Goal: Task Accomplishment & Management: Manage account settings

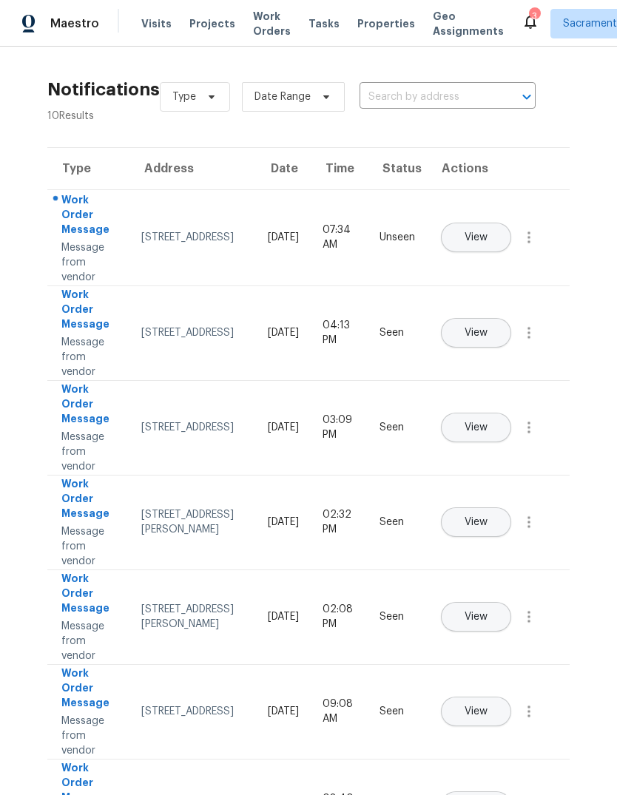
scroll to position [0, 52]
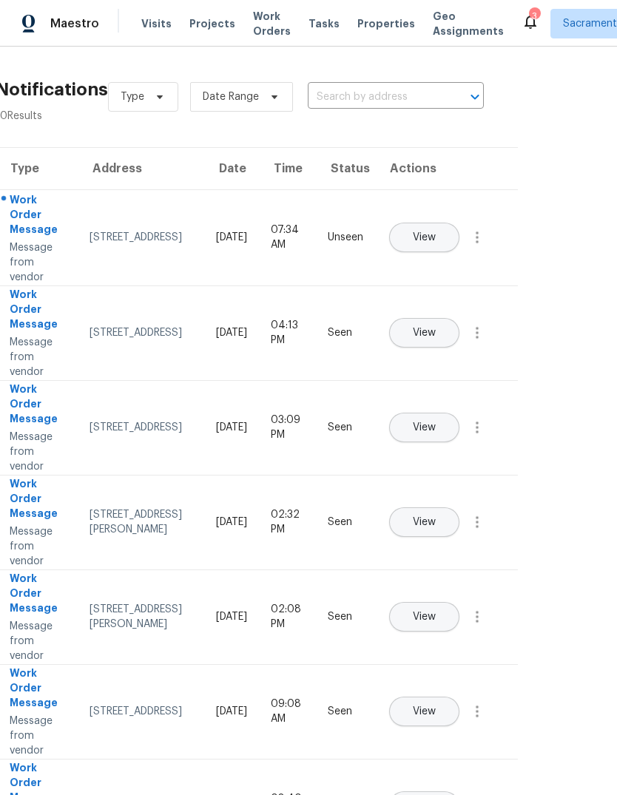
click at [152, 22] on span "Visits" at bounding box center [156, 23] width 30 height 15
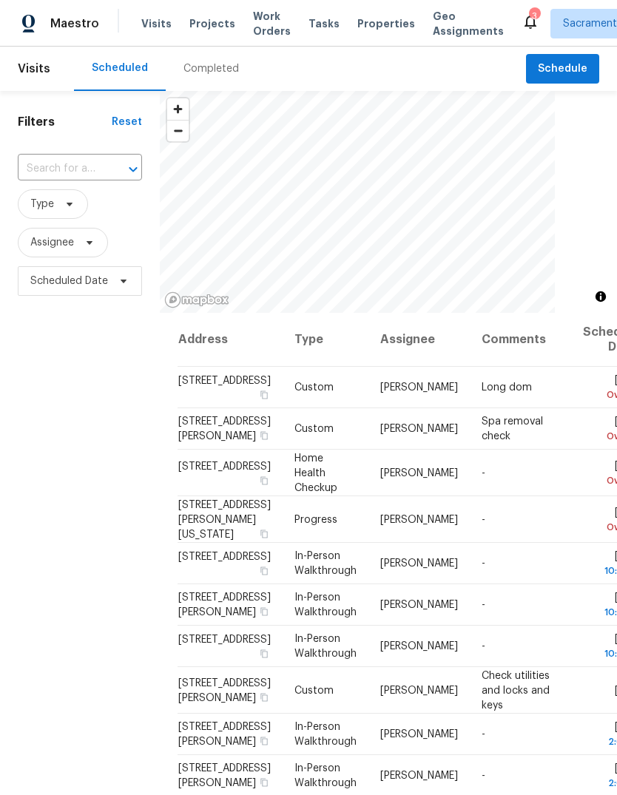
click at [97, 159] on input "text" at bounding box center [59, 169] width 83 height 23
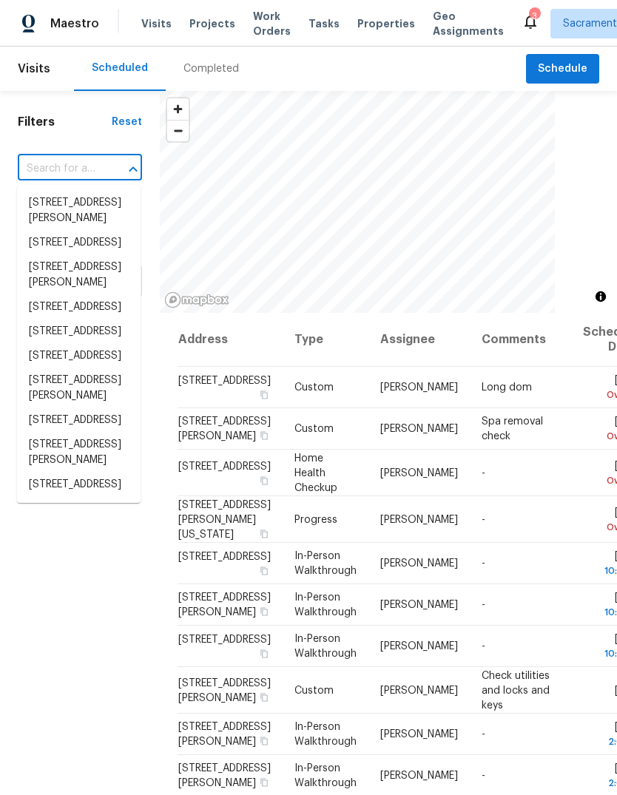
click at [101, 149] on div "Filters Reset ​ Type Assignee Scheduled Date" at bounding box center [80, 520] width 160 height 858
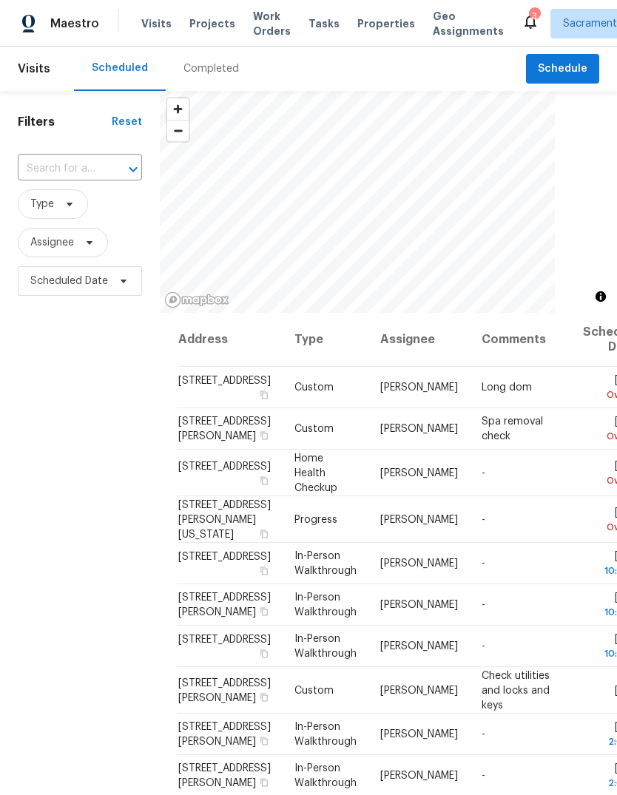
click at [79, 150] on div "Filters Reset ​ Type Assignee Scheduled Date" at bounding box center [80, 520] width 160 height 858
click at [89, 158] on input "text" at bounding box center [59, 169] width 83 height 23
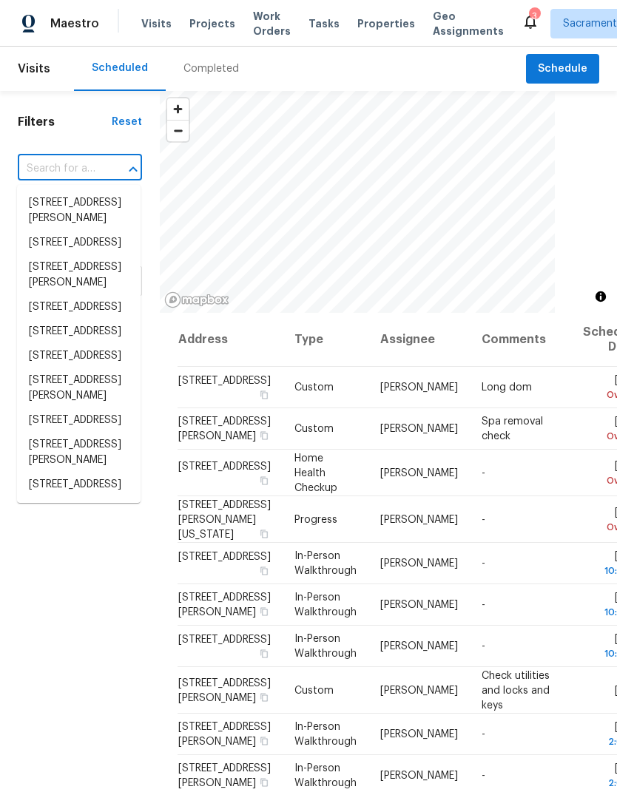
paste input "[STREET_ADDRESS]"
type input "[STREET_ADDRESS]"
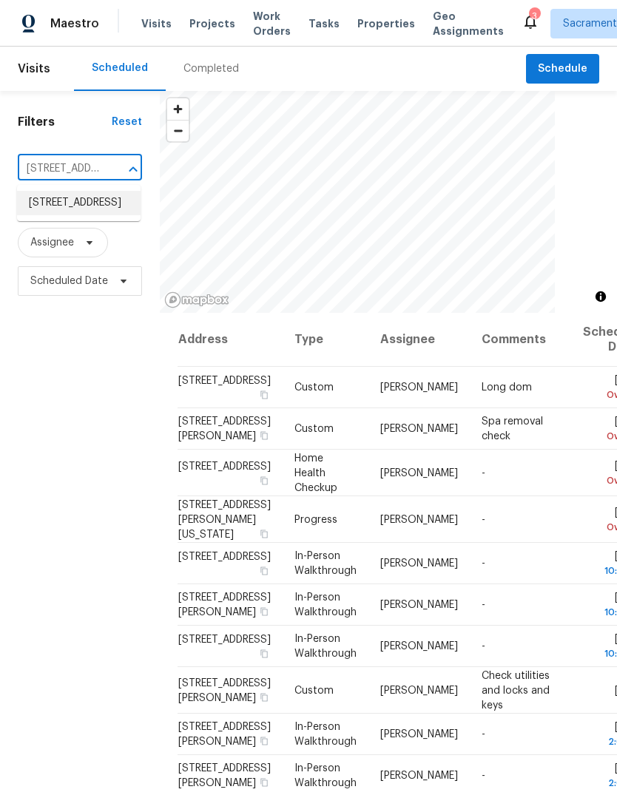
click at [87, 210] on li "[STREET_ADDRESS]" at bounding box center [79, 203] width 124 height 24
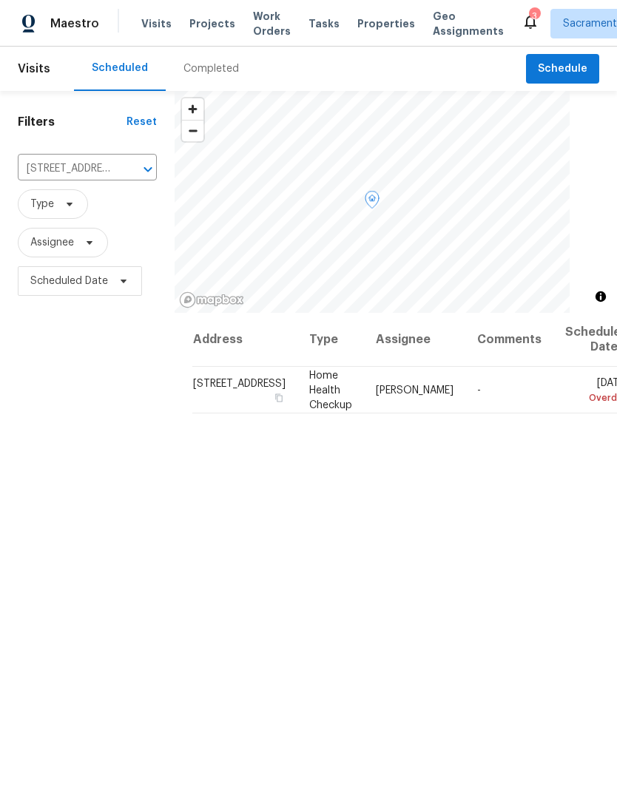
click at [0, 0] on icon at bounding box center [0, 0] width 0 height 0
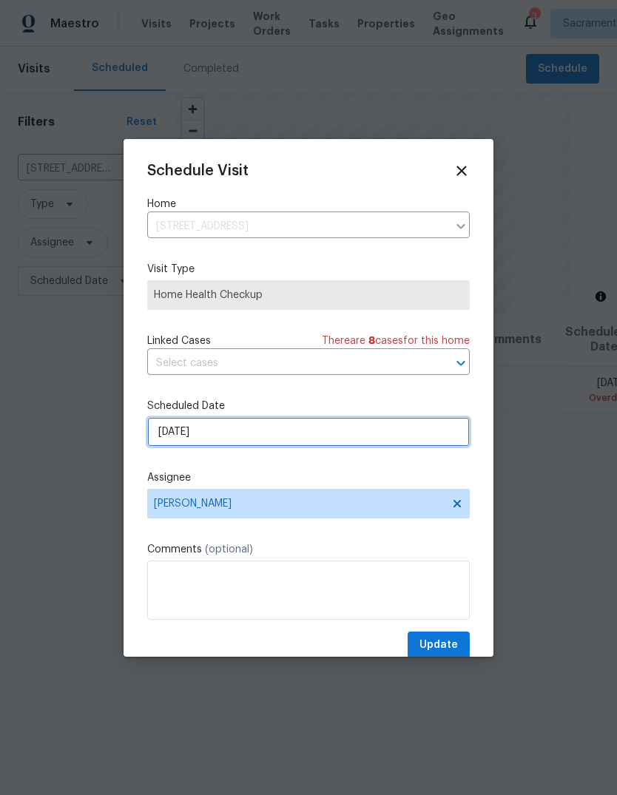
click at [352, 437] on input "8/14/2025" at bounding box center [308, 432] width 322 height 30
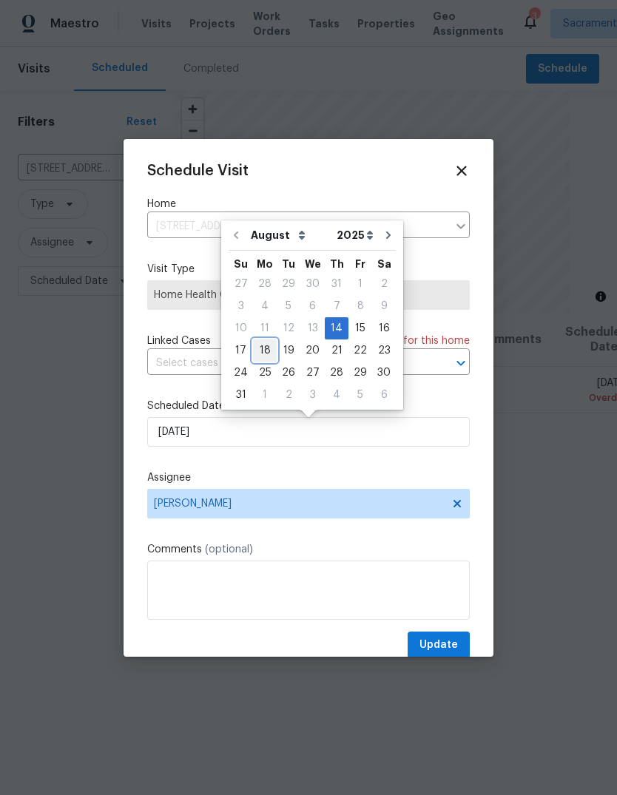
click at [263, 351] on div "18" at bounding box center [265, 350] width 24 height 21
type input "[DATE]"
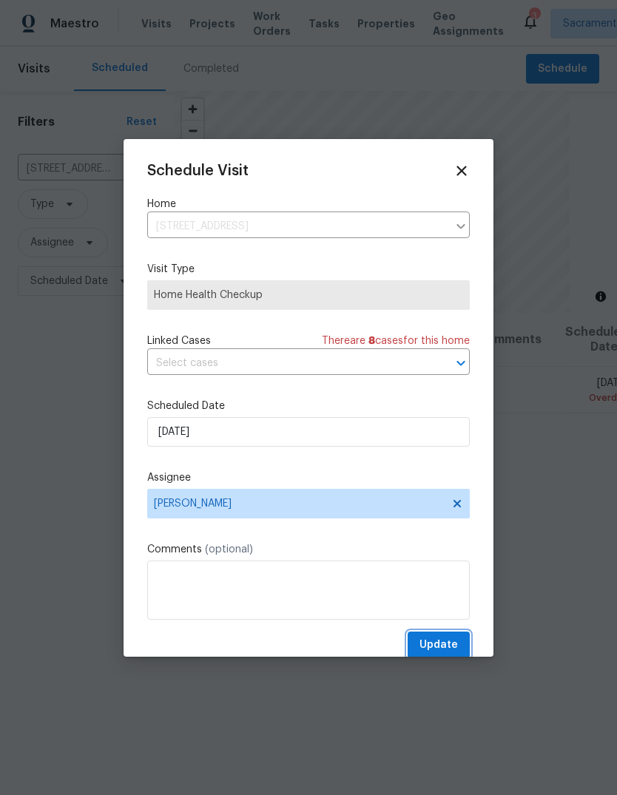
click at [450, 649] on span "Update" at bounding box center [438, 645] width 38 height 18
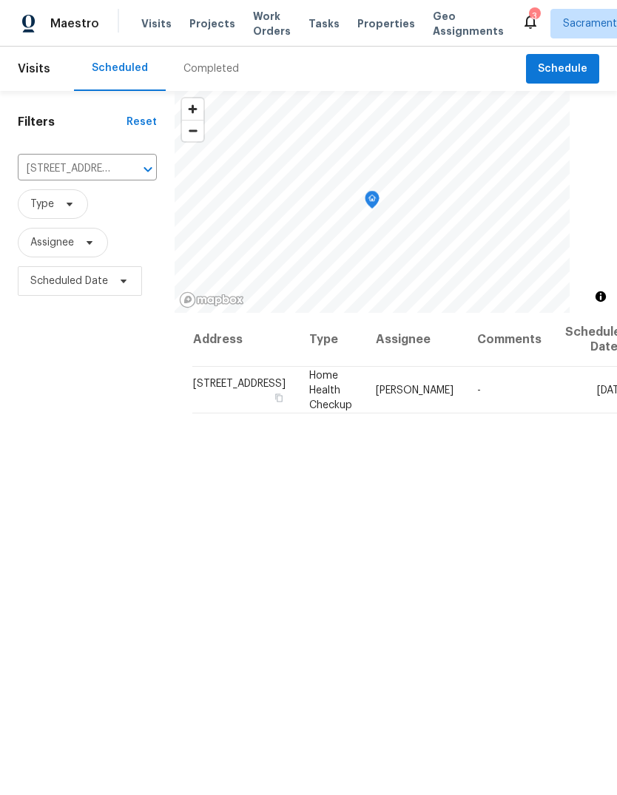
click at [139, 168] on icon "Open" at bounding box center [148, 169] width 18 height 18
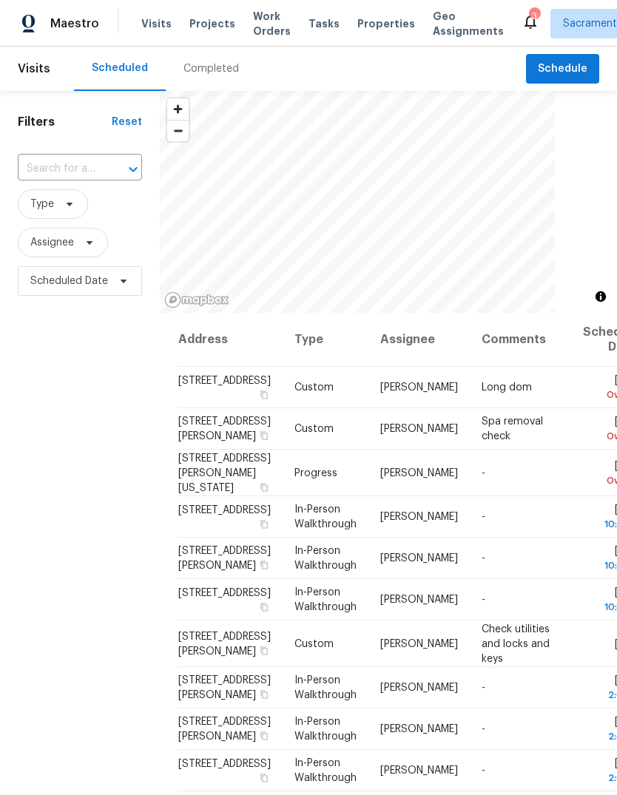
click at [75, 162] on input "text" at bounding box center [59, 169] width 83 height 23
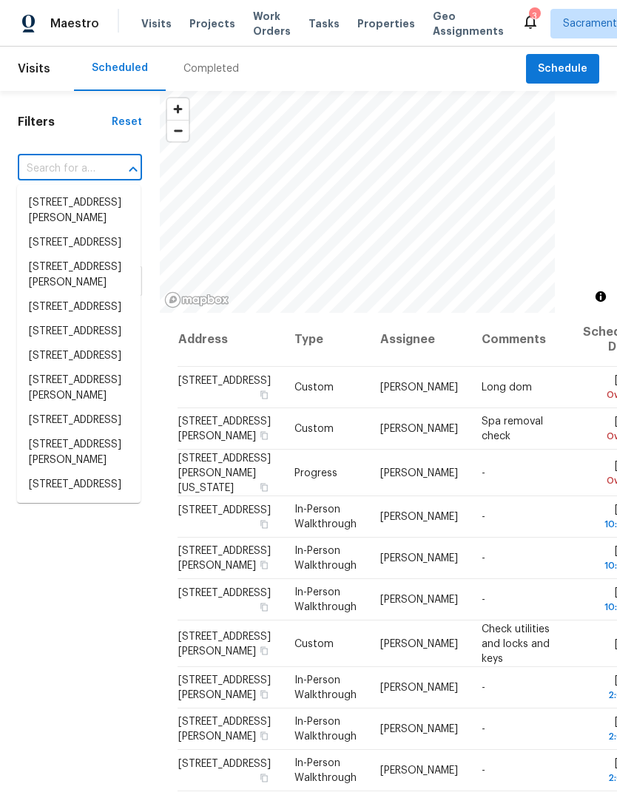
click at [78, 158] on input "text" at bounding box center [59, 169] width 83 height 23
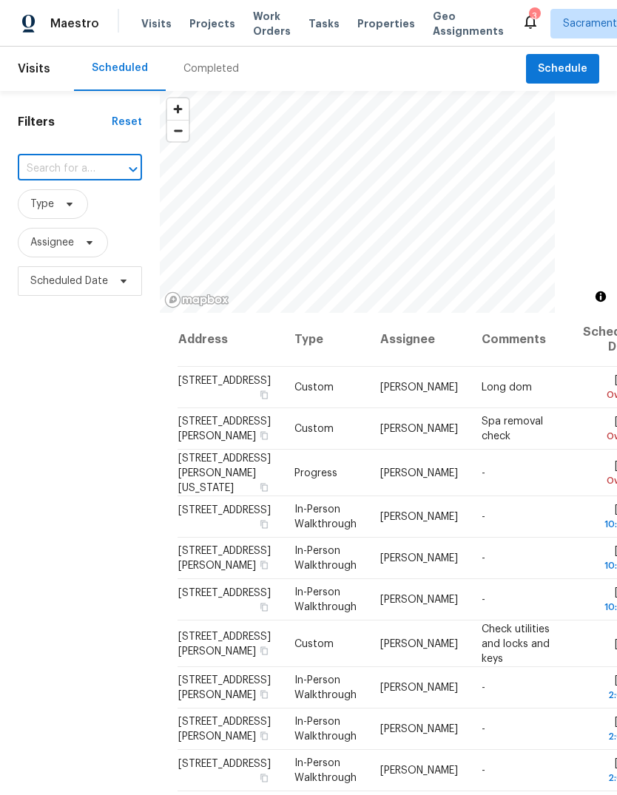
click at [50, 124] on h1 "Filters" at bounding box center [65, 122] width 94 height 15
click at [77, 167] on input "text" at bounding box center [59, 169] width 83 height 23
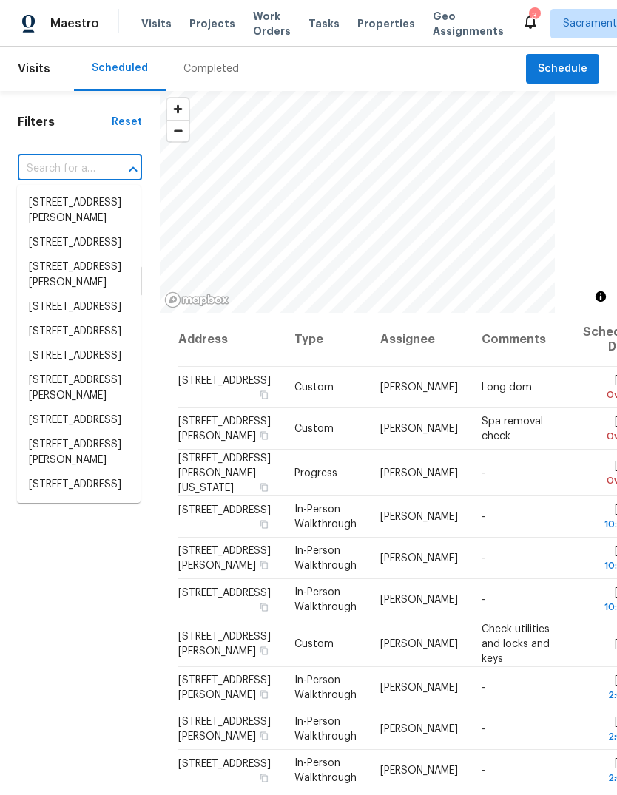
paste input "2063 Lavender Pl, Rio Vista, CA 94571"
type input "2063 Lavender Pl, Rio Vista, CA 94571"
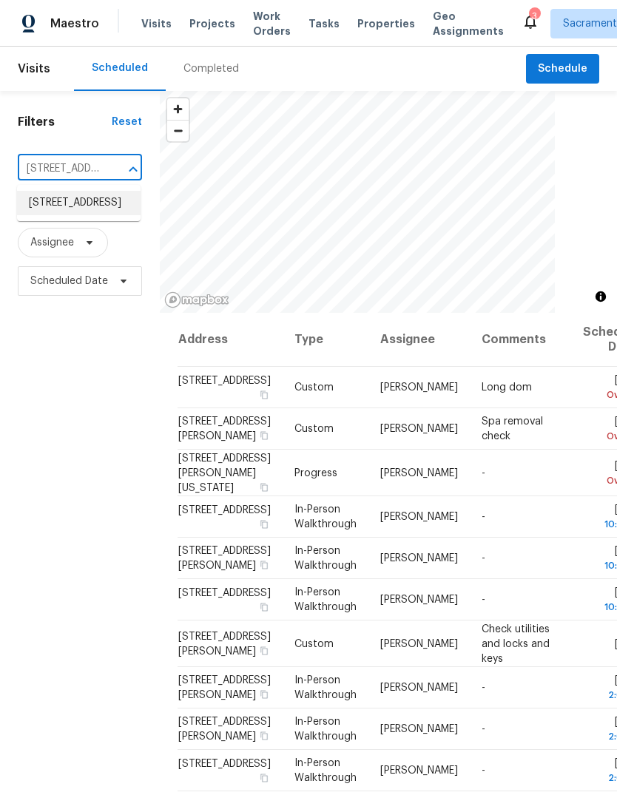
click at [78, 203] on li "2063 Lavender Pl, Rio Vista, CA 94571" at bounding box center [79, 203] width 124 height 24
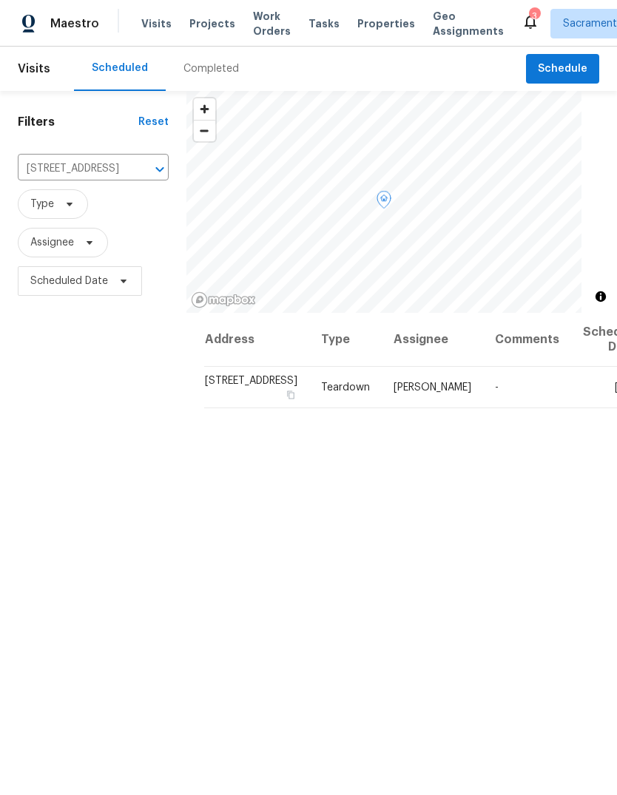
click at [0, 0] on span at bounding box center [0, 0] width 0 height 0
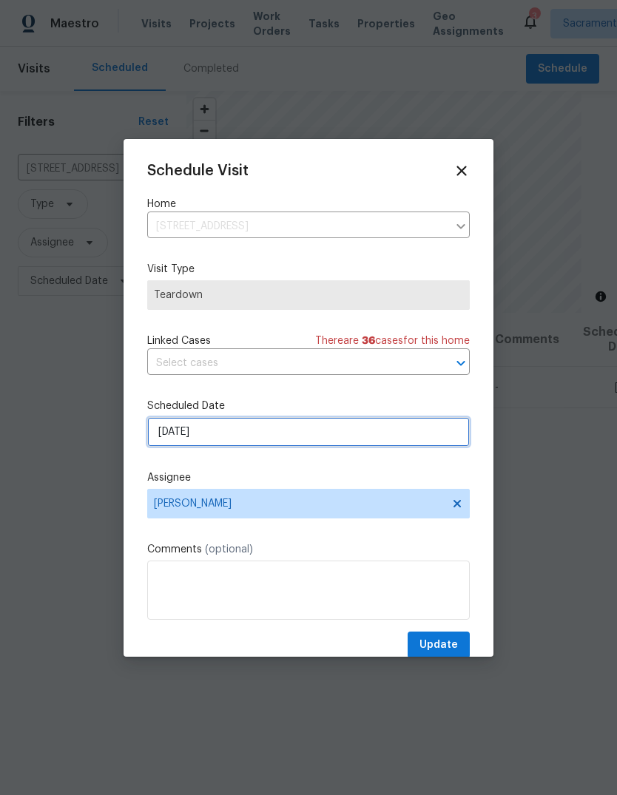
click at [388, 439] on input "8/17/2025" at bounding box center [308, 432] width 322 height 30
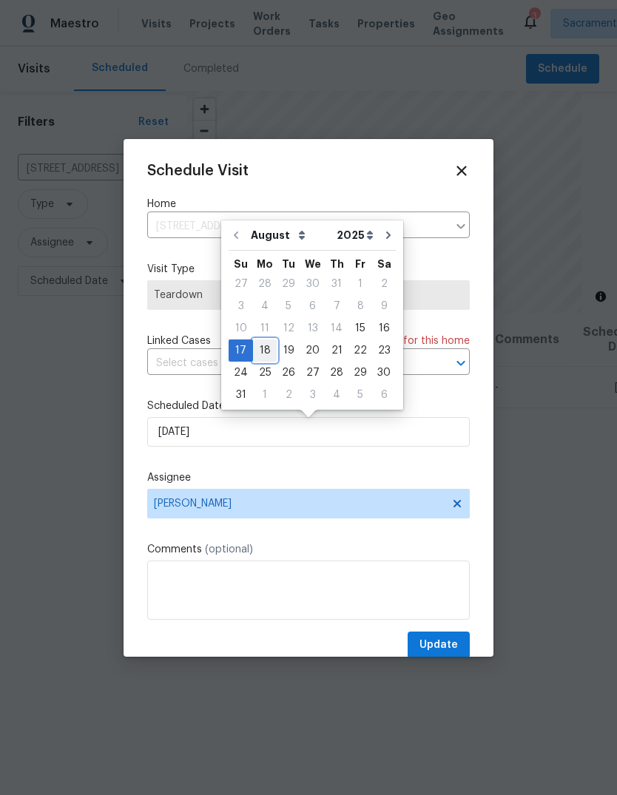
click at [262, 353] on div "18" at bounding box center [265, 350] width 24 height 21
type input "8/18/2025"
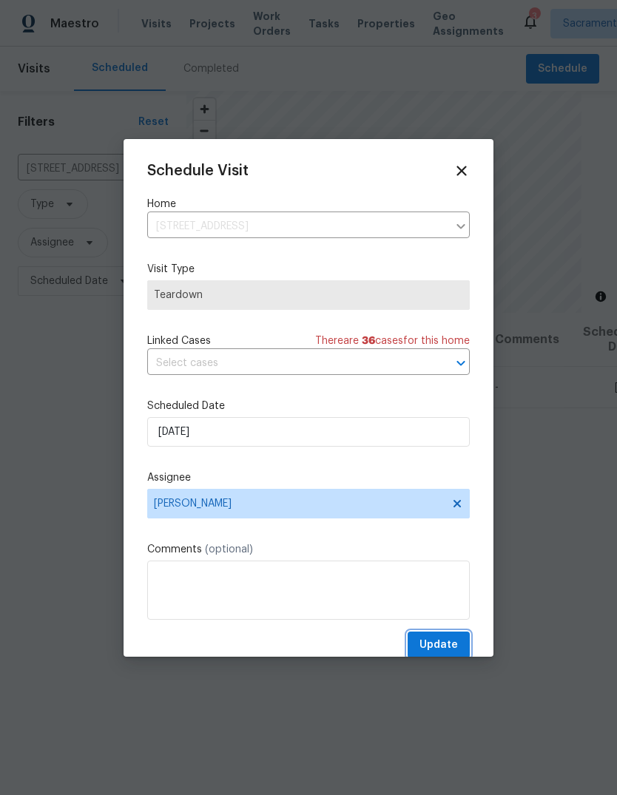
click at [456, 652] on span "Update" at bounding box center [438, 645] width 38 height 18
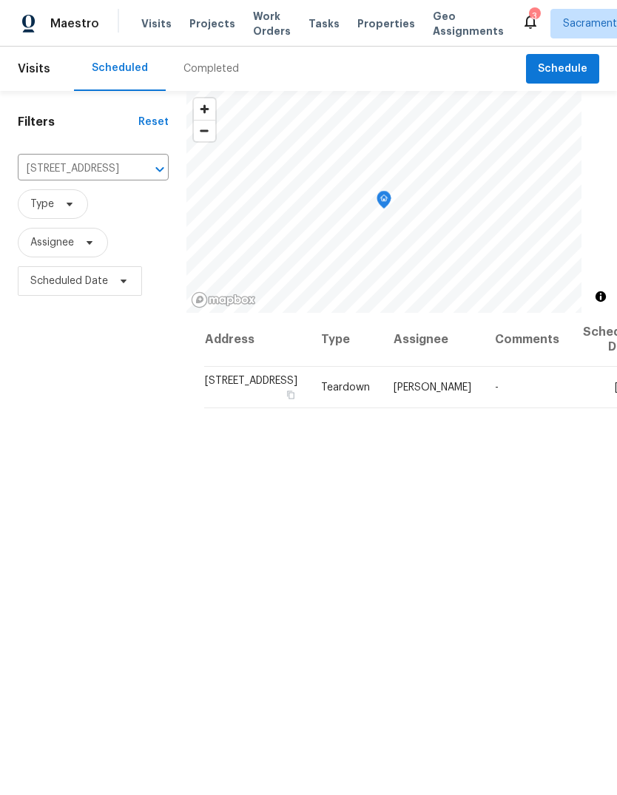
click at [151, 169] on icon "Open" at bounding box center [160, 169] width 18 height 18
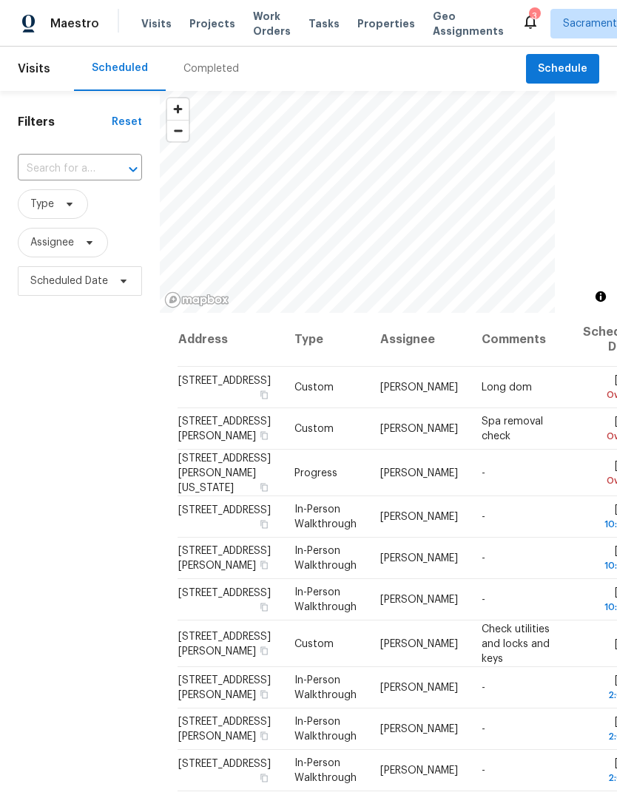
click at [85, 159] on input "text" at bounding box center [59, 169] width 83 height 23
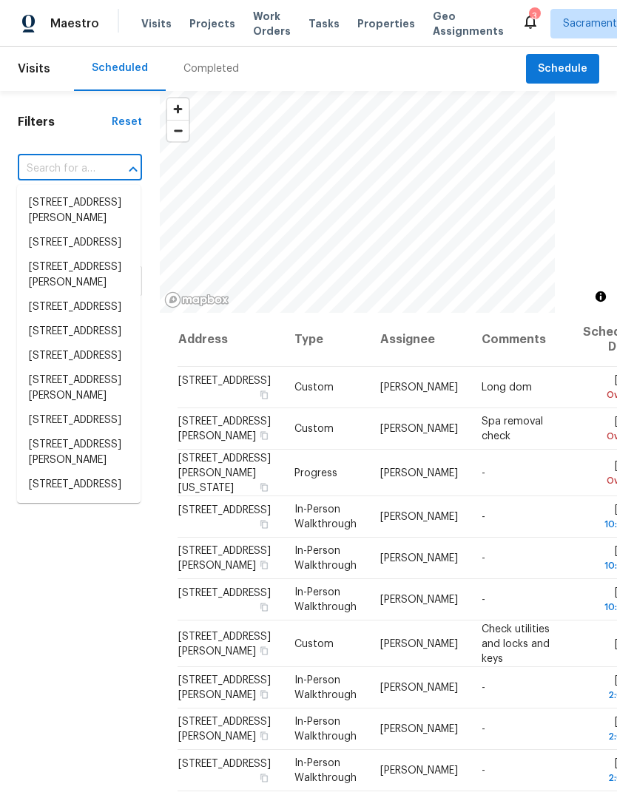
click at [82, 156] on div "​" at bounding box center [80, 169] width 124 height 32
paste input "4612 Silvies Way, Elk Grove, CA 95758"
type input "4612 Silvies Way, Elk Grove, CA 95758"
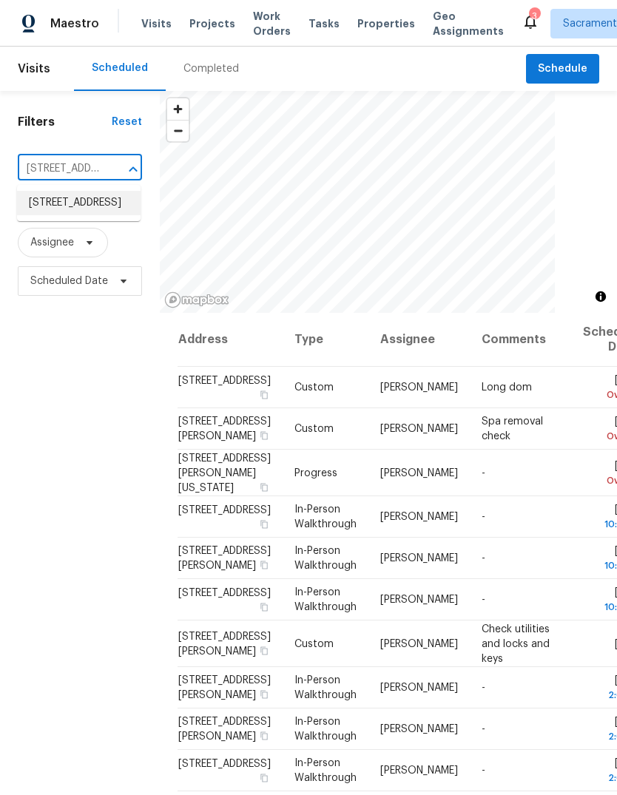
click at [49, 206] on li "4612 Silvies Way, Elk Grove, CA 95758" at bounding box center [79, 203] width 124 height 24
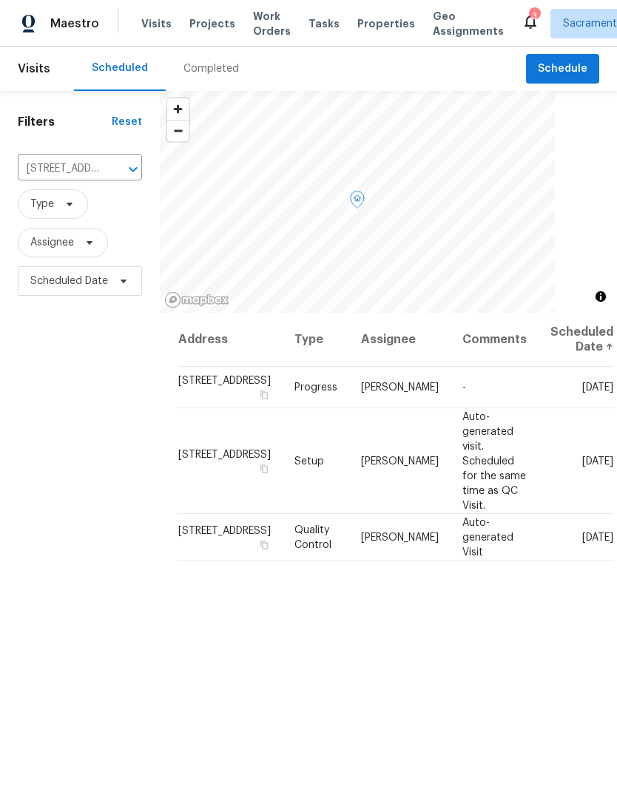
click at [0, 0] on span at bounding box center [0, 0] width 0 height 0
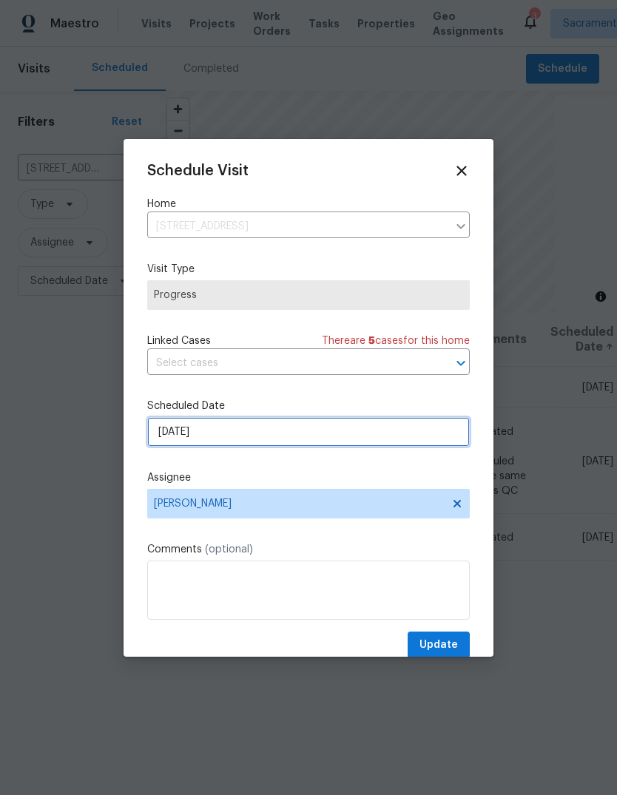
click at [368, 438] on input "[DATE]" at bounding box center [308, 432] width 322 height 30
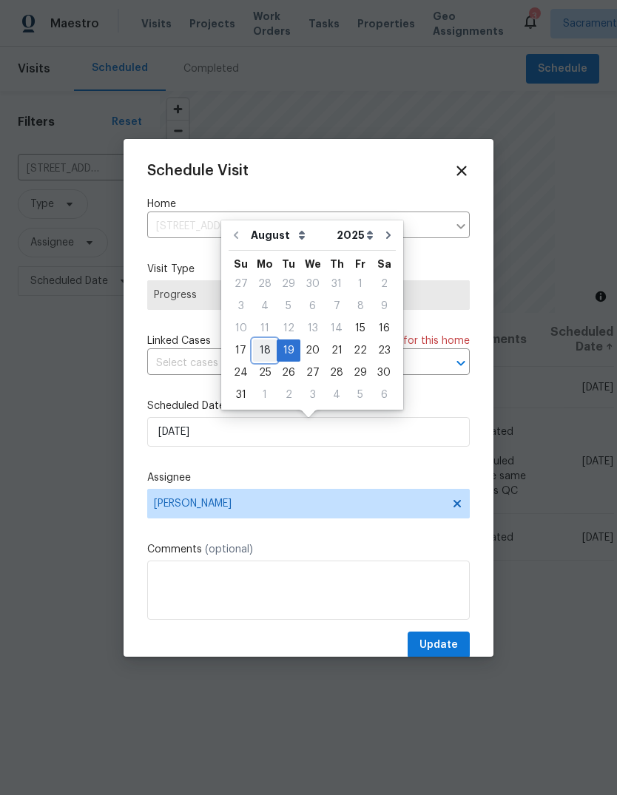
click at [258, 354] on div "18" at bounding box center [265, 350] width 24 height 21
type input "8/18/2025"
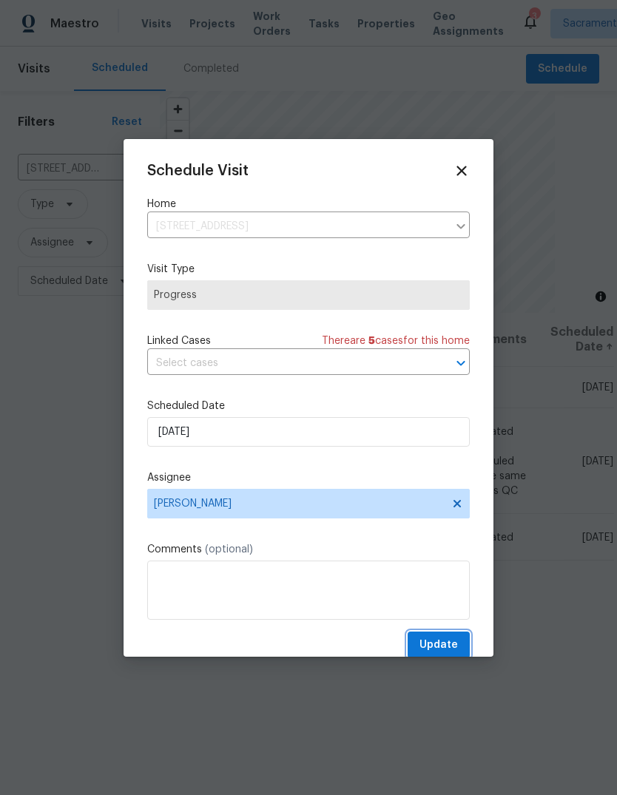
click at [455, 645] on span "Update" at bounding box center [438, 645] width 38 height 18
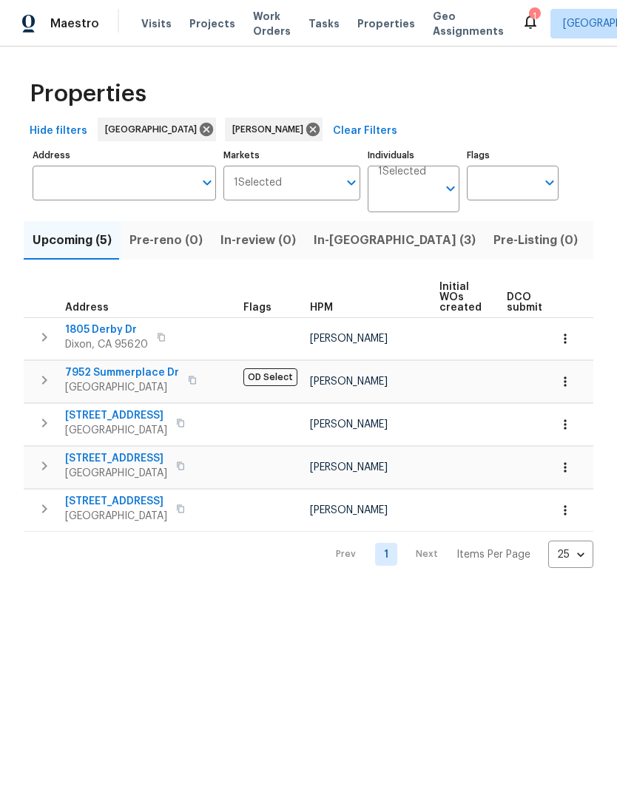
click at [595, 233] on span "Listed (15)" at bounding box center [625, 240] width 61 height 21
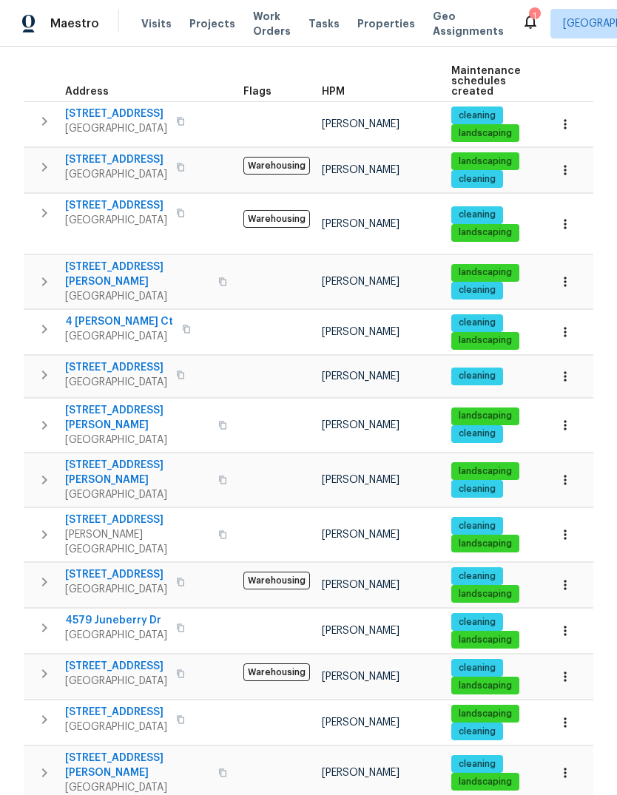
scroll to position [215, 0]
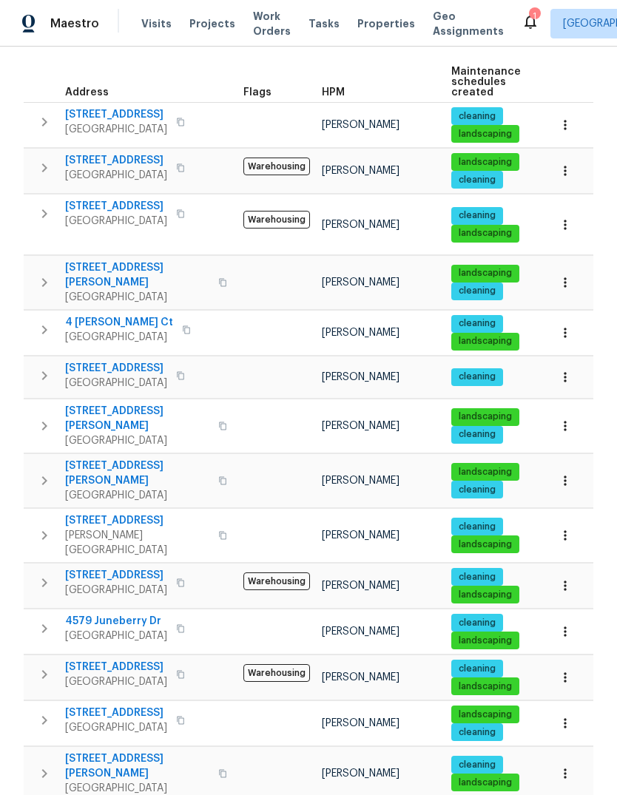
click at [44, 666] on icon "button" at bounding box center [45, 675] width 18 height 18
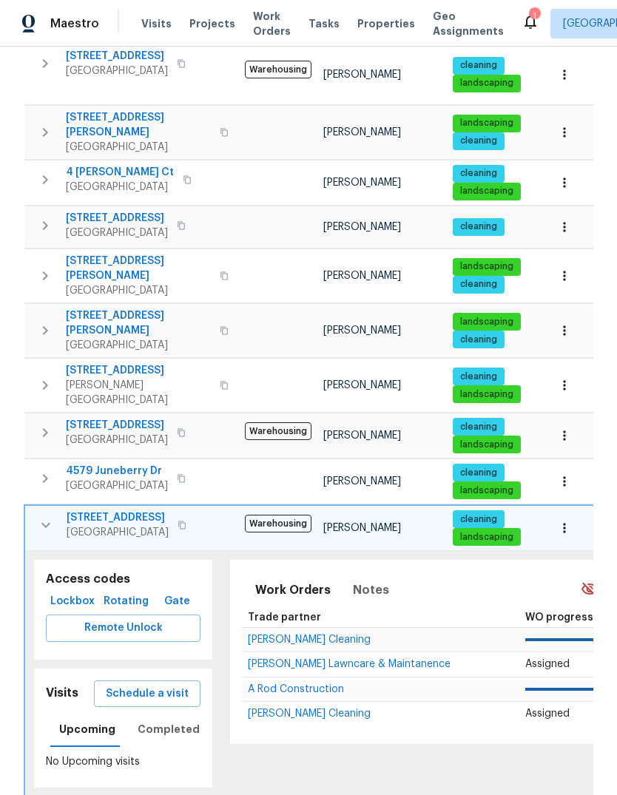
scroll to position [369, 0]
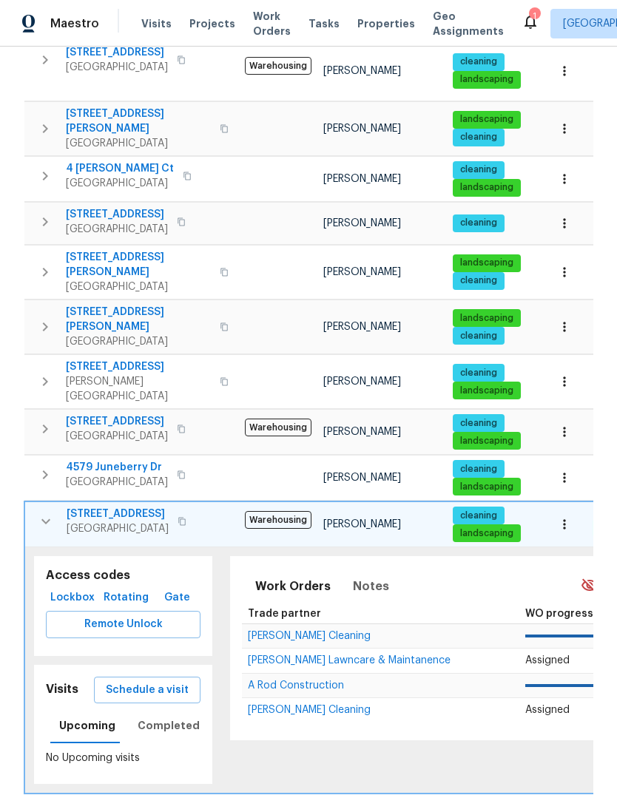
click at [124, 681] on span "Schedule a visit" at bounding box center [147, 690] width 83 height 18
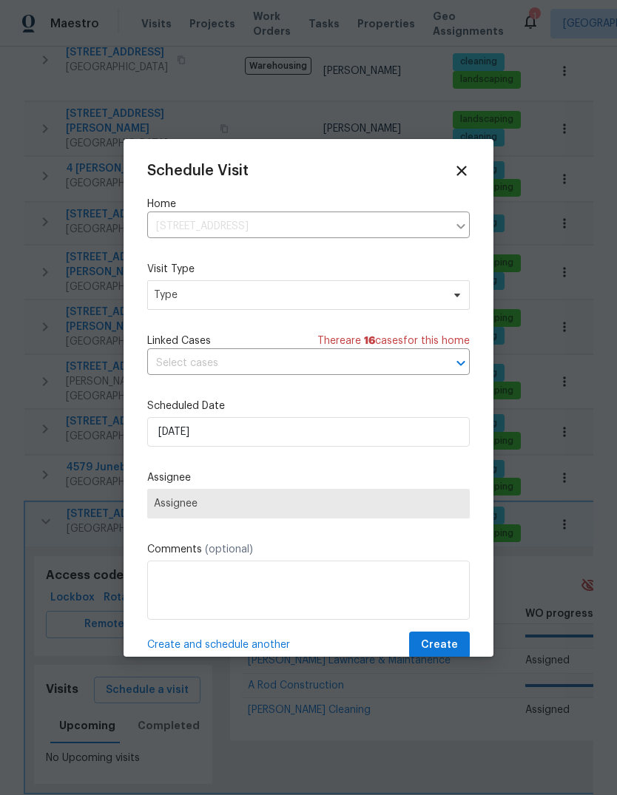
click at [283, 359] on input "text" at bounding box center [287, 363] width 281 height 23
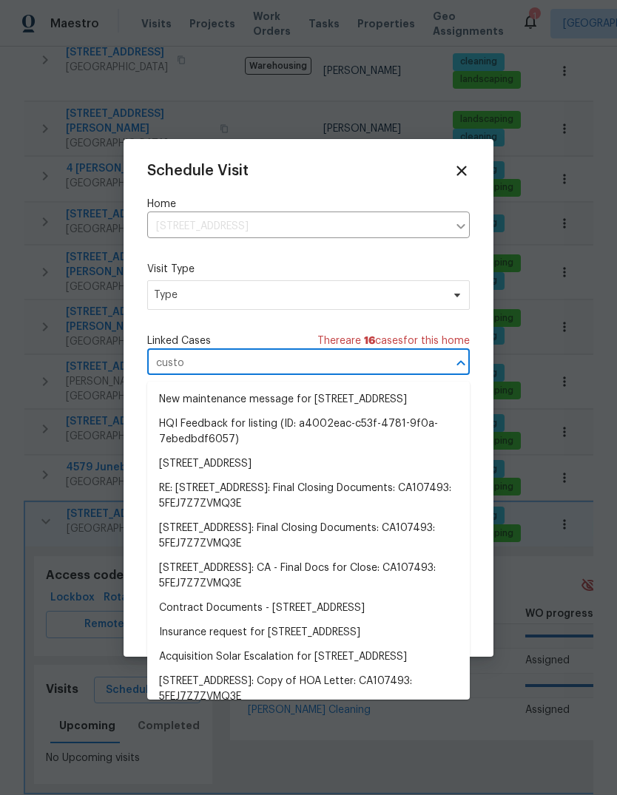
type input "custom"
click at [266, 292] on span "Type" at bounding box center [298, 295] width 288 height 15
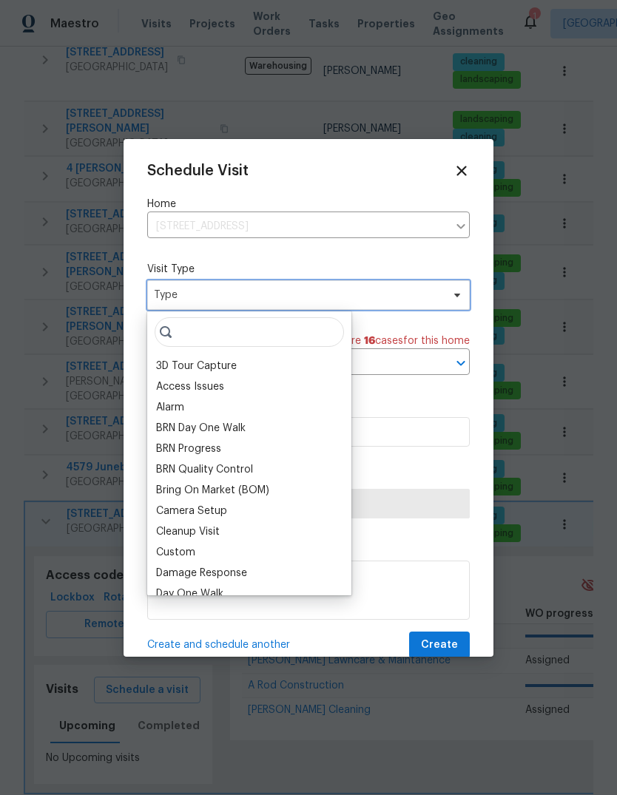
click at [267, 291] on span "Type" at bounding box center [298, 295] width 288 height 15
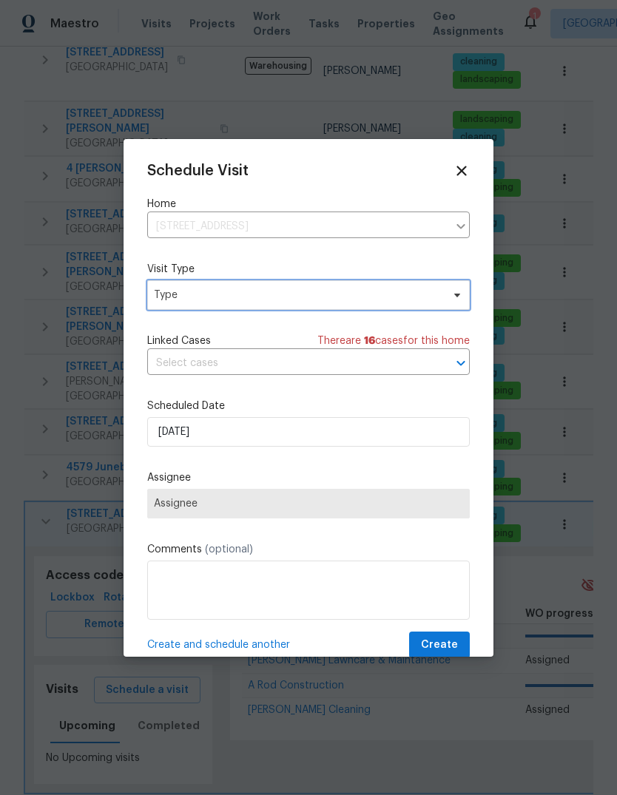
click at [267, 300] on span "Type" at bounding box center [298, 295] width 288 height 15
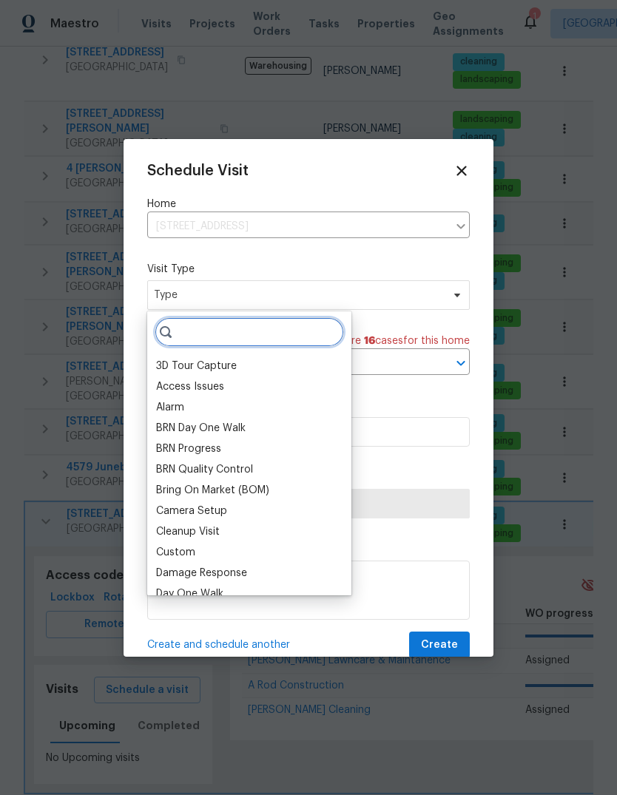
click at [239, 340] on input "search" at bounding box center [249, 332] width 189 height 30
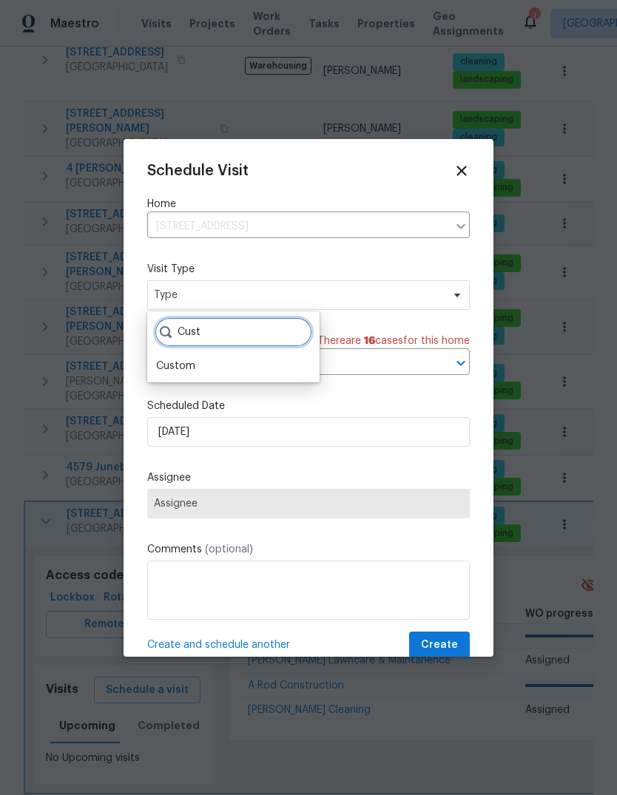
type input "Cust"
click at [189, 362] on div "Custom" at bounding box center [175, 366] width 39 height 15
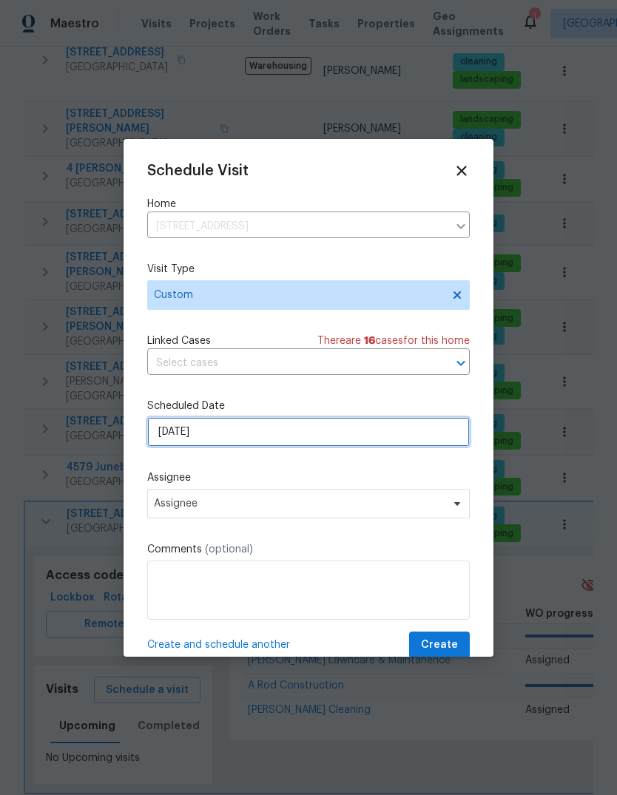
click at [395, 442] on input "8/15/2025" at bounding box center [308, 432] width 322 height 30
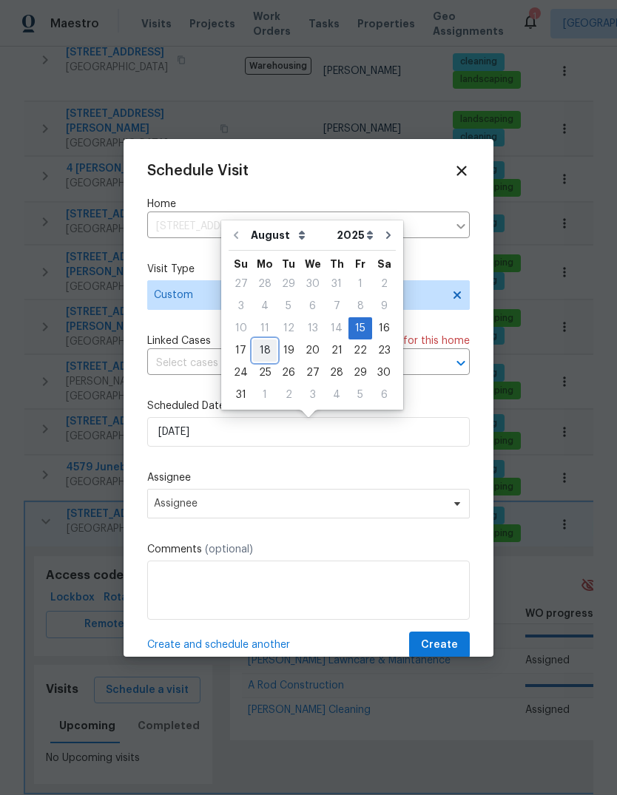
click at [261, 347] on div "18" at bounding box center [265, 350] width 24 height 21
type input "8/18/2025"
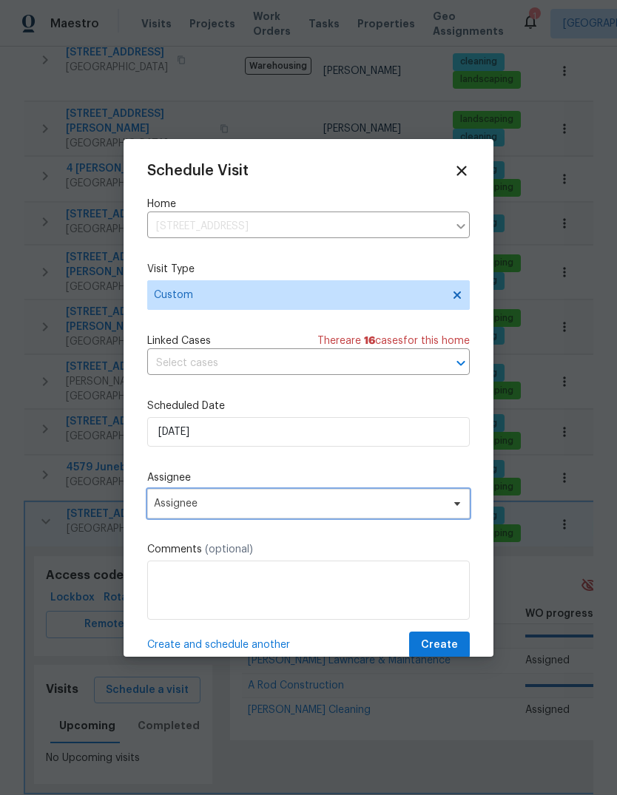
click at [441, 507] on span "Assignee" at bounding box center [299, 504] width 290 height 12
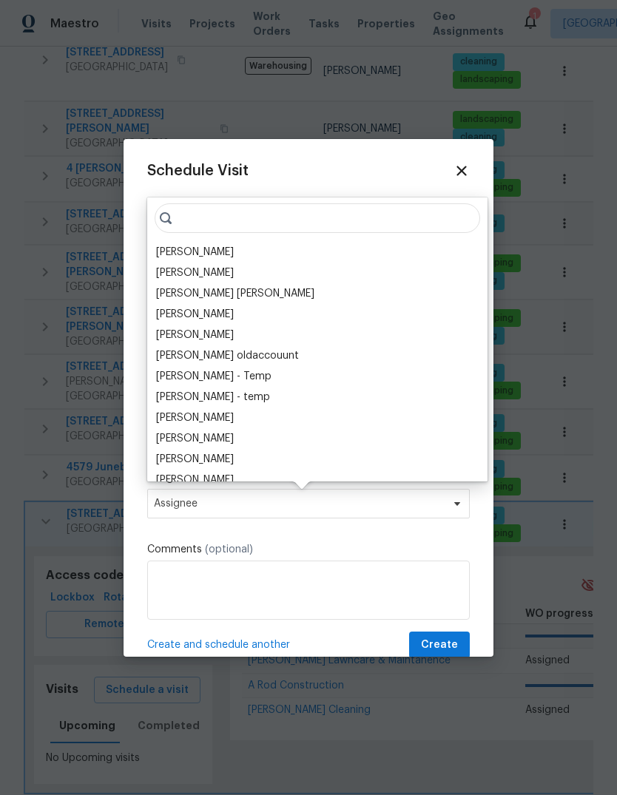
click at [234, 248] on div "[PERSON_NAME]" at bounding box center [195, 252] width 78 height 15
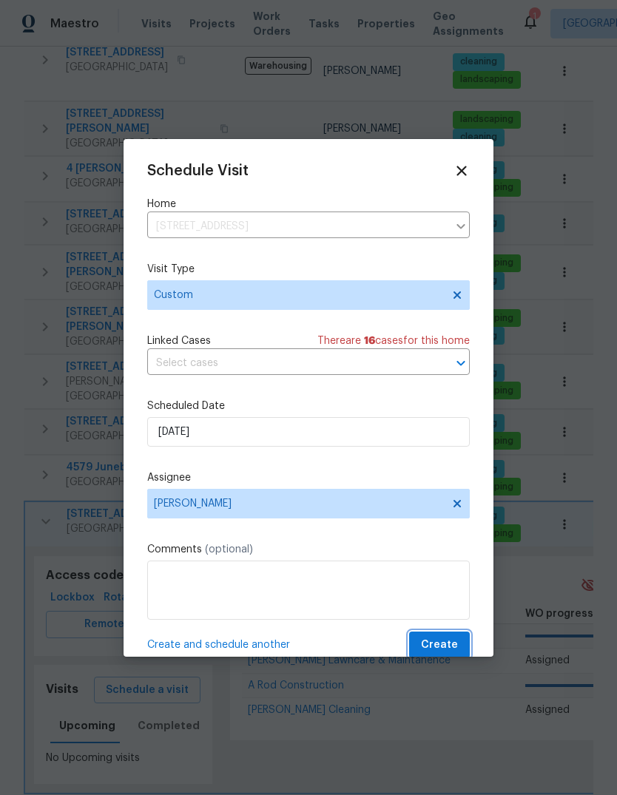
click at [459, 652] on button "Create" at bounding box center [439, 645] width 61 height 27
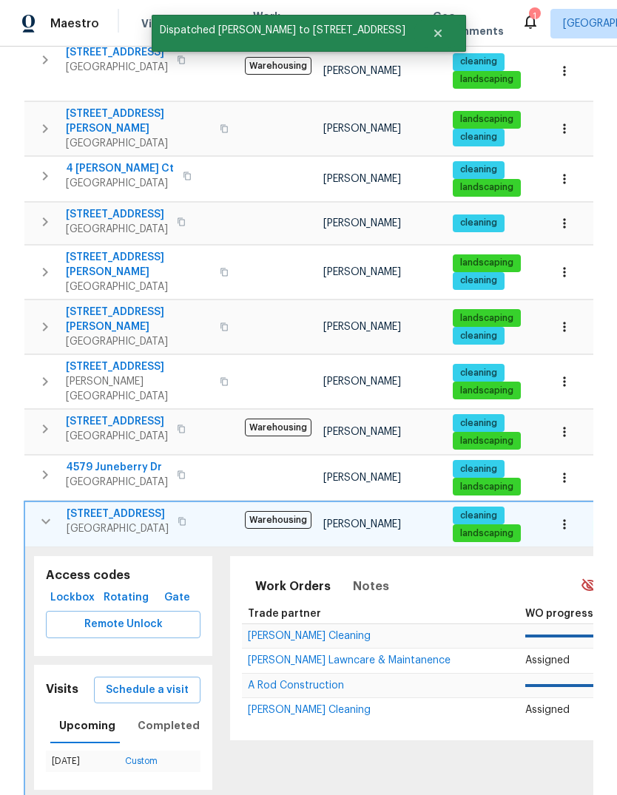
click at [43, 513] on icon "button" at bounding box center [46, 522] width 18 height 18
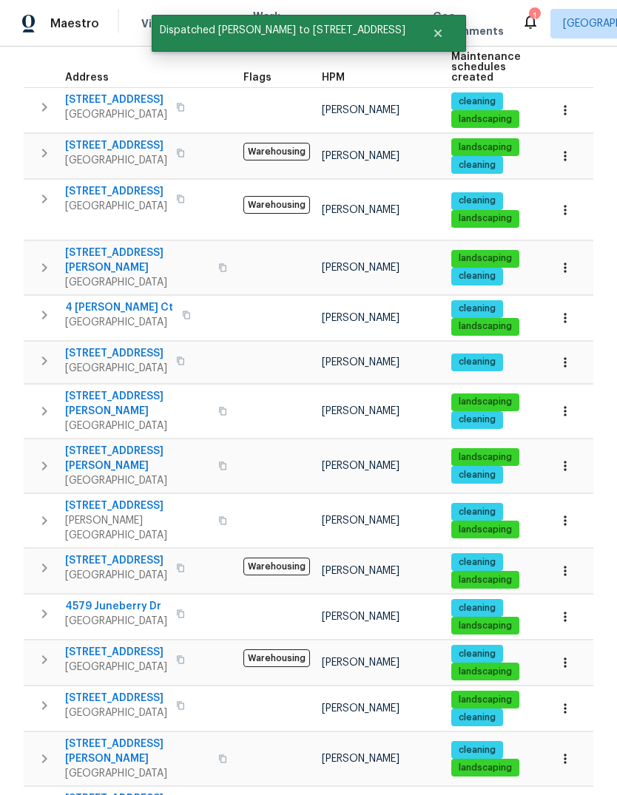
scroll to position [215, 0]
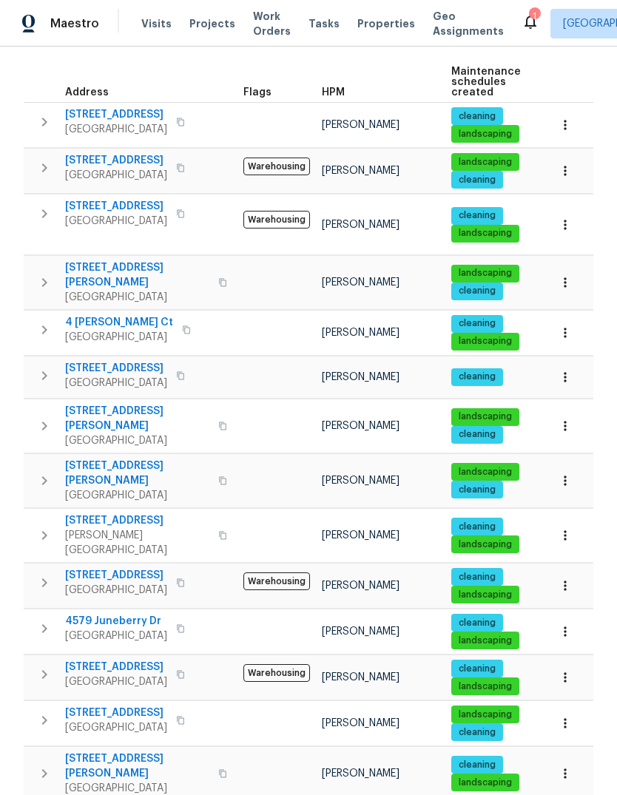
click at [43, 417] on icon "button" at bounding box center [45, 426] width 18 height 18
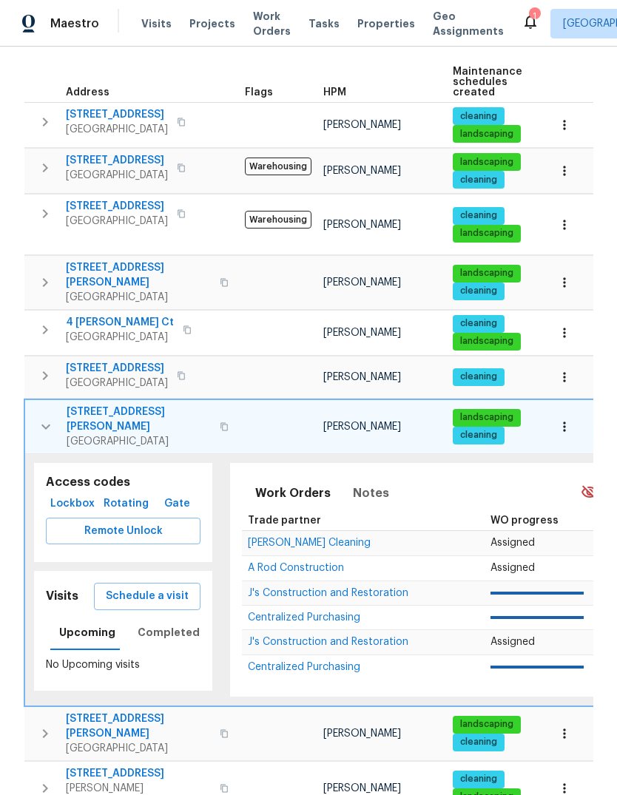
click at [123, 587] on span "Schedule a visit" at bounding box center [147, 596] width 83 height 18
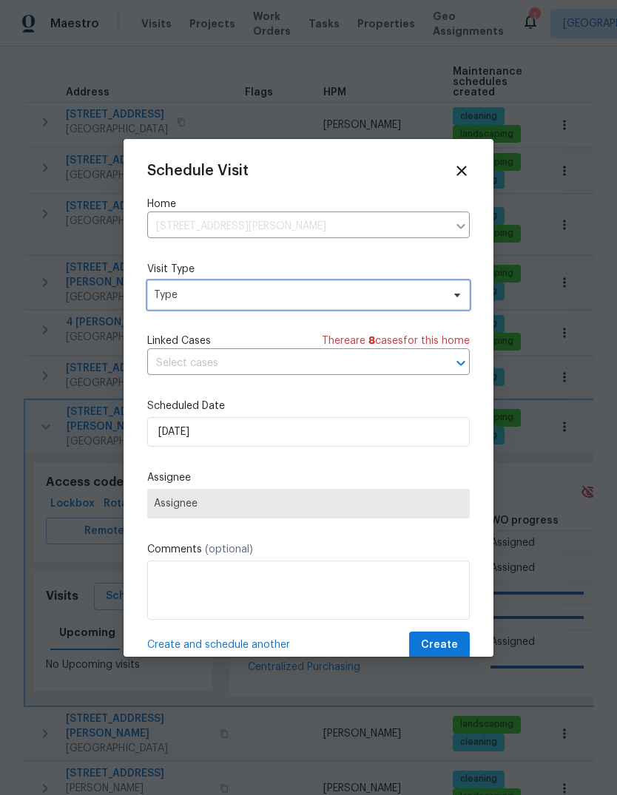
click at [344, 308] on span "Type" at bounding box center [308, 295] width 322 height 30
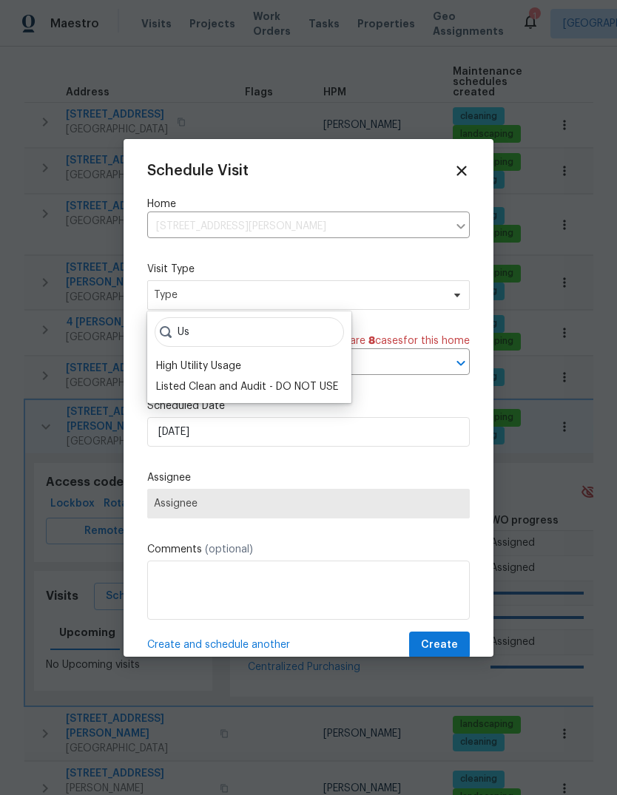
type input "U"
type input "C"
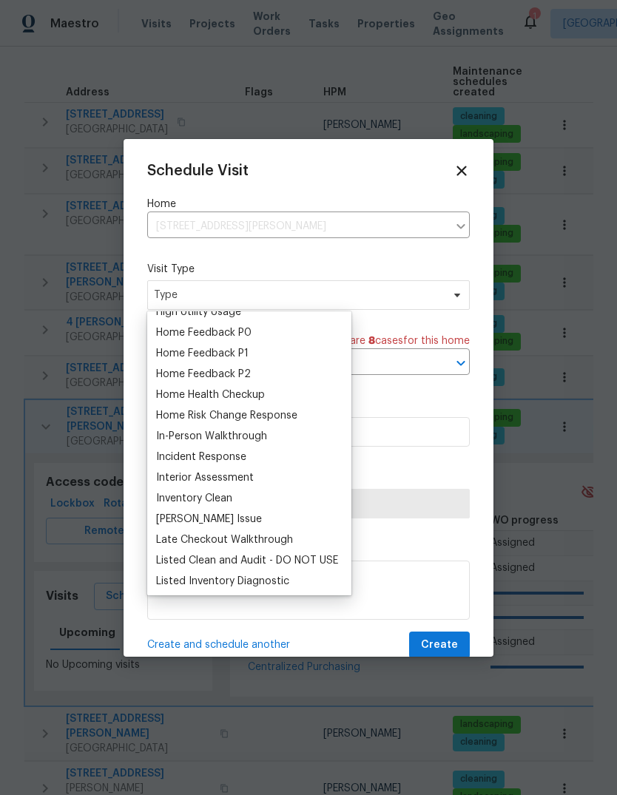
scroll to position [386, 0]
click at [264, 392] on div "Home Health Checkup" at bounding box center [210, 394] width 109 height 15
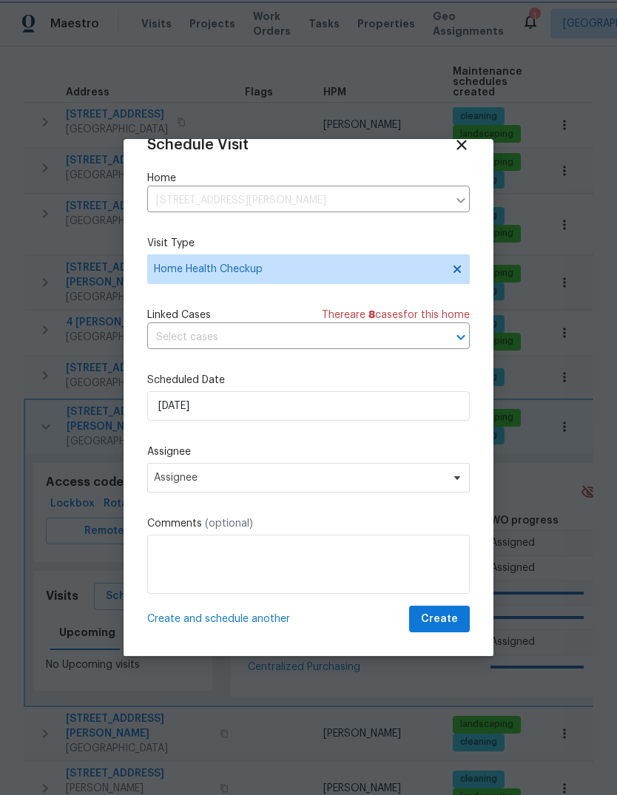
scroll to position [29, 0]
click at [453, 489] on span "Assignee" at bounding box center [308, 478] width 322 height 30
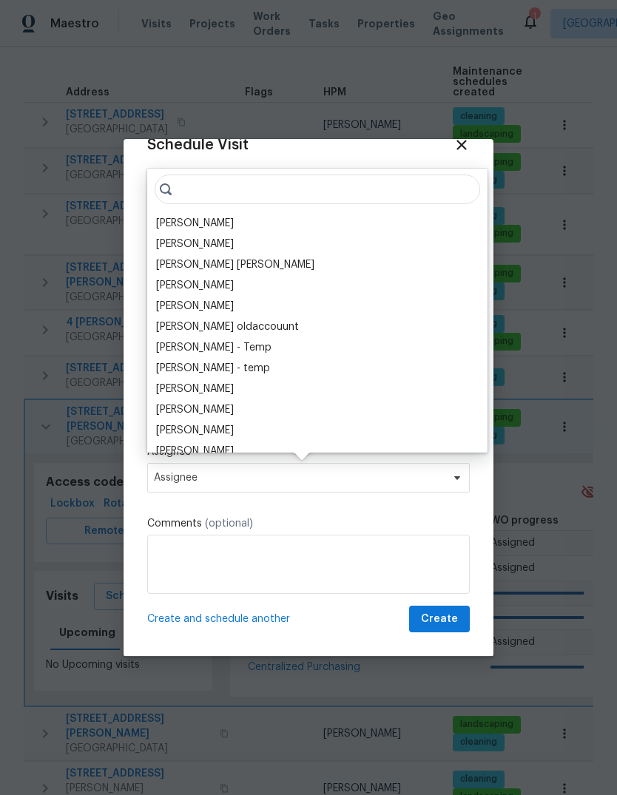
click at [234, 216] on div "[PERSON_NAME]" at bounding box center [195, 223] width 78 height 15
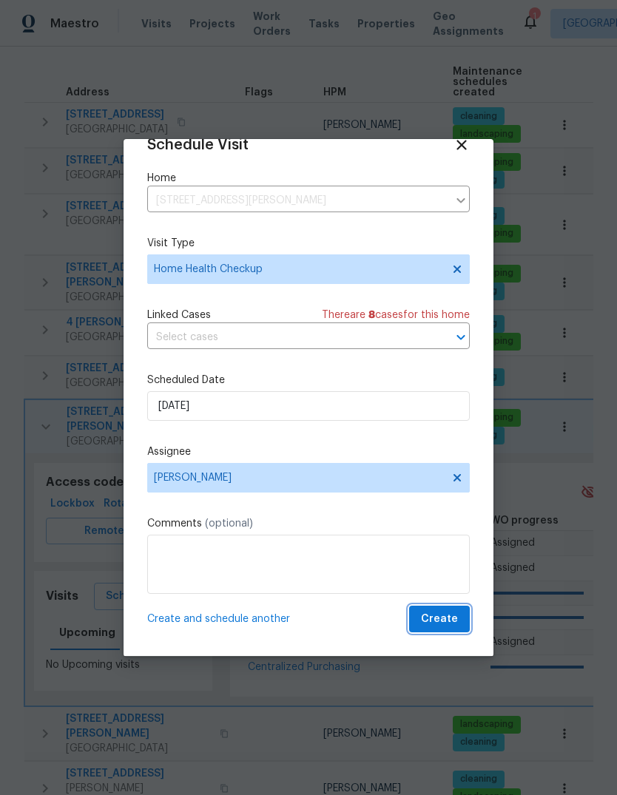
click at [456, 623] on span "Create" at bounding box center [439, 619] width 37 height 18
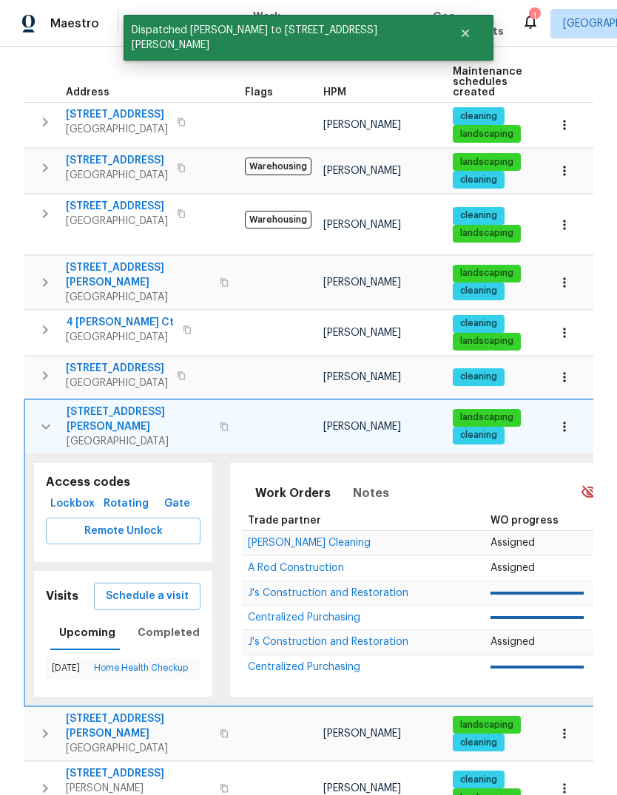
click at [36, 405] on button "button" at bounding box center [46, 427] width 30 height 44
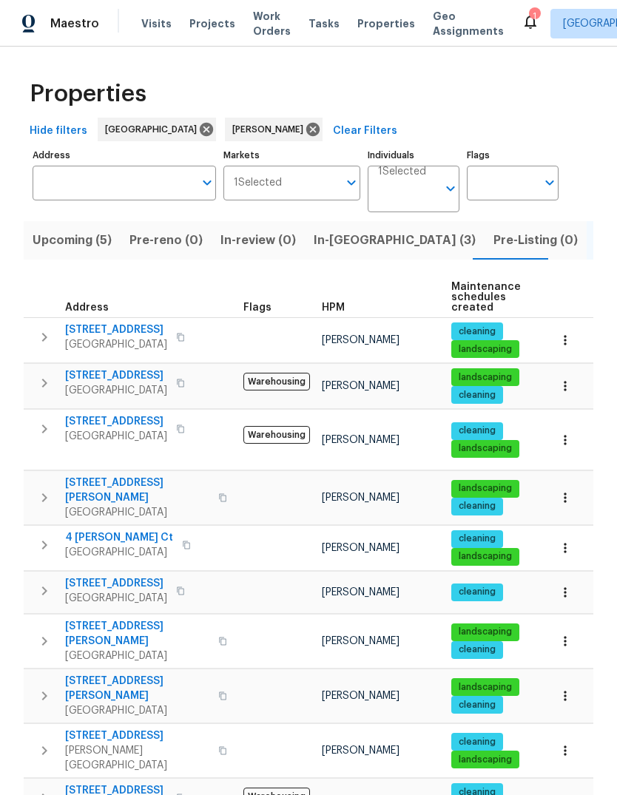
scroll to position [0, 0]
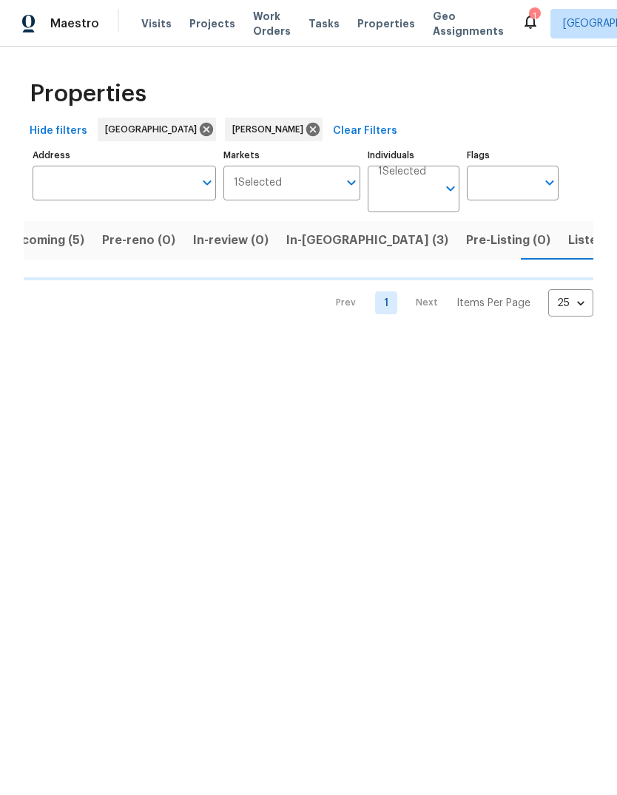
scroll to position [0, 29]
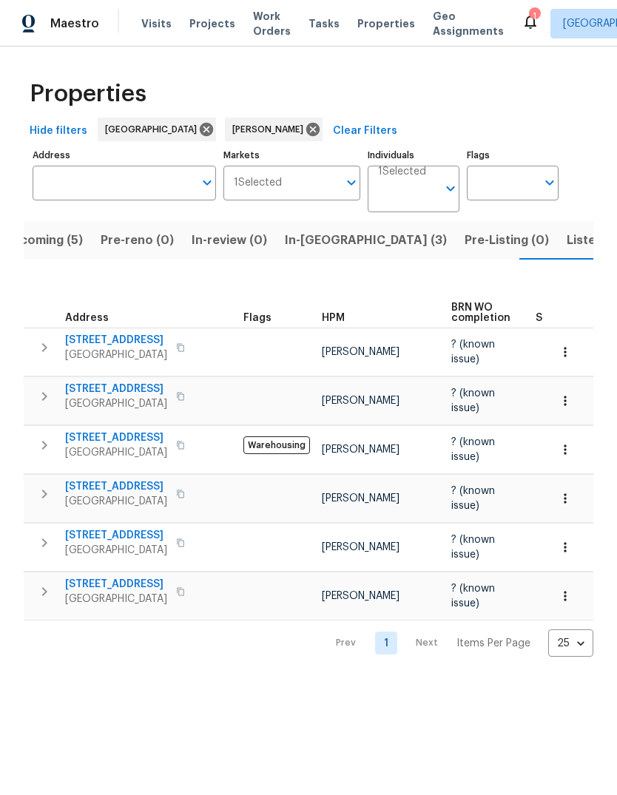
click at [47, 340] on icon "button" at bounding box center [45, 348] width 18 height 18
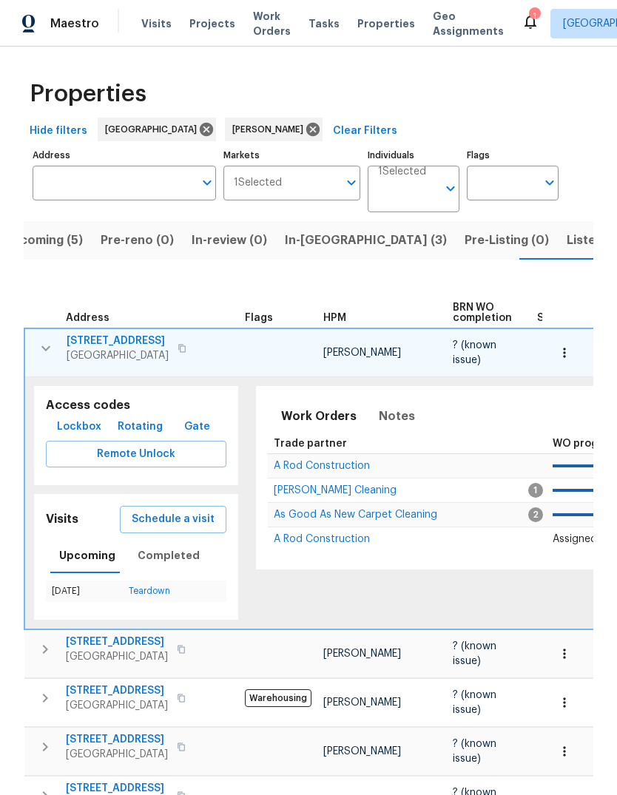
click at [197, 515] on span "Schedule a visit" at bounding box center [173, 519] width 83 height 18
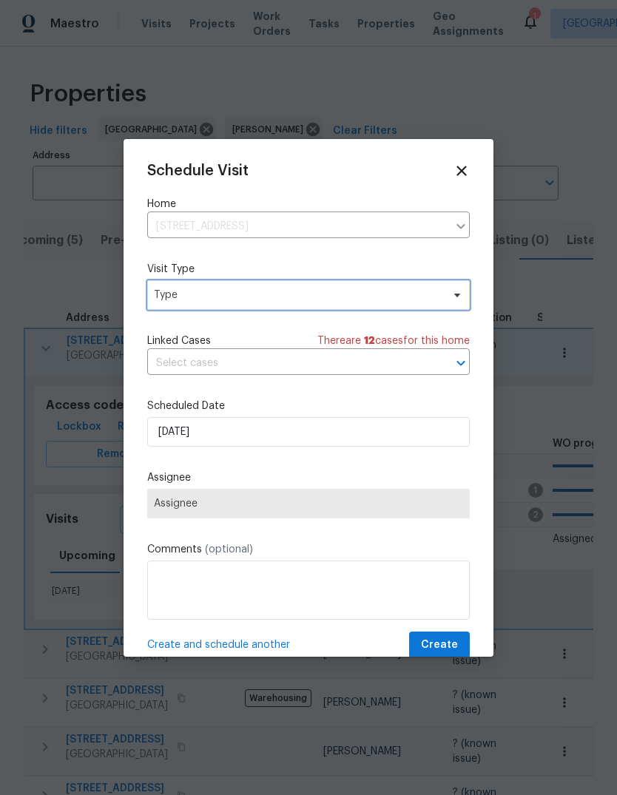
click at [354, 308] on span "Type" at bounding box center [308, 295] width 322 height 30
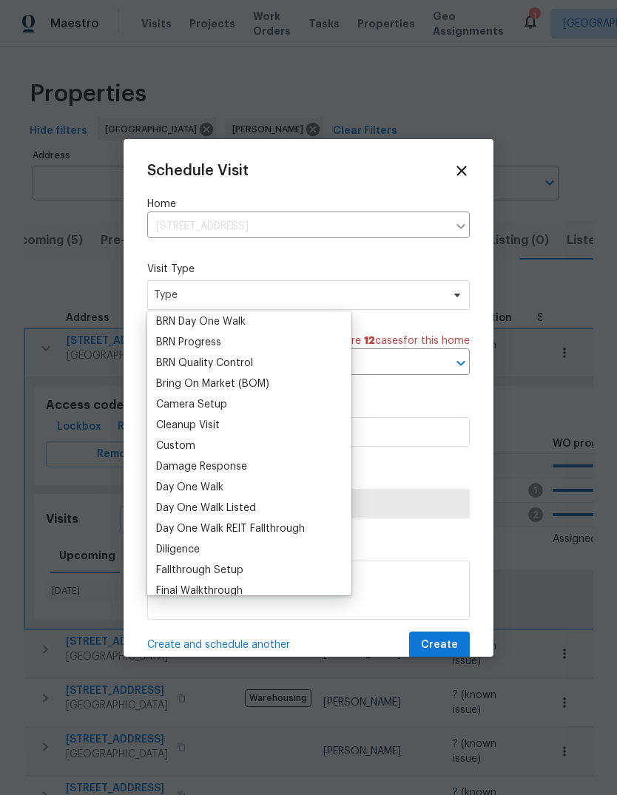
scroll to position [110, 0]
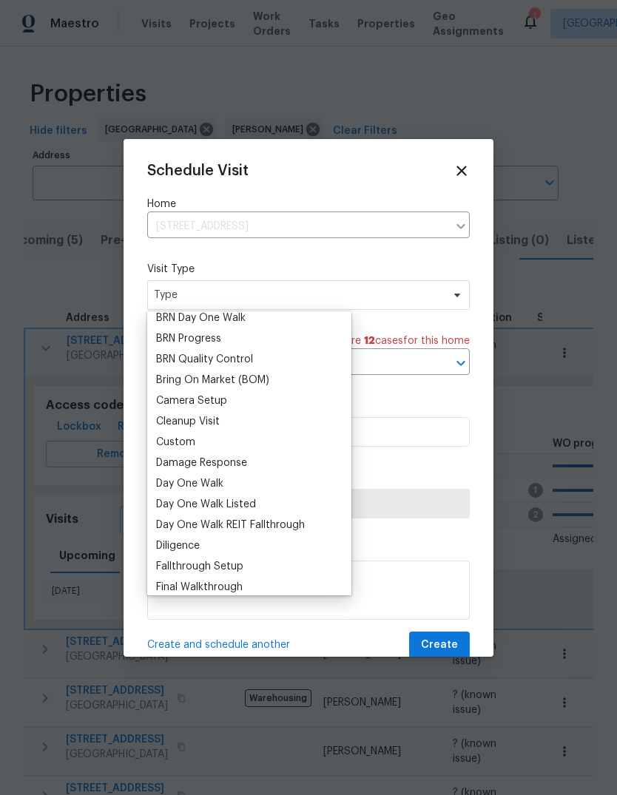
click at [219, 443] on div "Custom" at bounding box center [249, 442] width 195 height 21
click at [162, 441] on div "Custom" at bounding box center [175, 442] width 39 height 15
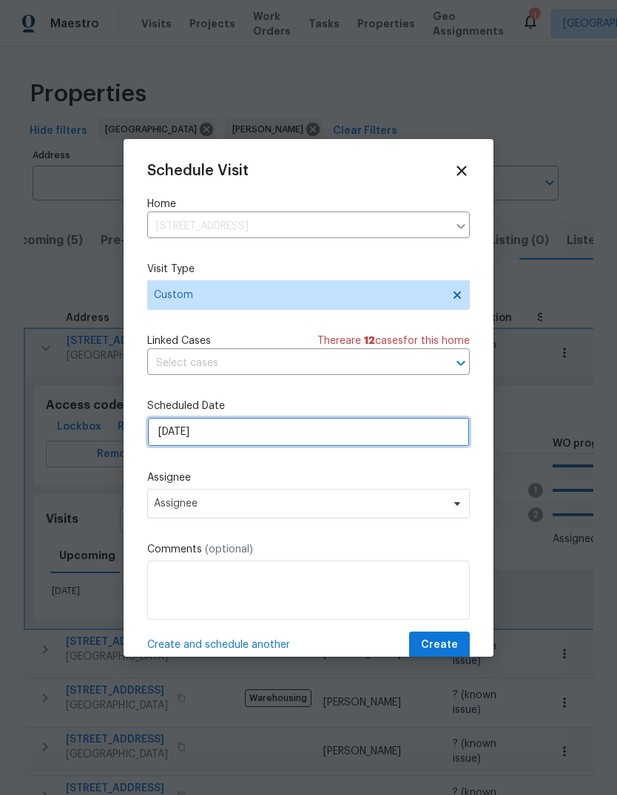
click at [377, 440] on input "8/15/2025" at bounding box center [308, 432] width 322 height 30
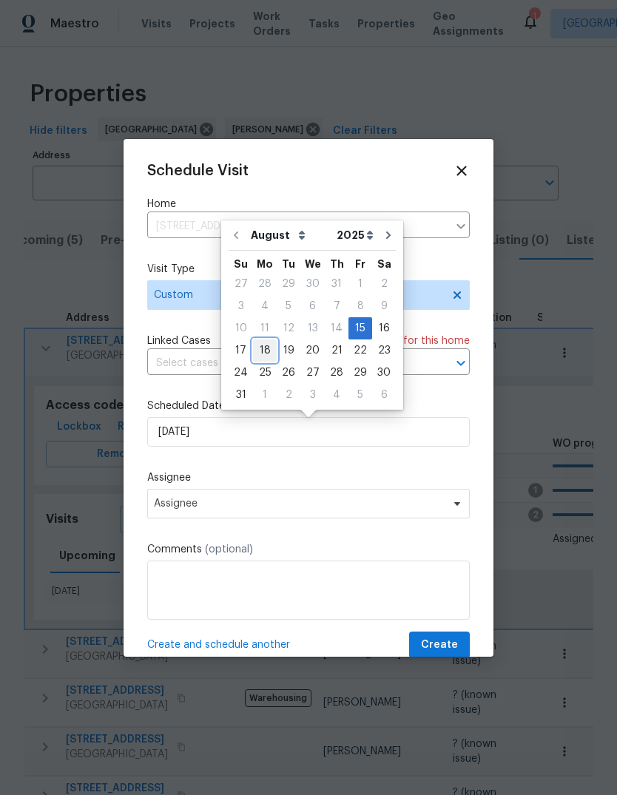
click at [260, 359] on div "18" at bounding box center [265, 350] width 24 height 21
type input "8/18/2025"
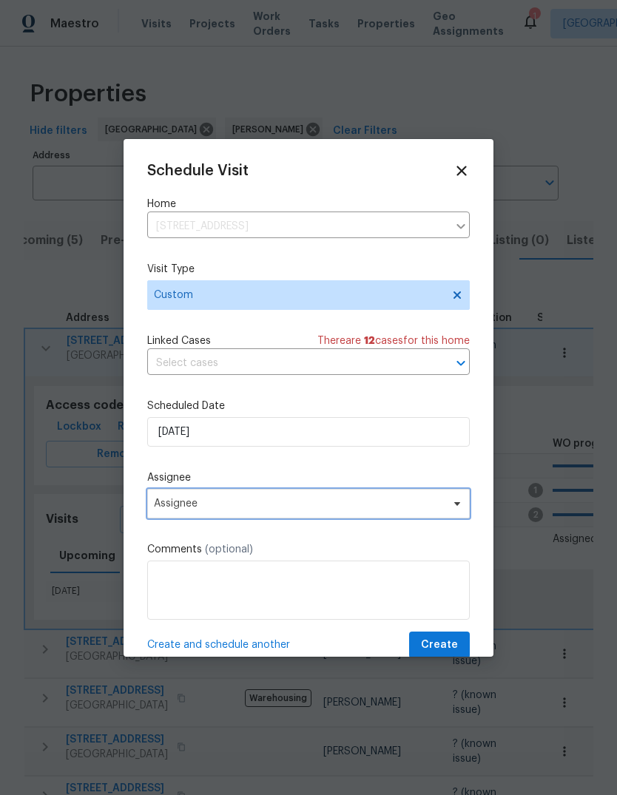
click at [322, 498] on span "Assignee" at bounding box center [308, 504] width 322 height 30
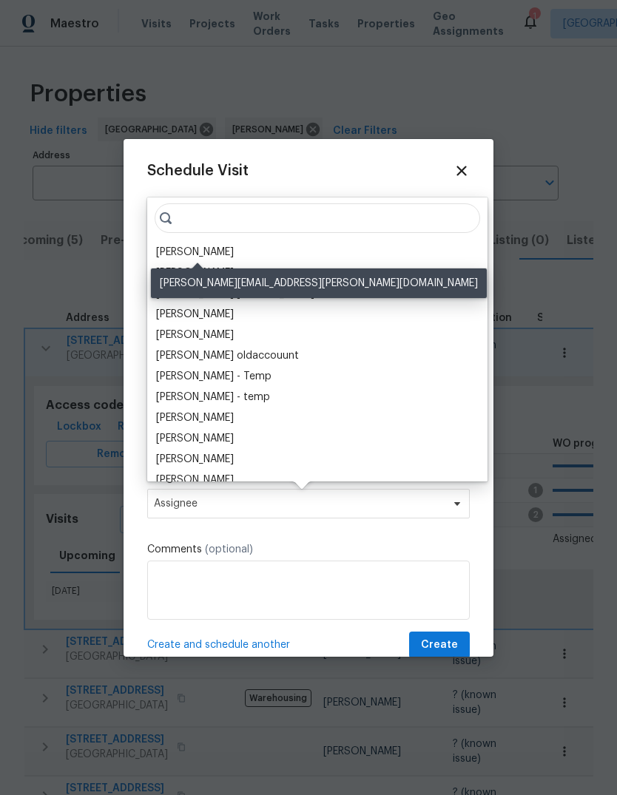
click at [229, 257] on div "[PERSON_NAME]" at bounding box center [195, 252] width 78 height 15
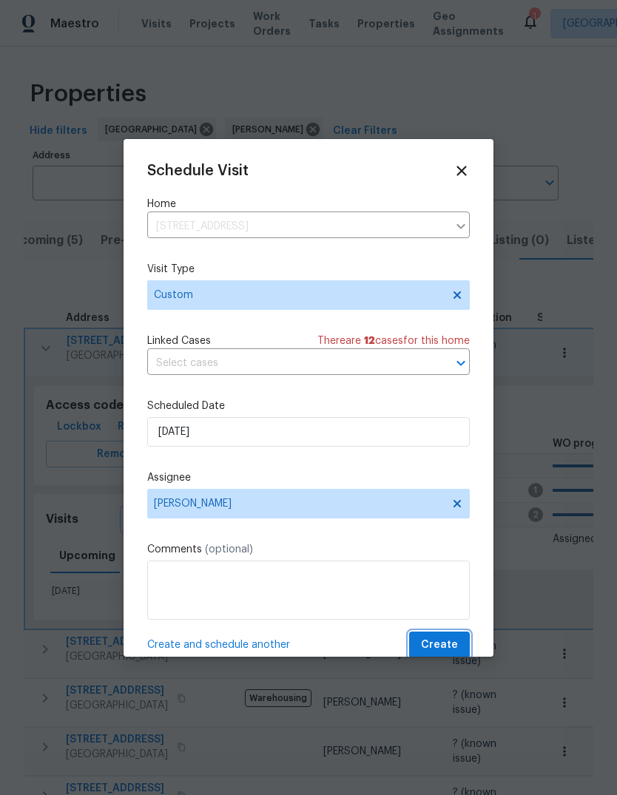
click at [467, 649] on button "Create" at bounding box center [439, 645] width 61 height 27
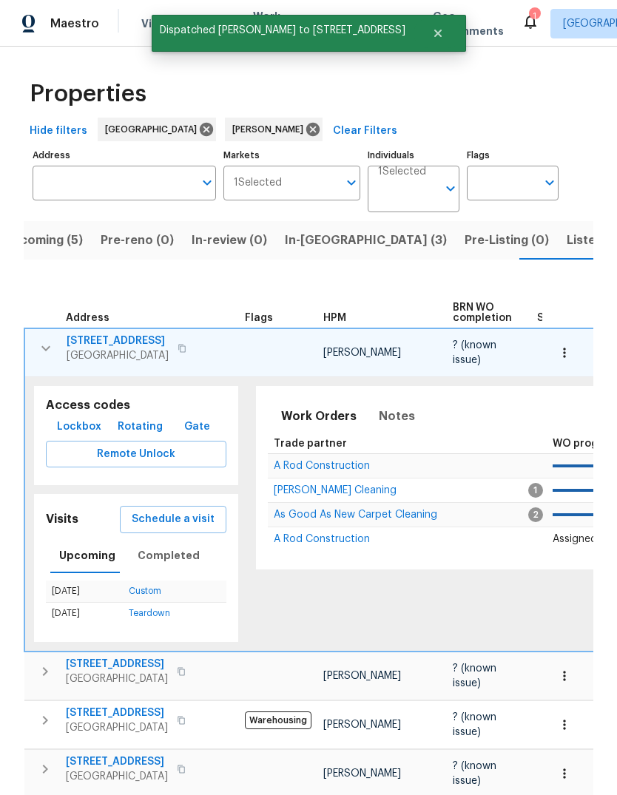
click at [43, 339] on icon "button" at bounding box center [46, 348] width 18 height 18
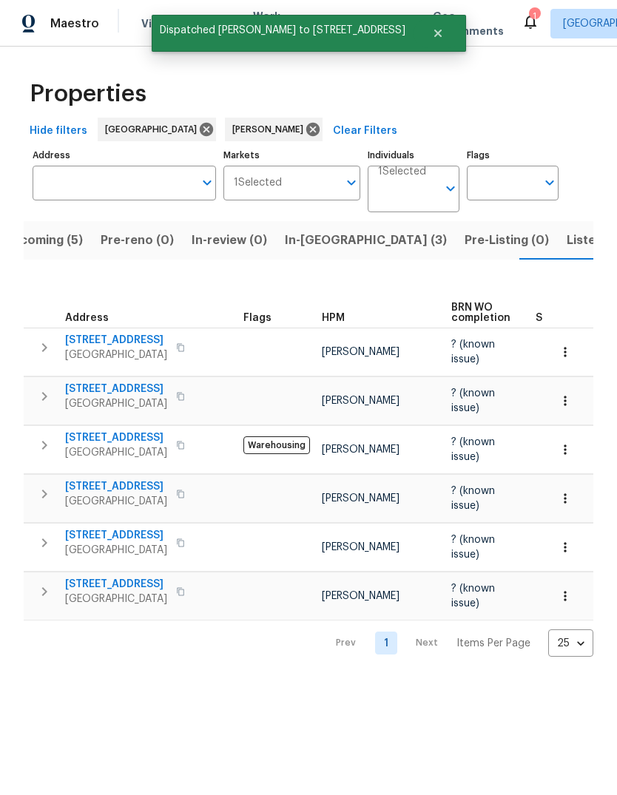
click at [42, 447] on button "button" at bounding box center [45, 445] width 30 height 30
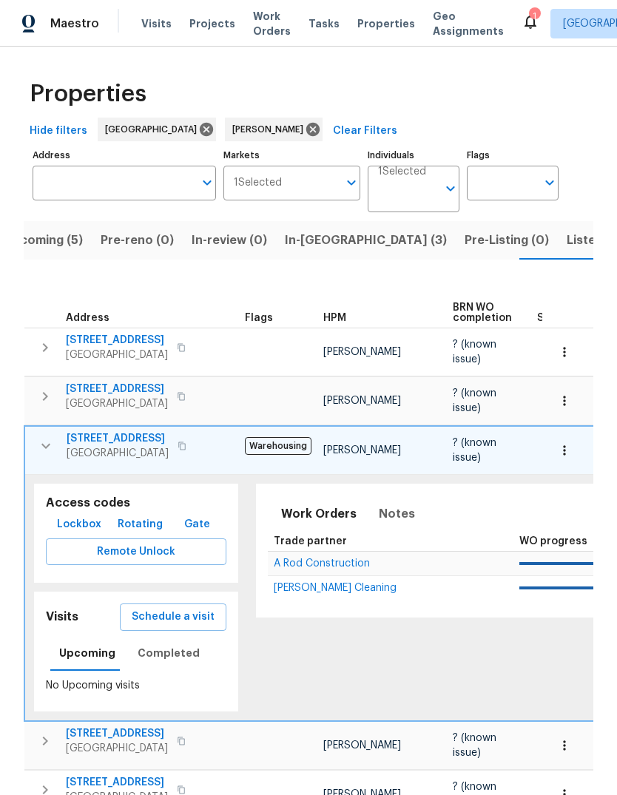
click at [135, 611] on span "Schedule a visit" at bounding box center [173, 617] width 83 height 18
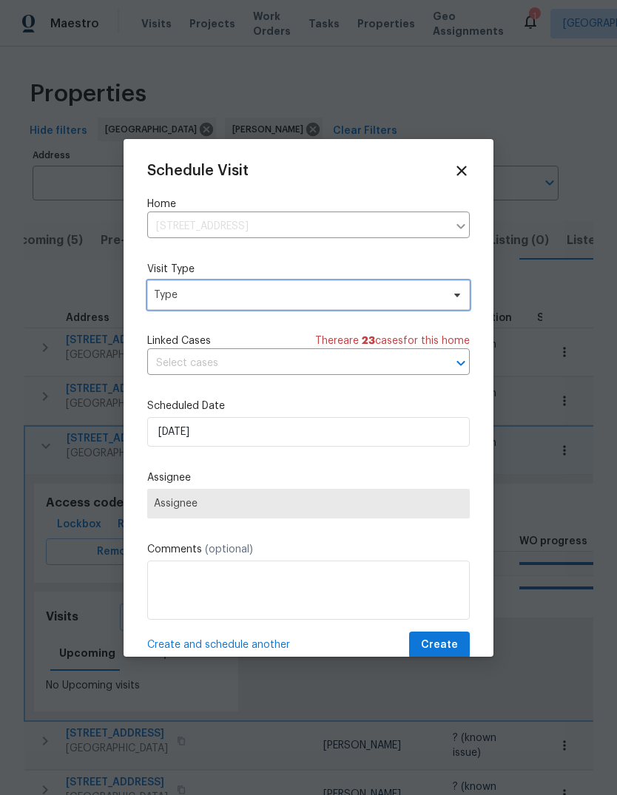
click at [399, 298] on span "Type" at bounding box center [298, 295] width 288 height 15
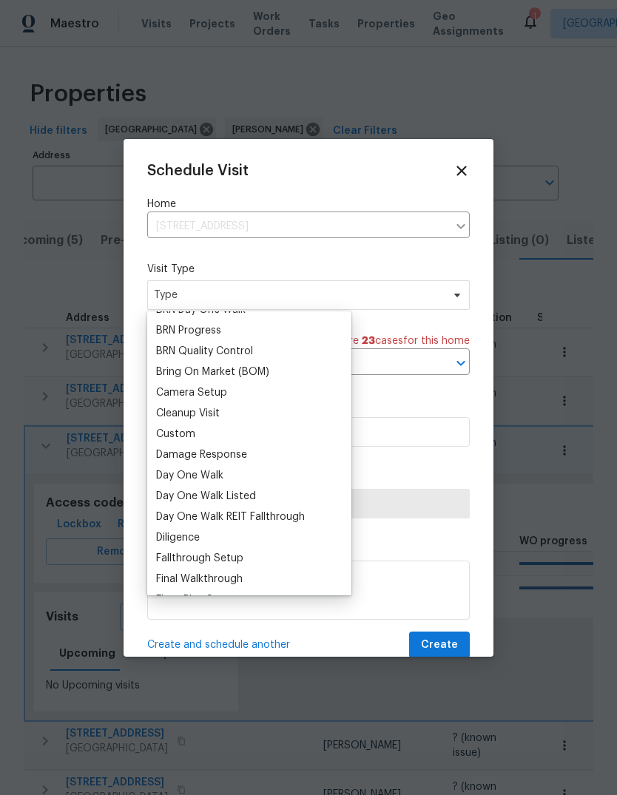
scroll to position [124, 0]
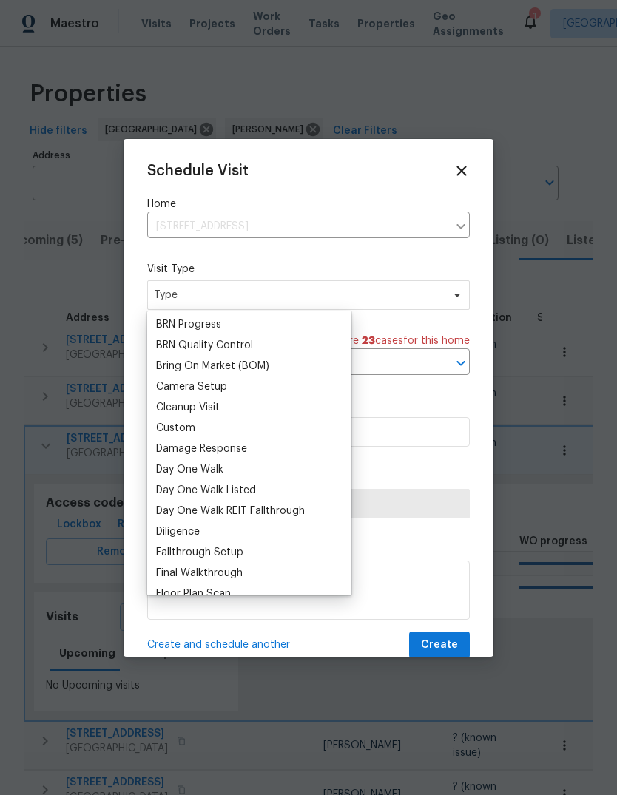
click at [226, 429] on div "Custom" at bounding box center [249, 428] width 195 height 21
click at [301, 427] on div "Custom" at bounding box center [249, 428] width 195 height 21
click at [167, 429] on div "Custom" at bounding box center [175, 428] width 39 height 15
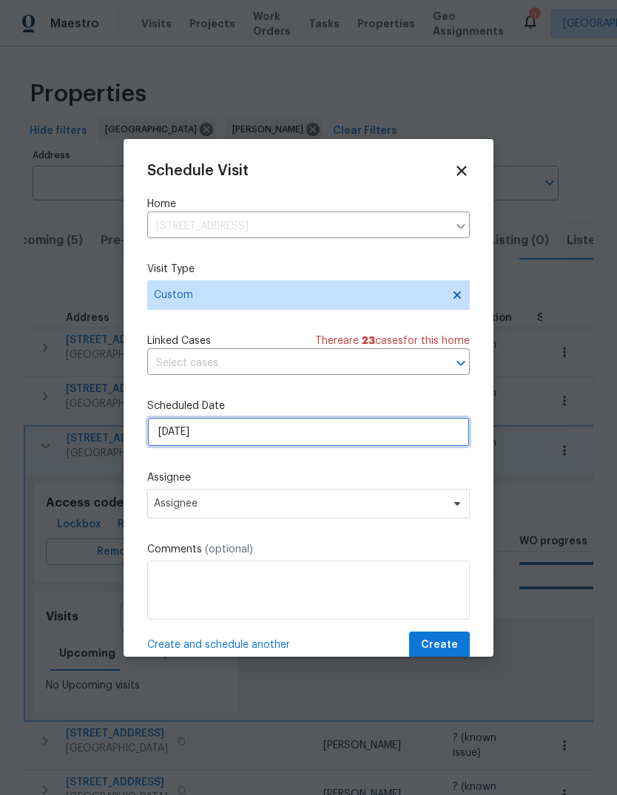
click at [361, 439] on input "8/15/2025" at bounding box center [308, 432] width 322 height 30
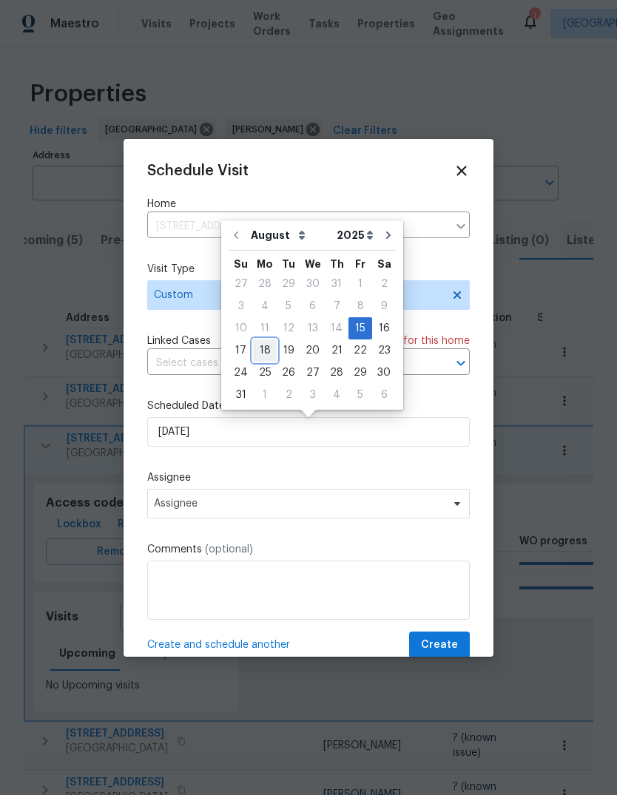
click at [268, 352] on div "18" at bounding box center [265, 350] width 24 height 21
type input "8/18/2025"
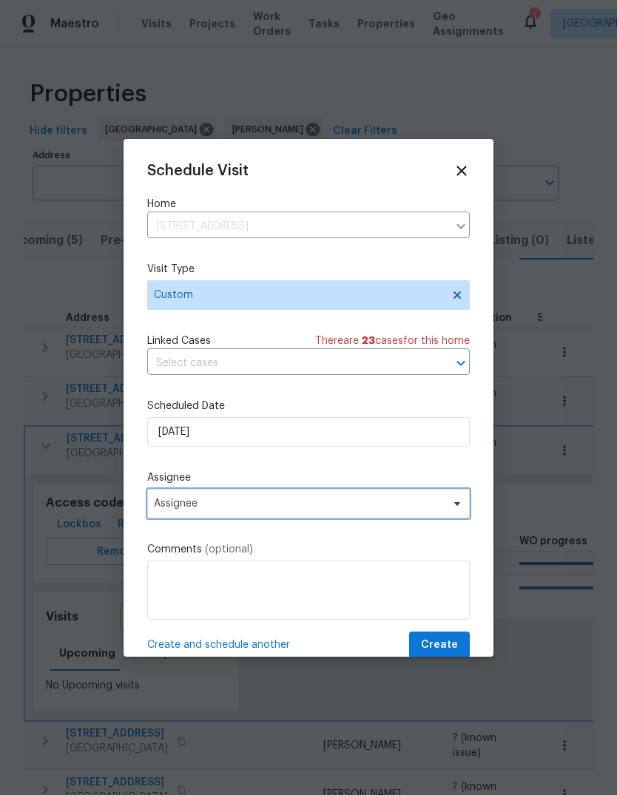
click at [446, 509] on span "Assignee" at bounding box center [308, 504] width 322 height 30
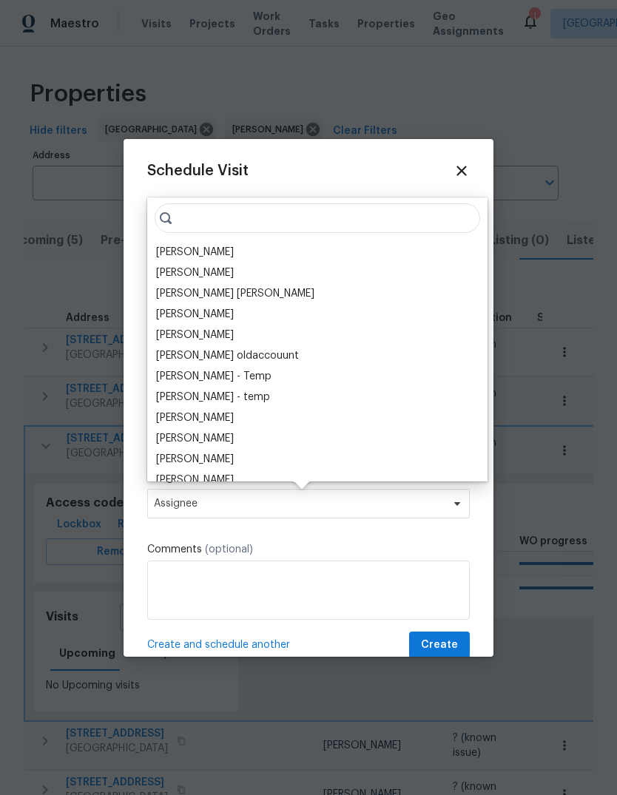
click at [253, 251] on div "[PERSON_NAME]" at bounding box center [317, 252] width 331 height 21
click at [173, 249] on div "[PERSON_NAME]" at bounding box center [195, 252] width 78 height 15
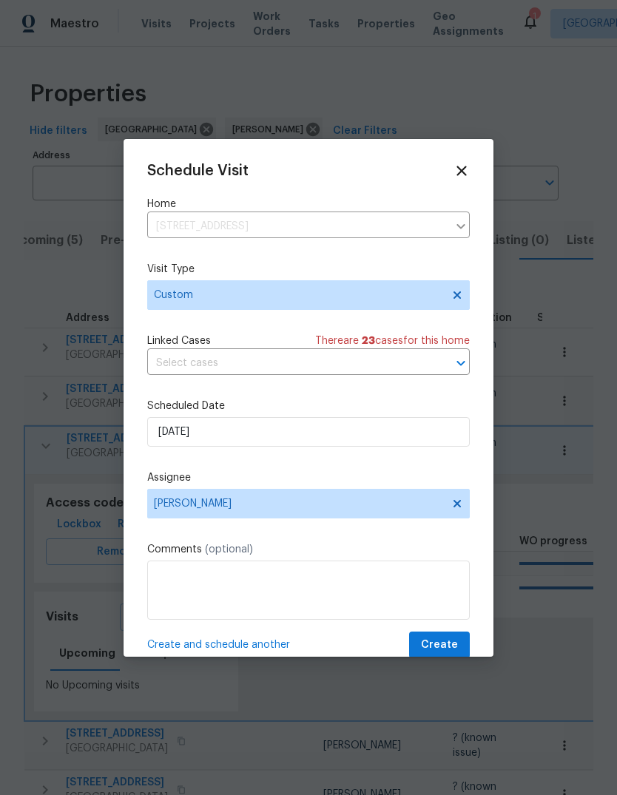
click at [457, 649] on span "Create" at bounding box center [439, 645] width 37 height 18
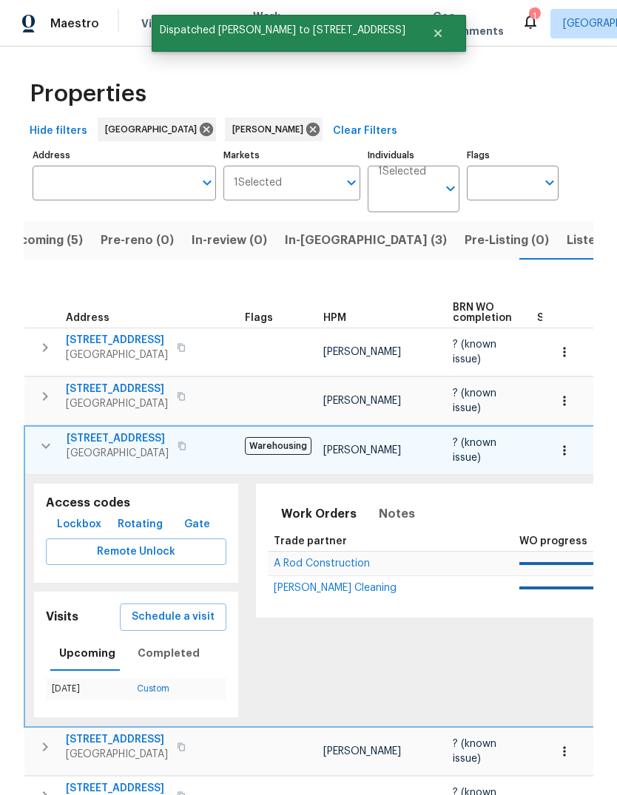
click at [44, 437] on icon "button" at bounding box center [46, 446] width 18 height 18
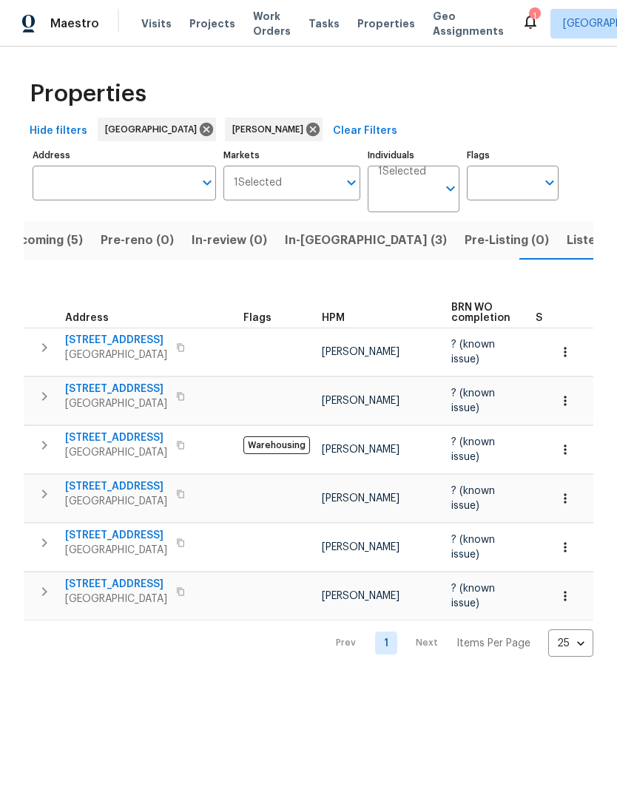
click at [44, 343] on icon "button" at bounding box center [44, 347] width 5 height 9
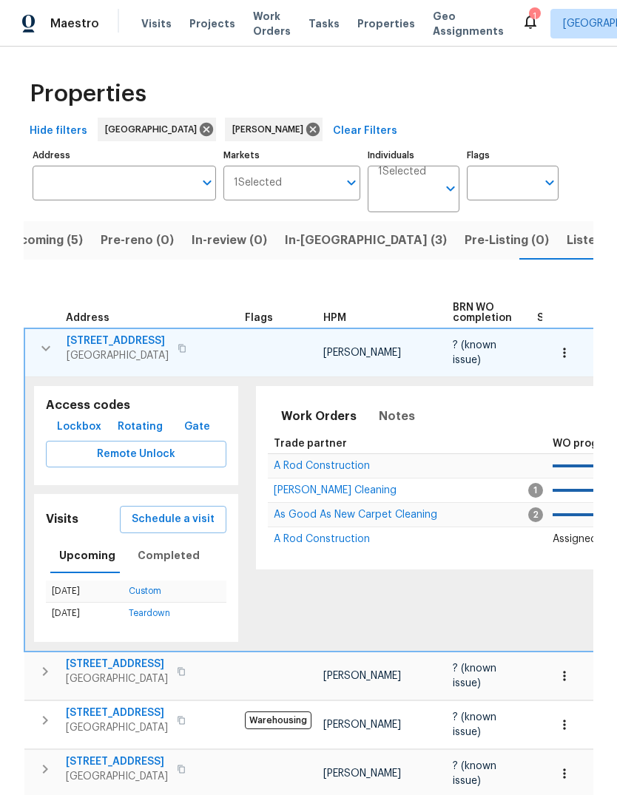
click at [152, 510] on span "Schedule a visit" at bounding box center [173, 519] width 83 height 18
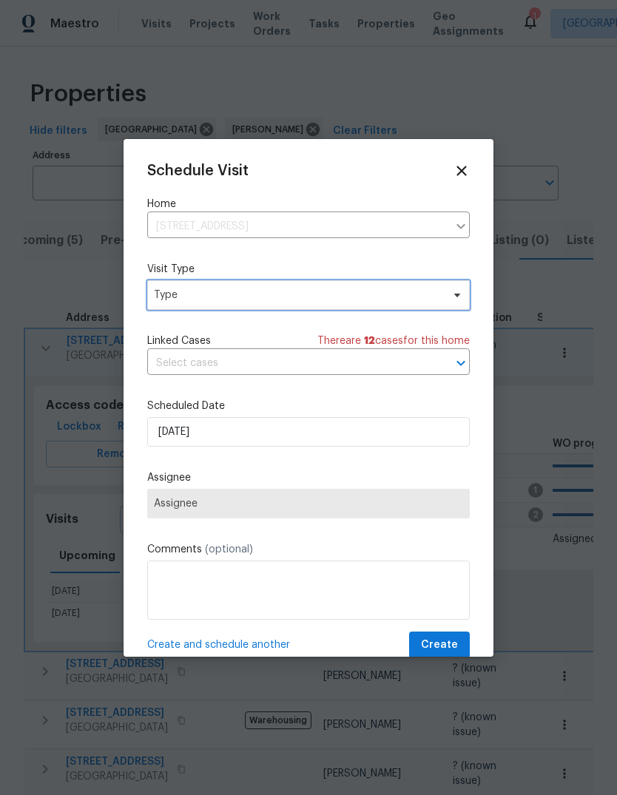
click at [354, 296] on span "Type" at bounding box center [298, 295] width 288 height 15
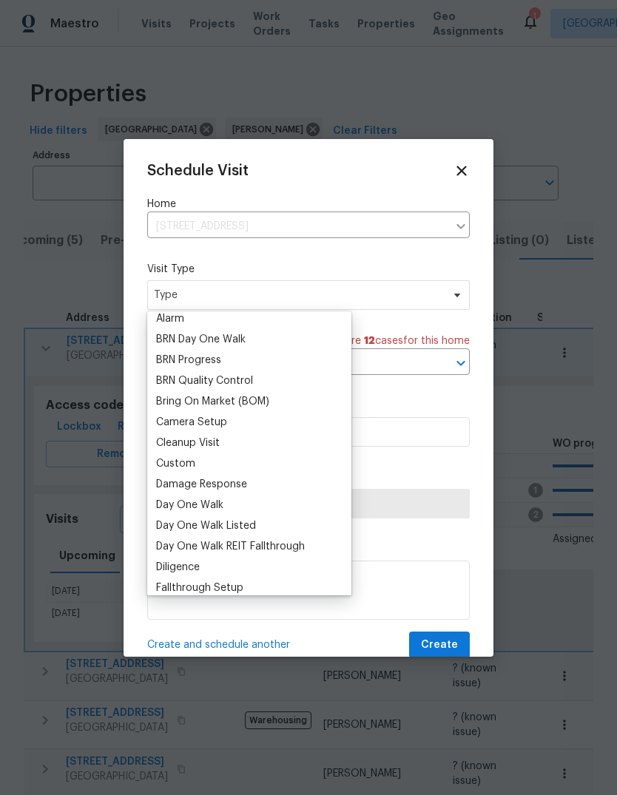
scroll to position [104, 0]
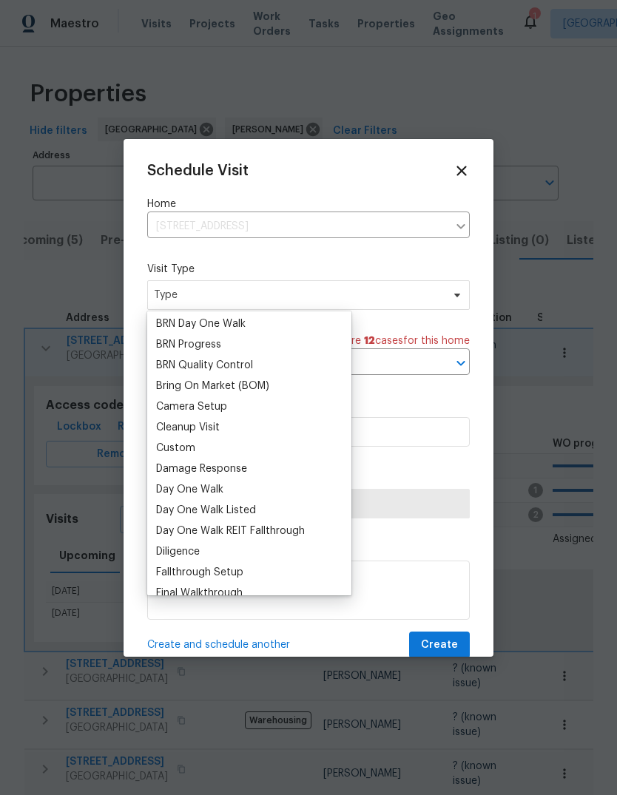
click at [218, 447] on div "Custom" at bounding box center [249, 448] width 195 height 21
click at [170, 449] on div "Custom" at bounding box center [175, 448] width 39 height 15
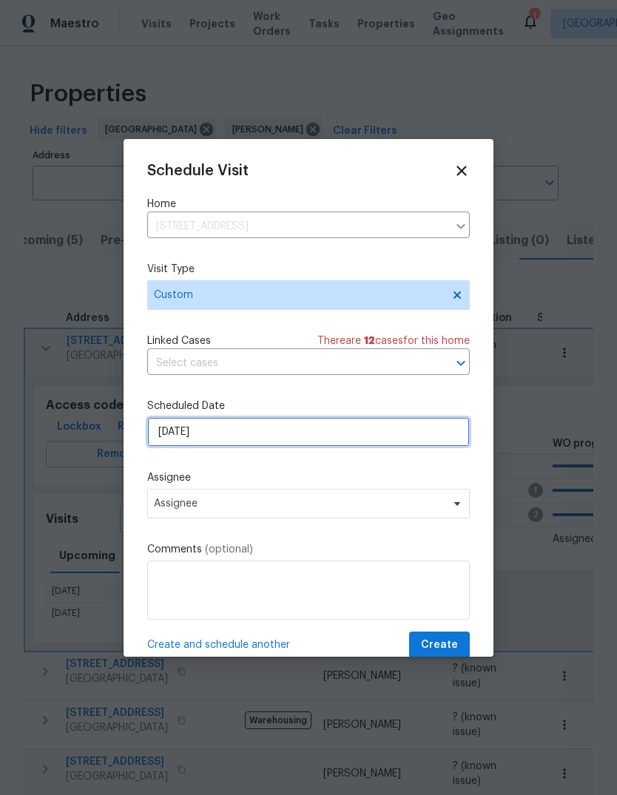
click at [305, 442] on input "8/15/2025" at bounding box center [308, 432] width 322 height 30
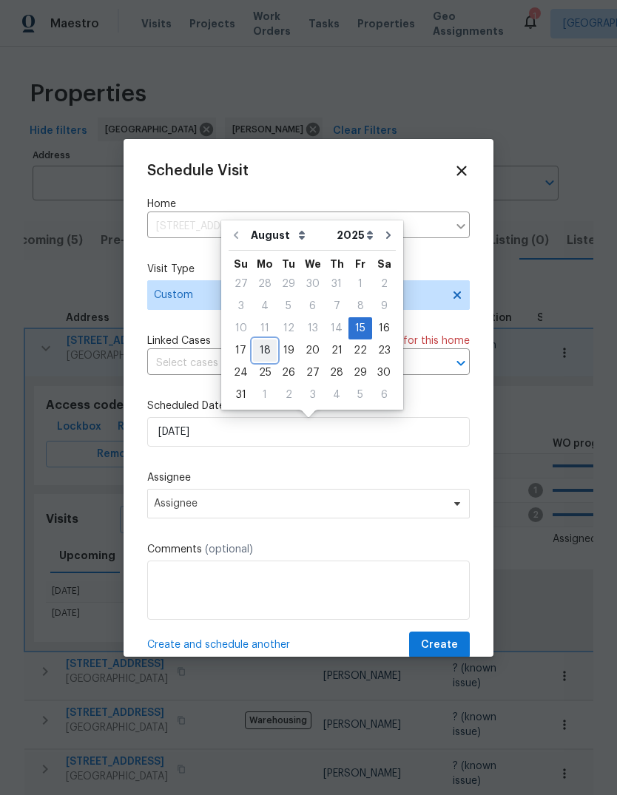
click at [268, 349] on div "18" at bounding box center [265, 350] width 24 height 21
type input "8/18/2025"
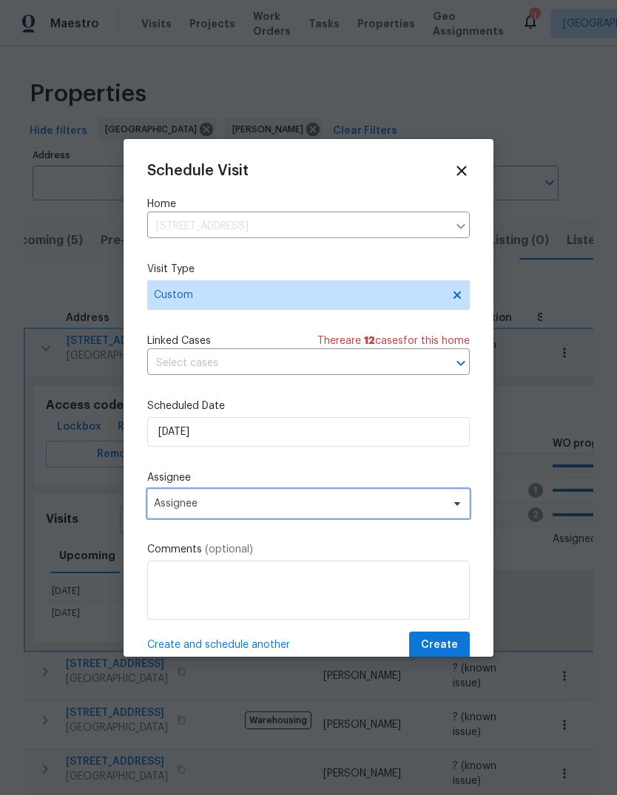
click at [400, 510] on span "Assignee" at bounding box center [299, 504] width 290 height 12
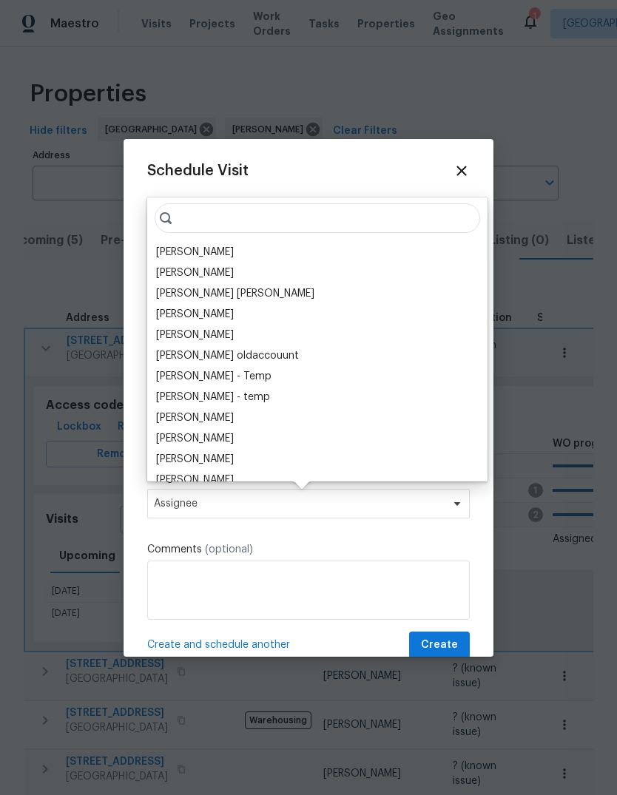
click at [234, 249] on div "[PERSON_NAME]" at bounding box center [195, 252] width 78 height 15
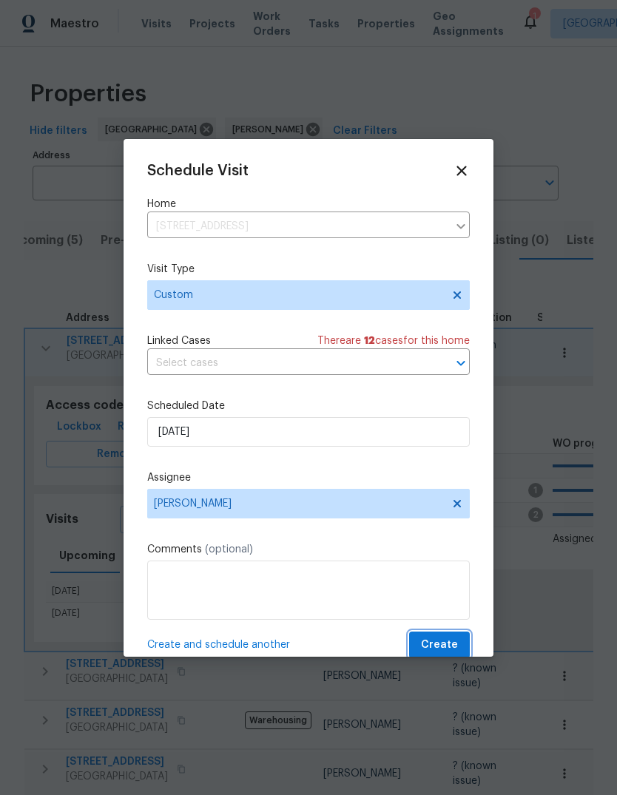
click at [458, 647] on button "Create" at bounding box center [439, 645] width 61 height 27
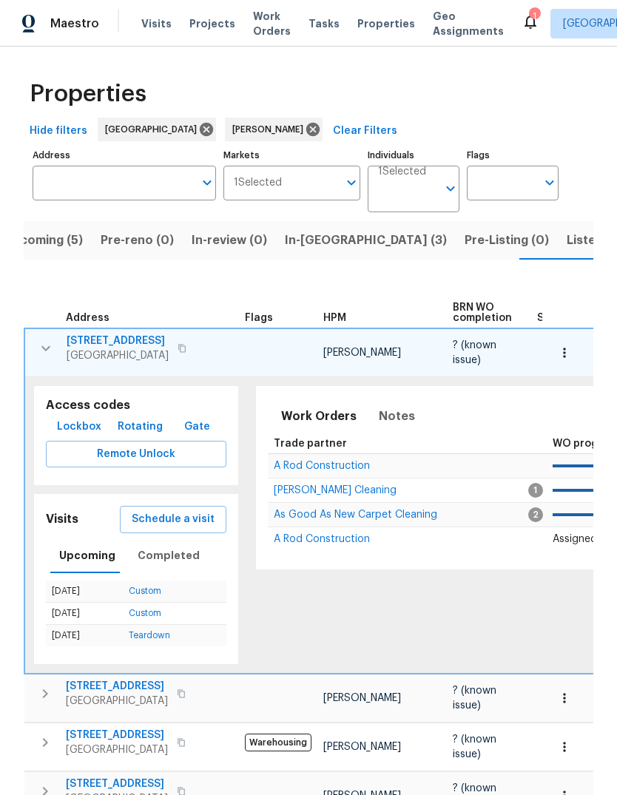
click at [567, 237] on span "Listed (15)" at bounding box center [597, 240] width 61 height 21
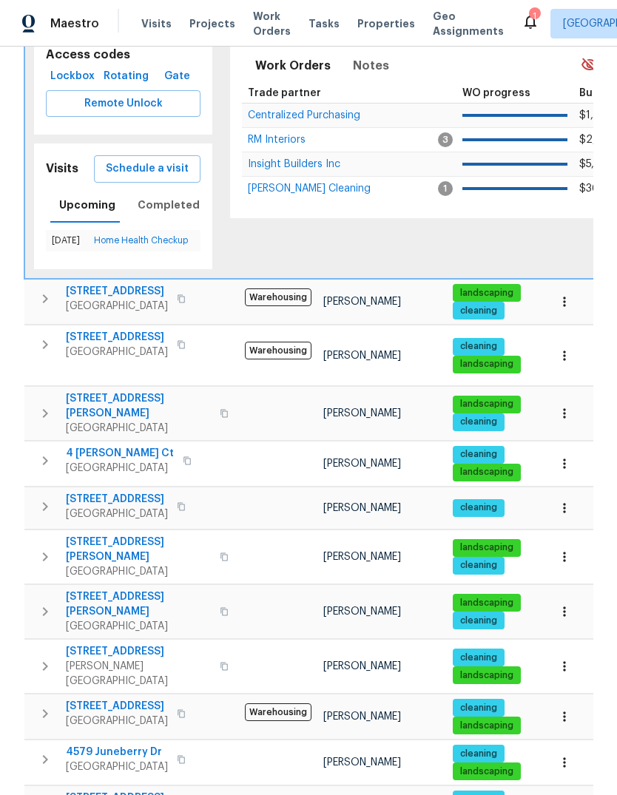
scroll to position [344, 0]
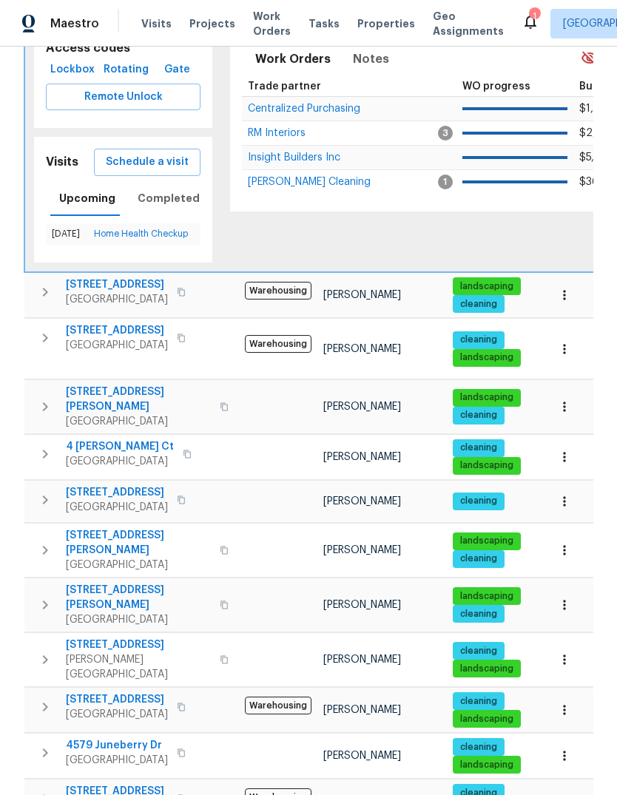
click at [38, 398] on icon "button" at bounding box center [45, 407] width 18 height 18
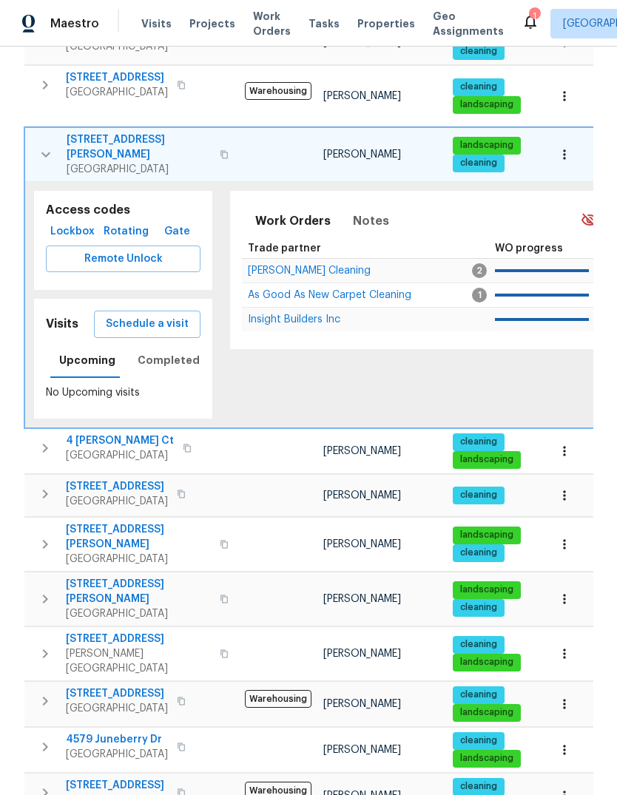
click at [178, 315] on span "Schedule a visit" at bounding box center [147, 324] width 83 height 18
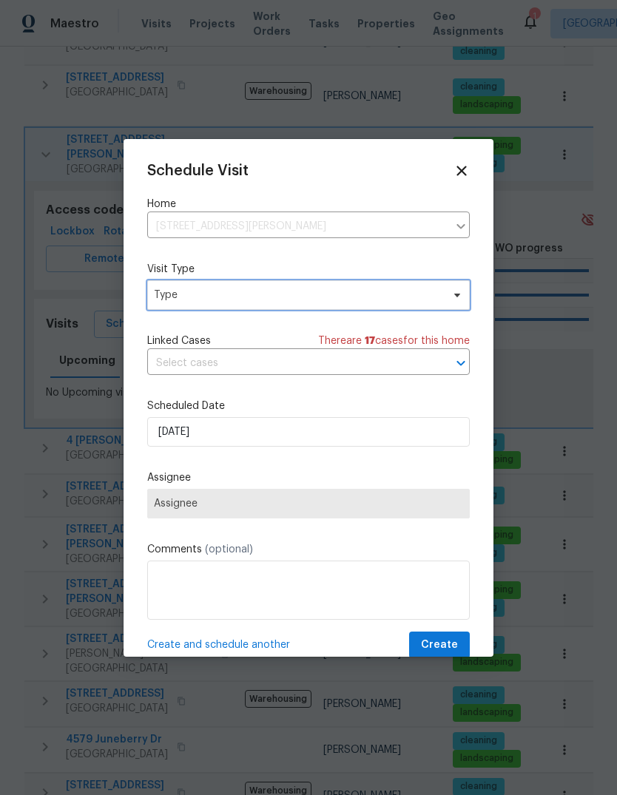
click at [443, 307] on span "Type" at bounding box center [308, 295] width 322 height 30
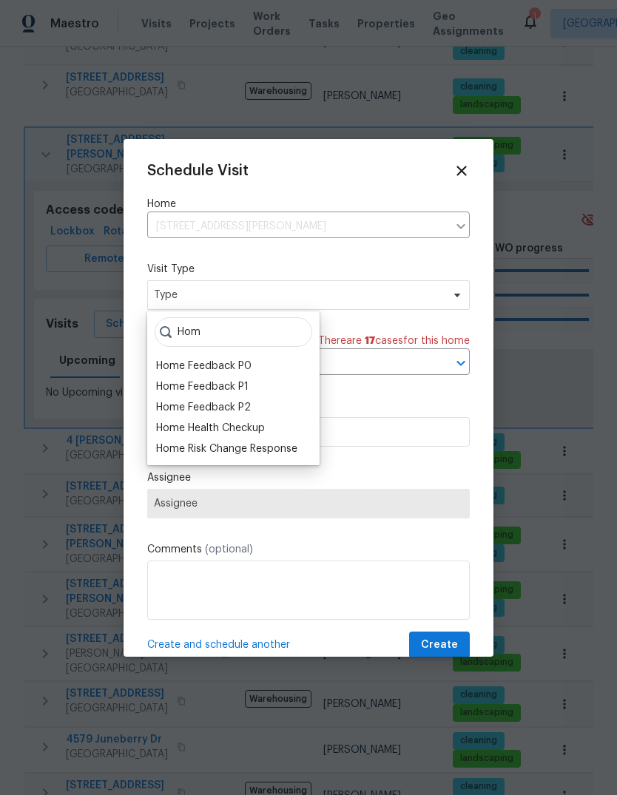
type input "Hom"
click at [265, 427] on div "Home Health Checkup" at bounding box center [210, 428] width 109 height 15
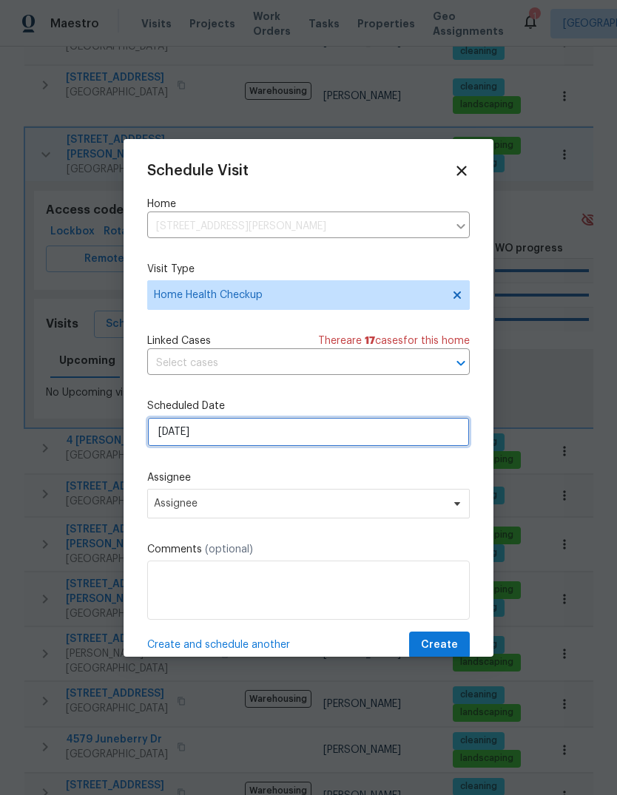
click at [370, 447] on input "8/15/2025" at bounding box center [308, 432] width 322 height 30
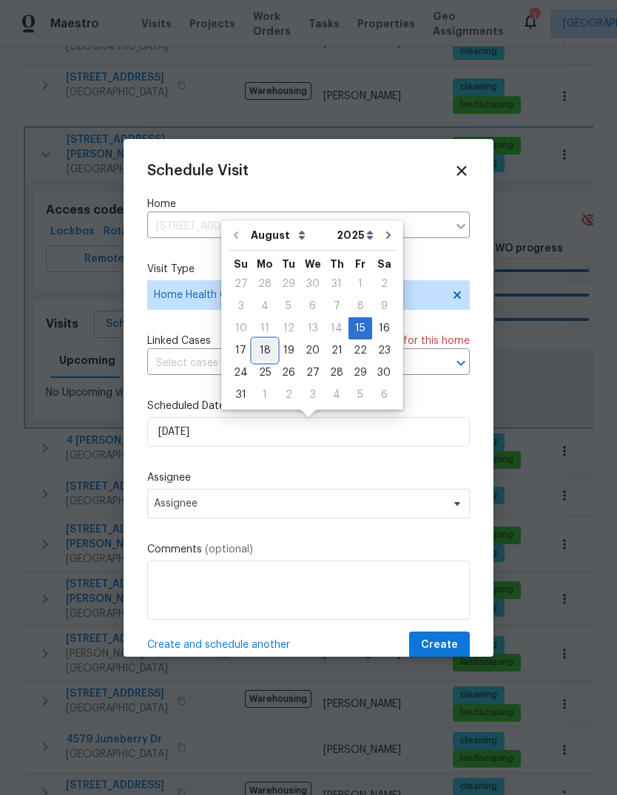
click at [266, 354] on div "18" at bounding box center [265, 350] width 24 height 21
type input "8/18/2025"
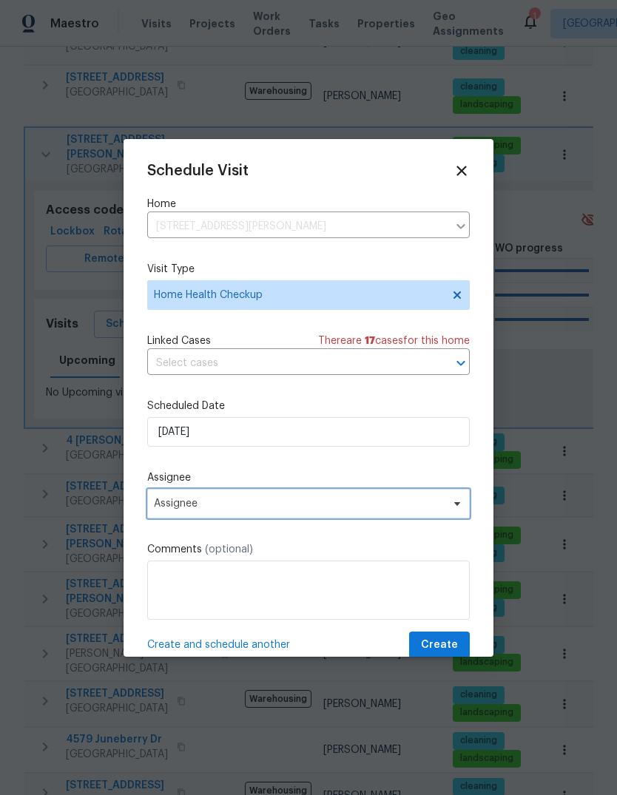
click at [432, 514] on span "Assignee" at bounding box center [308, 504] width 322 height 30
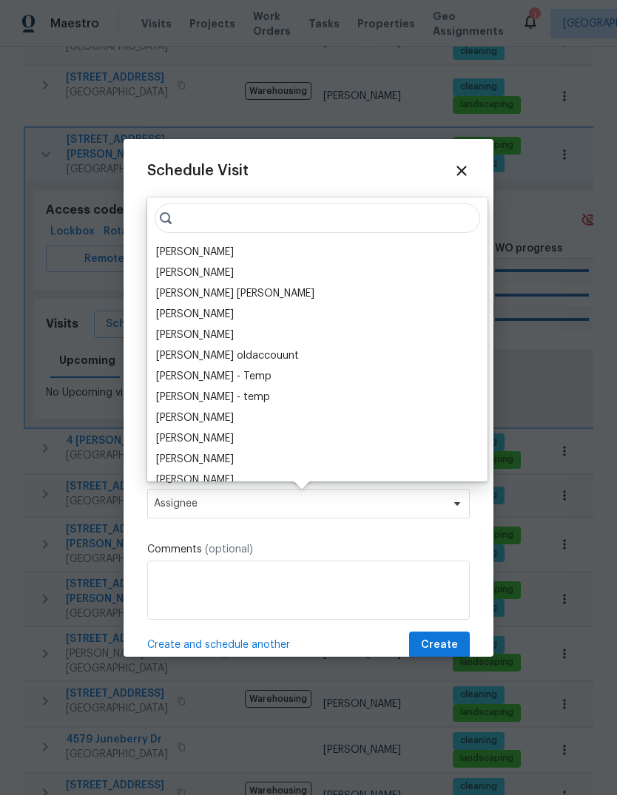
click at [234, 253] on div "[PERSON_NAME]" at bounding box center [195, 252] width 78 height 15
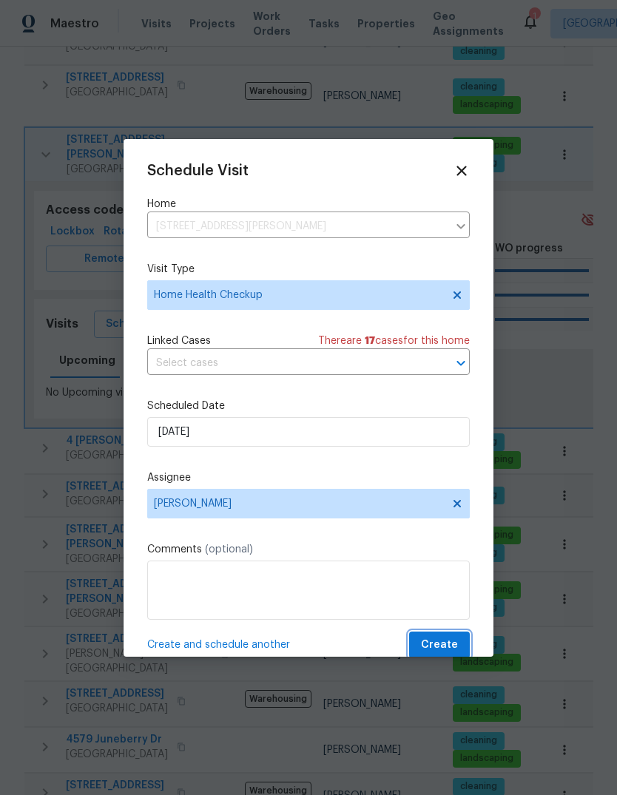
click at [450, 644] on span "Create" at bounding box center [439, 645] width 37 height 18
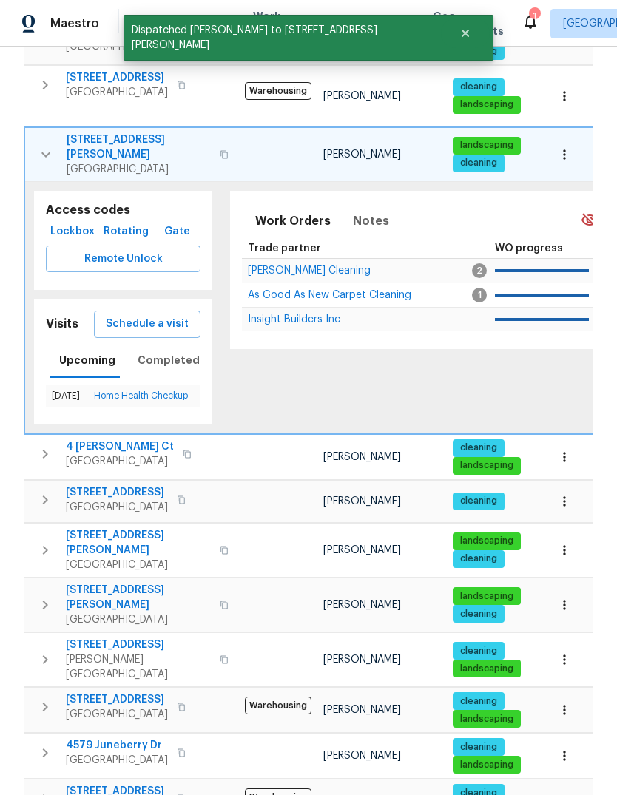
click at [37, 146] on icon "button" at bounding box center [46, 155] width 18 height 18
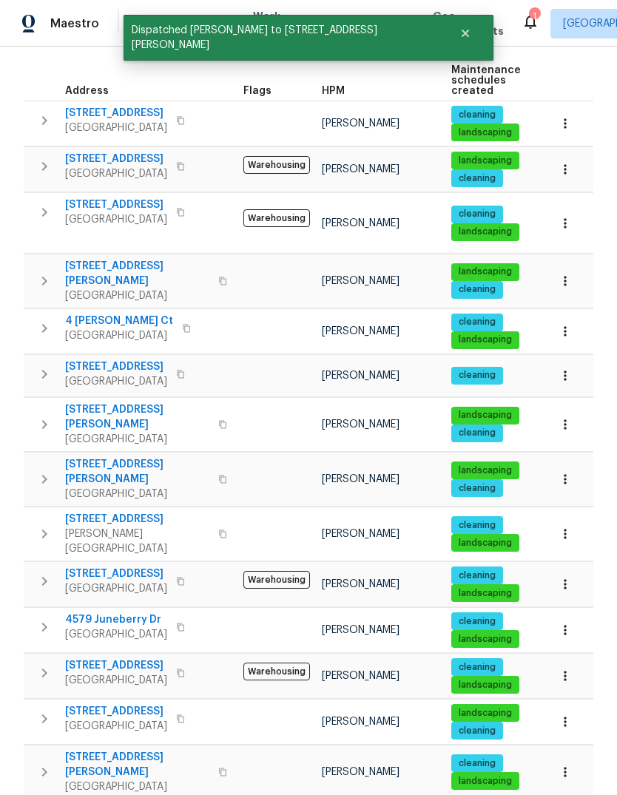
scroll to position [215, 0]
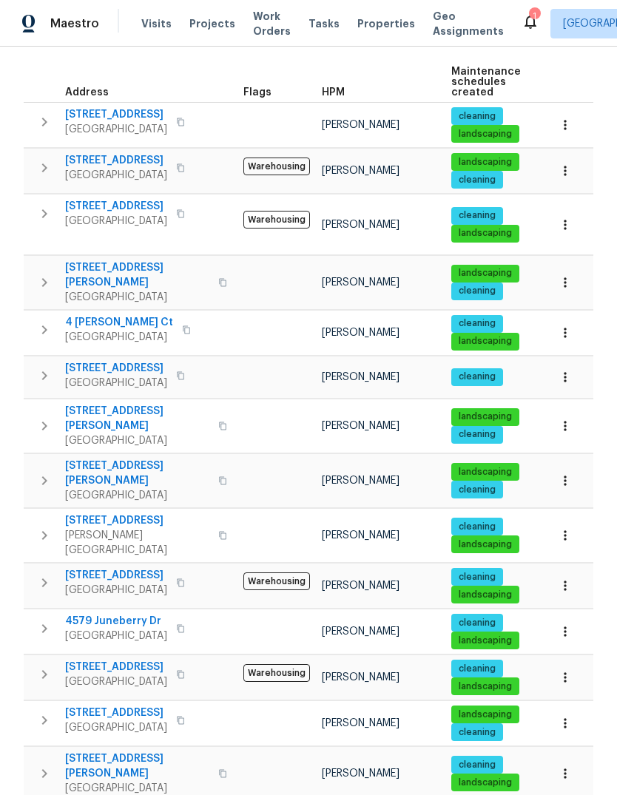
click at [39, 321] on icon "button" at bounding box center [45, 330] width 18 height 18
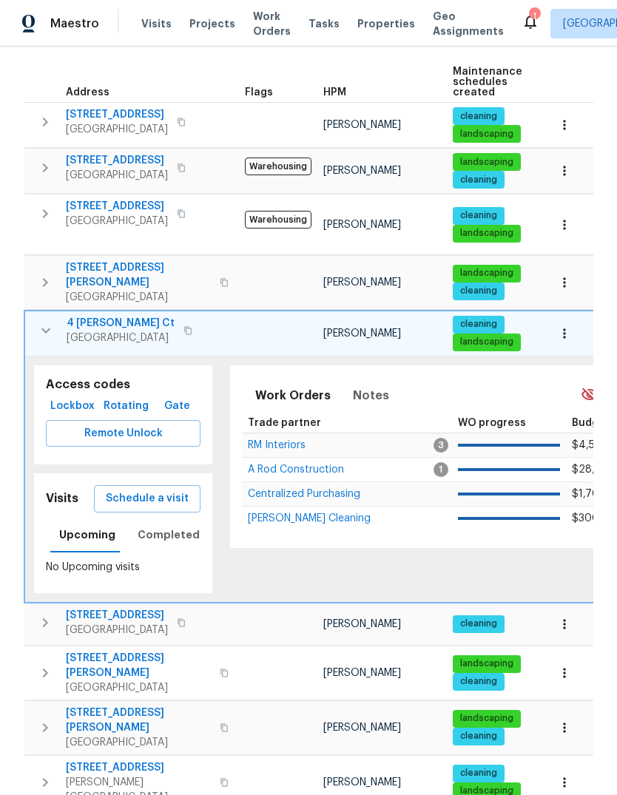
click at [169, 490] on span "Schedule a visit" at bounding box center [147, 499] width 83 height 18
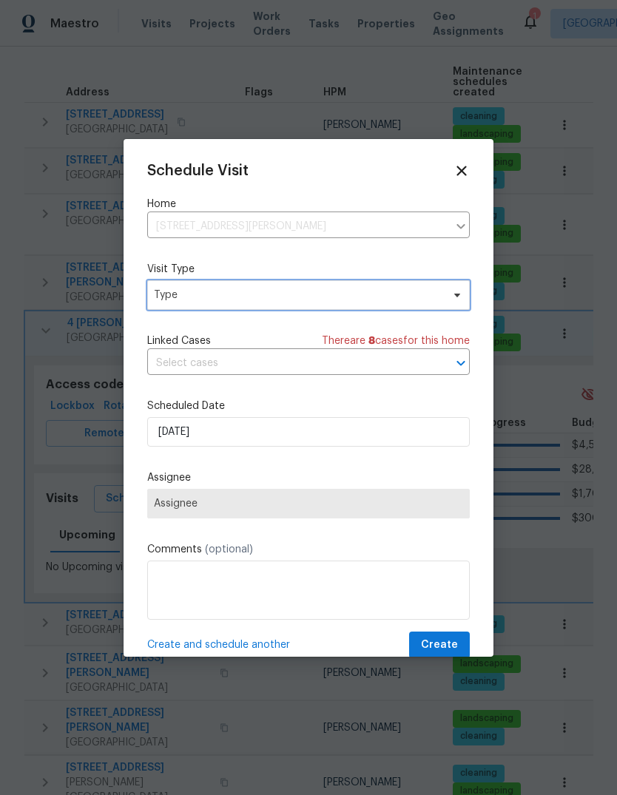
click at [359, 304] on span "Type" at bounding box center [308, 295] width 322 height 30
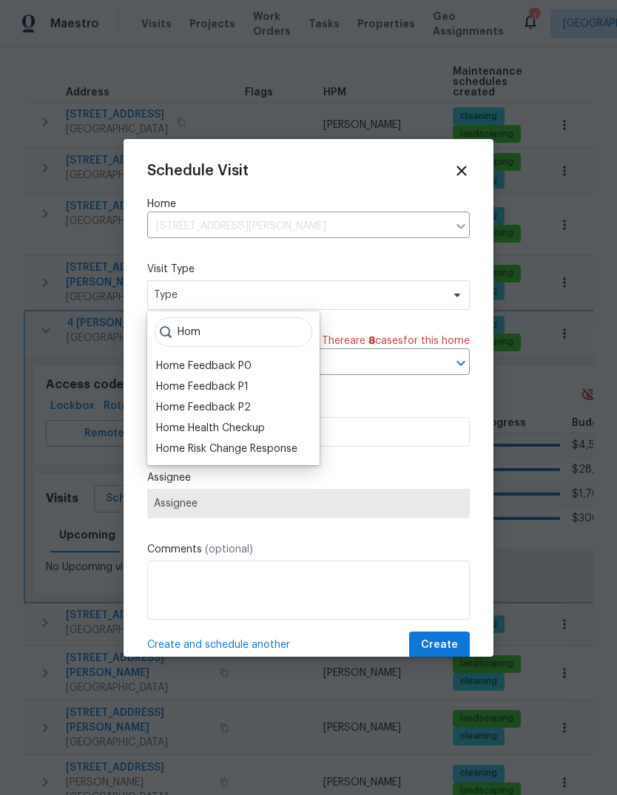
type input "Hom"
click at [263, 425] on div "Home Health Checkup" at bounding box center [210, 428] width 109 height 15
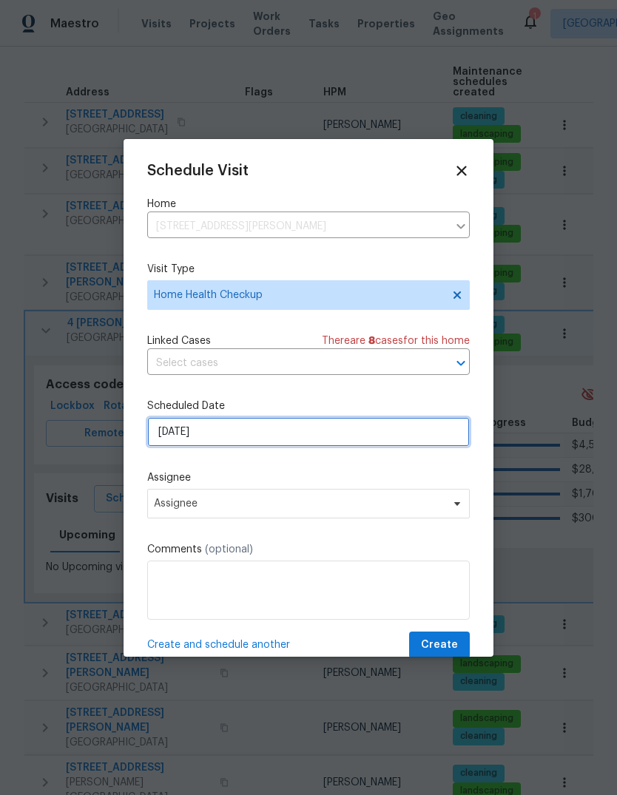
click at [372, 439] on input "8/15/2025" at bounding box center [308, 432] width 322 height 30
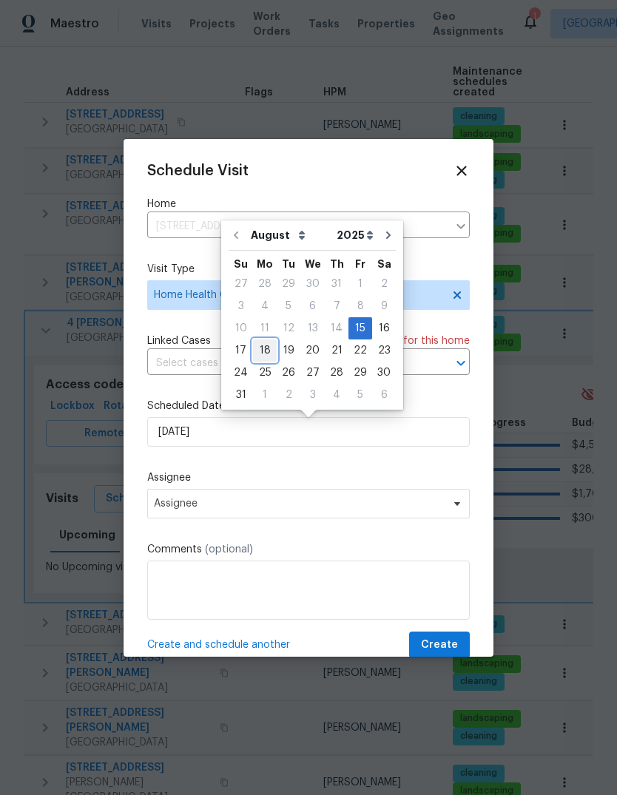
click at [261, 353] on div "18" at bounding box center [265, 350] width 24 height 21
type input "8/18/2025"
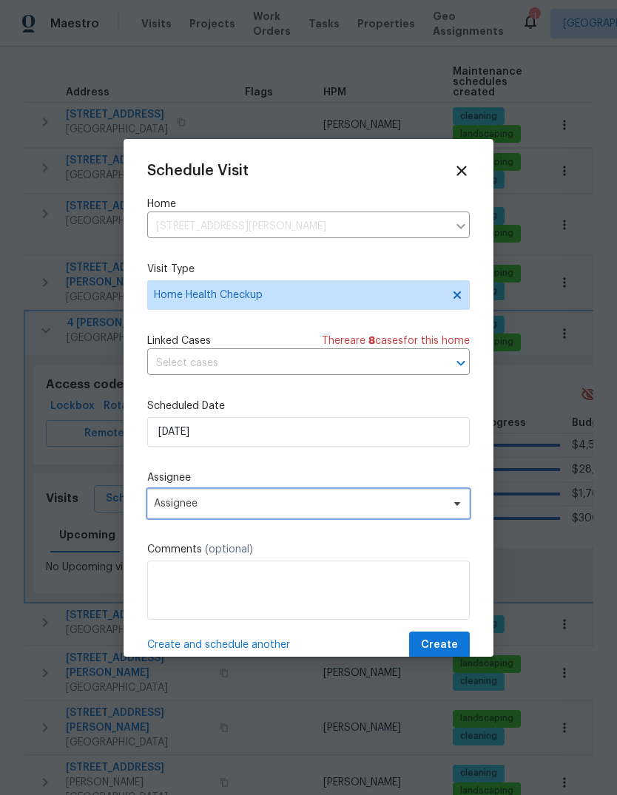
click at [349, 510] on span "Assignee" at bounding box center [299, 504] width 290 height 12
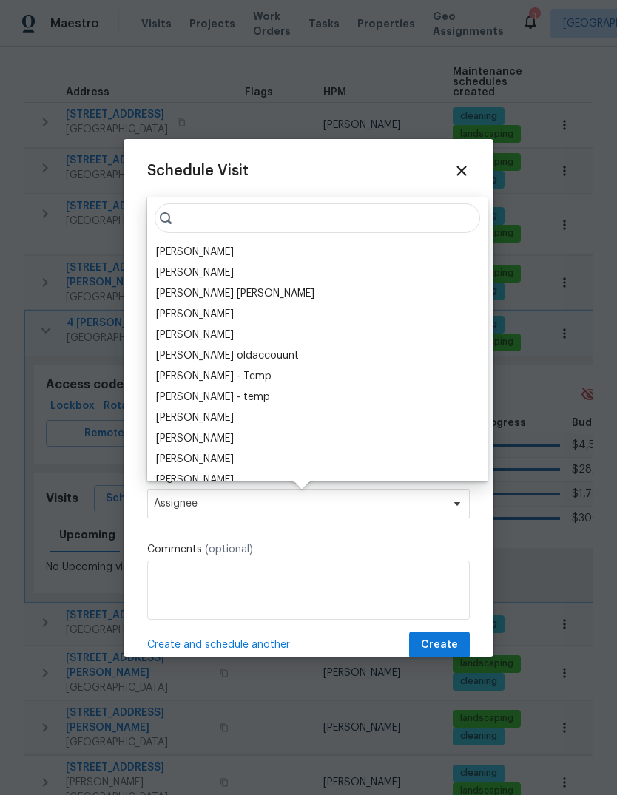
click at [248, 253] on div "[PERSON_NAME]" at bounding box center [317, 252] width 331 height 21
click at [177, 254] on div "[PERSON_NAME]" at bounding box center [195, 252] width 78 height 15
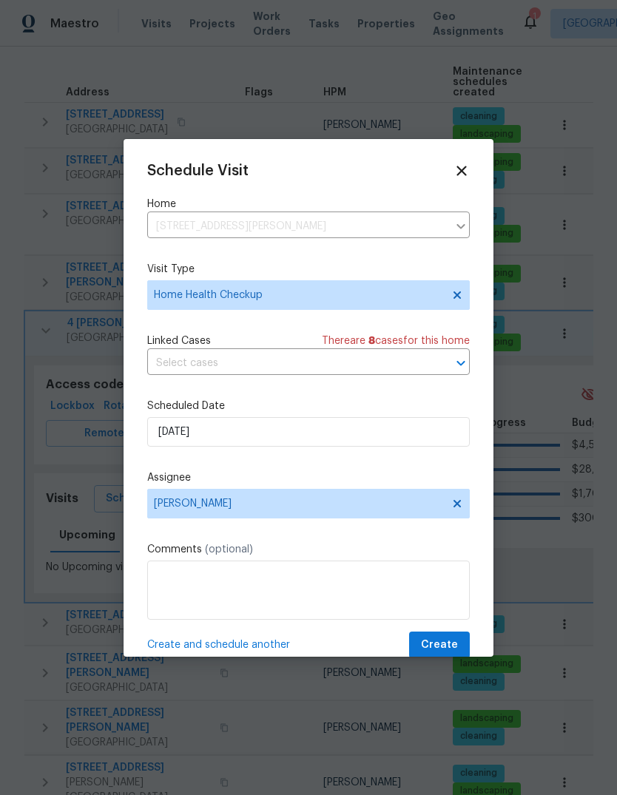
click at [33, 314] on div at bounding box center [308, 397] width 617 height 795
click at [455, 651] on span "Create" at bounding box center [439, 645] width 37 height 18
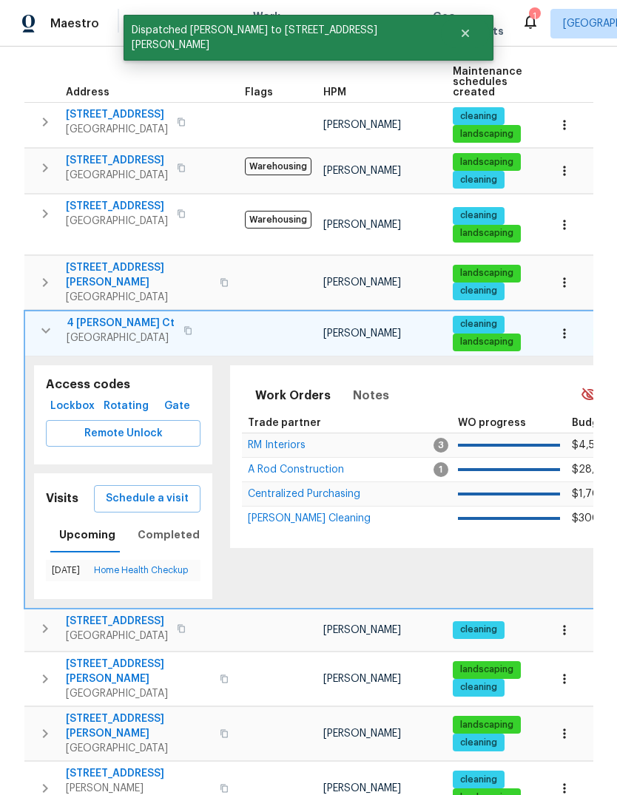
click at [37, 322] on icon "button" at bounding box center [46, 331] width 18 height 18
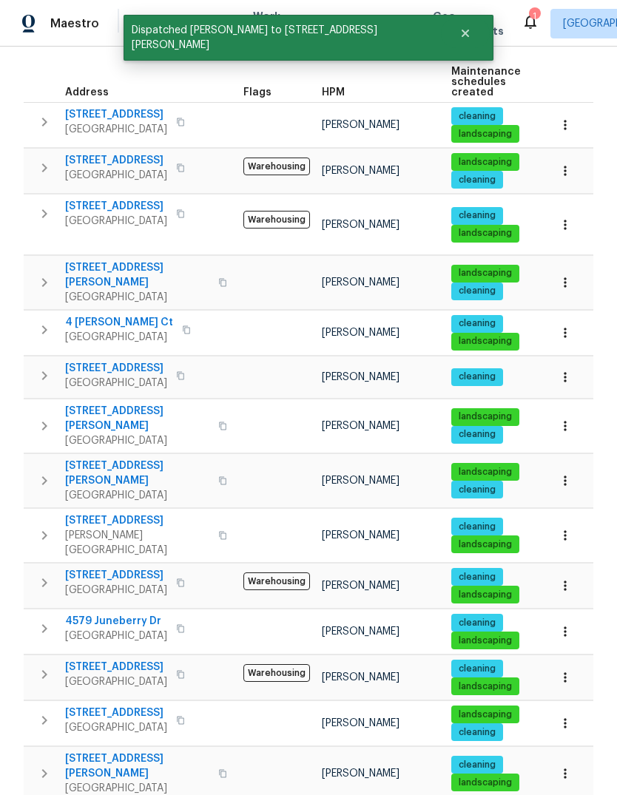
click at [39, 367] on icon "button" at bounding box center [45, 376] width 18 height 18
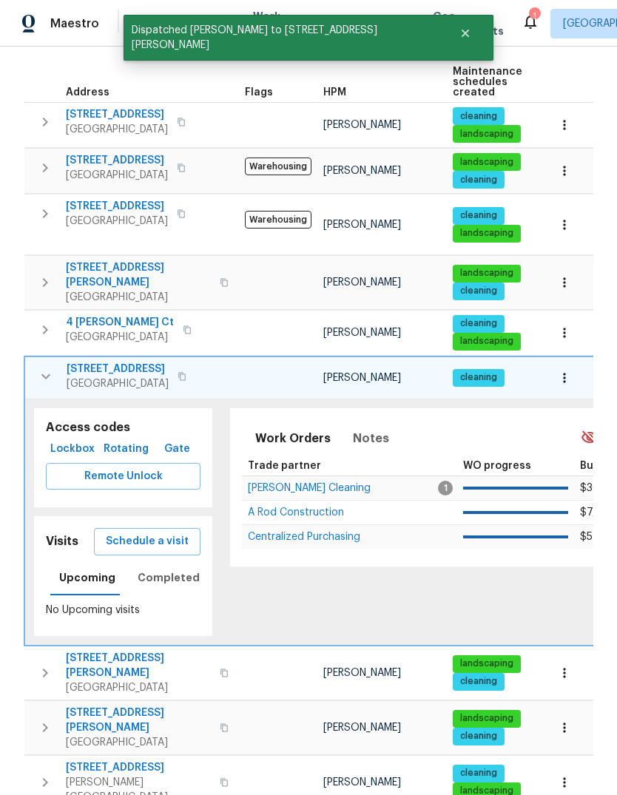
click at [166, 533] on span "Schedule a visit" at bounding box center [147, 542] width 83 height 18
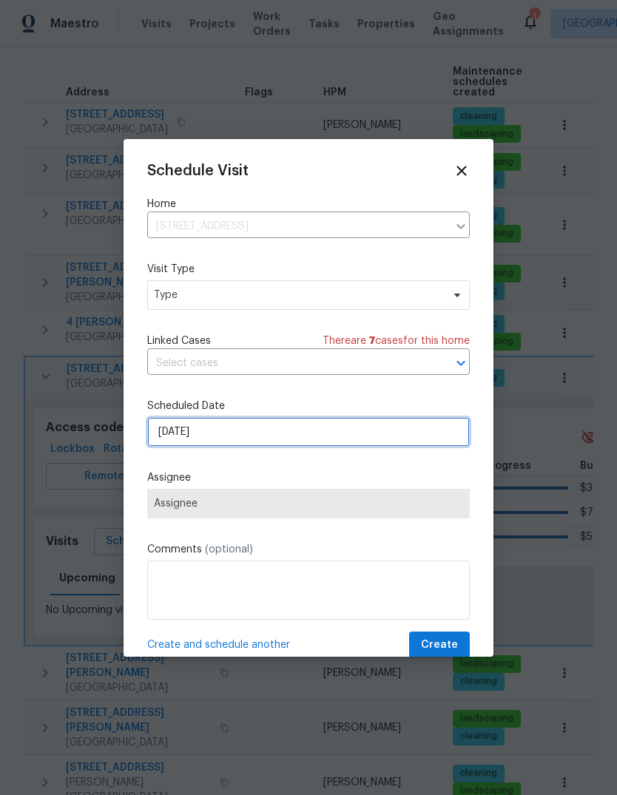
click at [332, 433] on input "8/15/2025" at bounding box center [308, 432] width 322 height 30
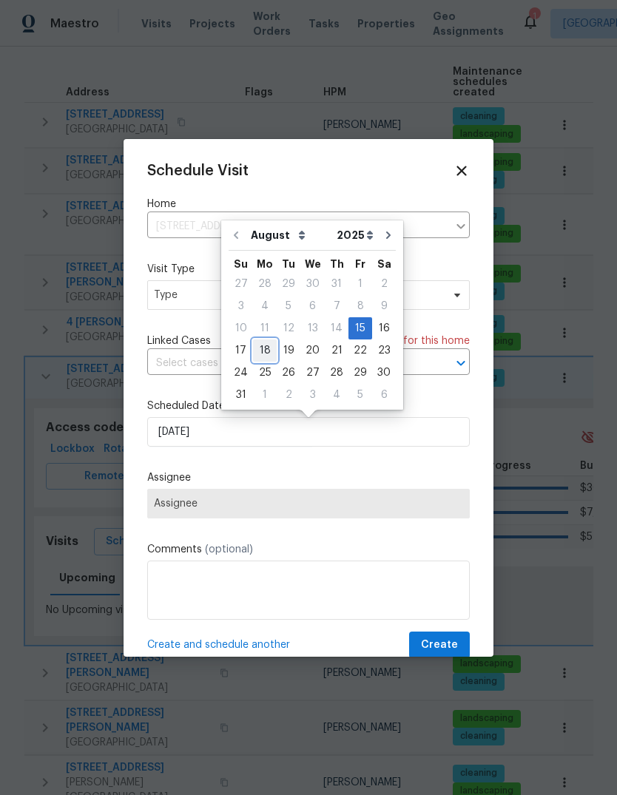
click at [263, 351] on div "18" at bounding box center [265, 350] width 24 height 21
type input "8/18/2025"
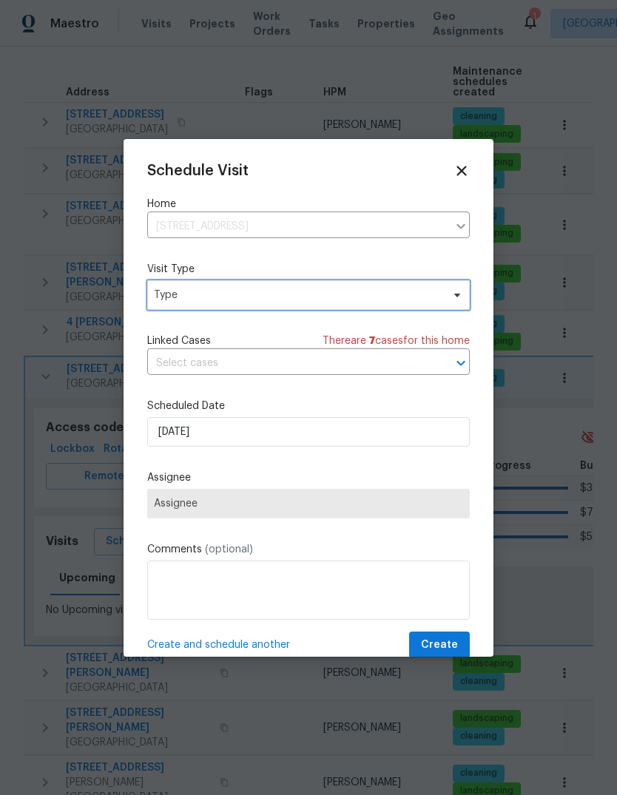
click at [447, 292] on span at bounding box center [455, 295] width 16 height 12
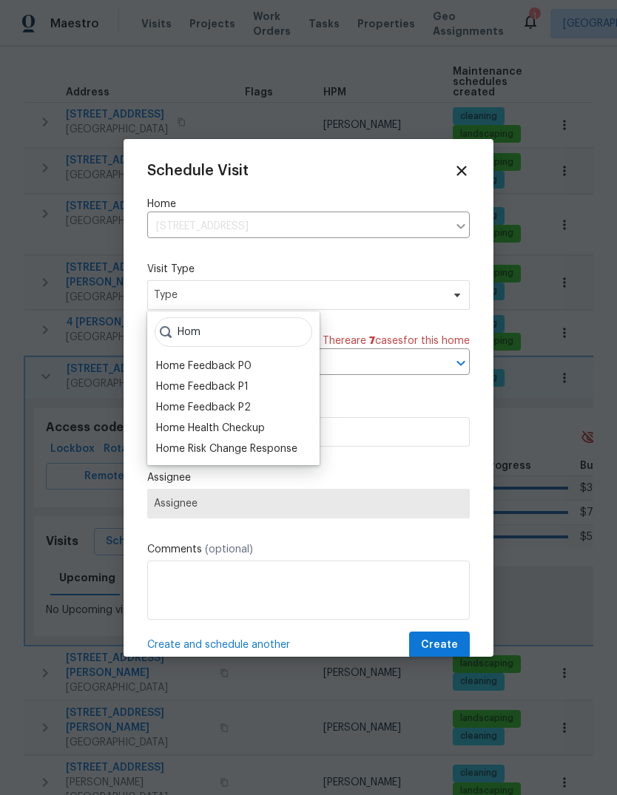
type input "Hom"
click at [274, 429] on div "Home Health Checkup" at bounding box center [233, 428] width 163 height 21
click at [171, 426] on div "Home Health Checkup" at bounding box center [210, 428] width 109 height 15
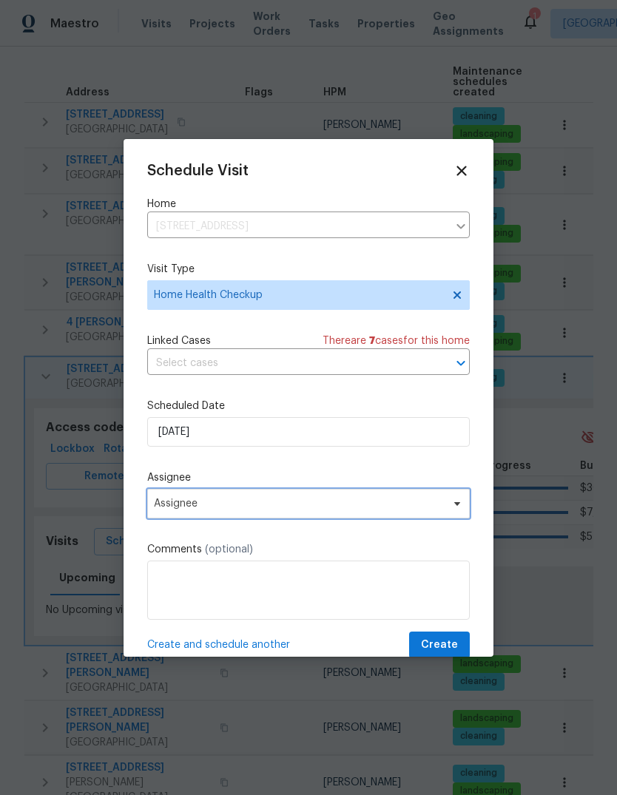
click at [457, 510] on icon at bounding box center [457, 504] width 12 height 12
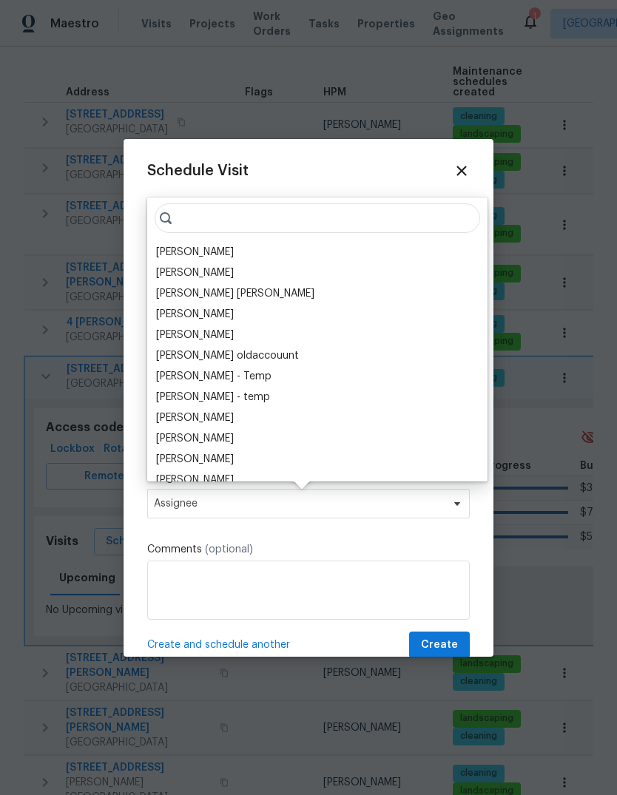
click at [254, 257] on div "[PERSON_NAME]" at bounding box center [317, 252] width 331 height 21
click at [253, 251] on div "[PERSON_NAME]" at bounding box center [317, 252] width 331 height 21
click at [175, 251] on div "[PERSON_NAME]" at bounding box center [195, 252] width 78 height 15
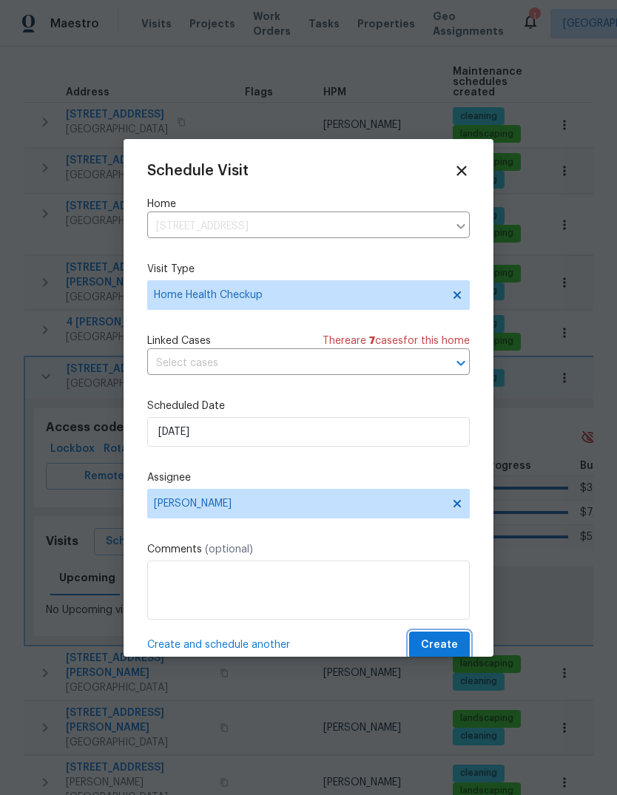
click at [455, 649] on span "Create" at bounding box center [439, 645] width 37 height 18
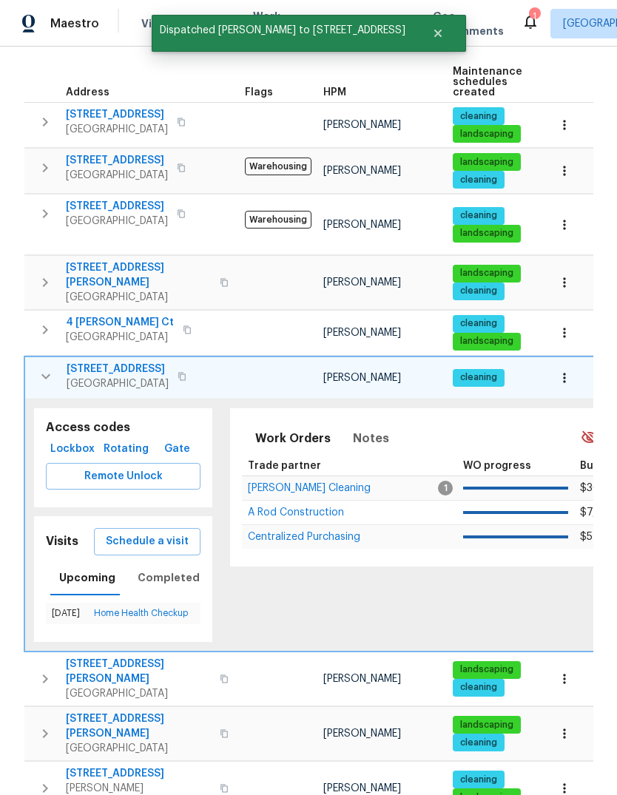
click at [47, 368] on icon "button" at bounding box center [46, 377] width 18 height 18
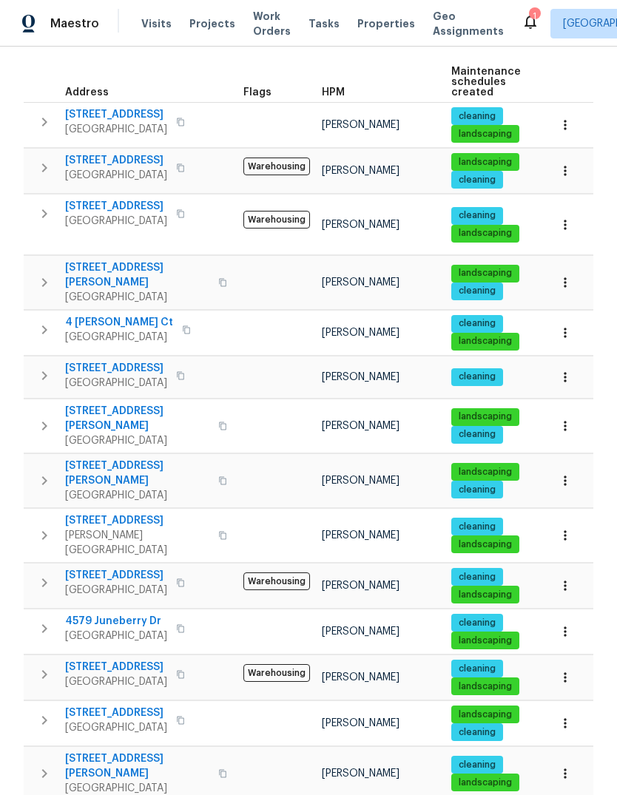
scroll to position [19, 0]
click at [37, 711] on icon "button" at bounding box center [45, 720] width 18 height 18
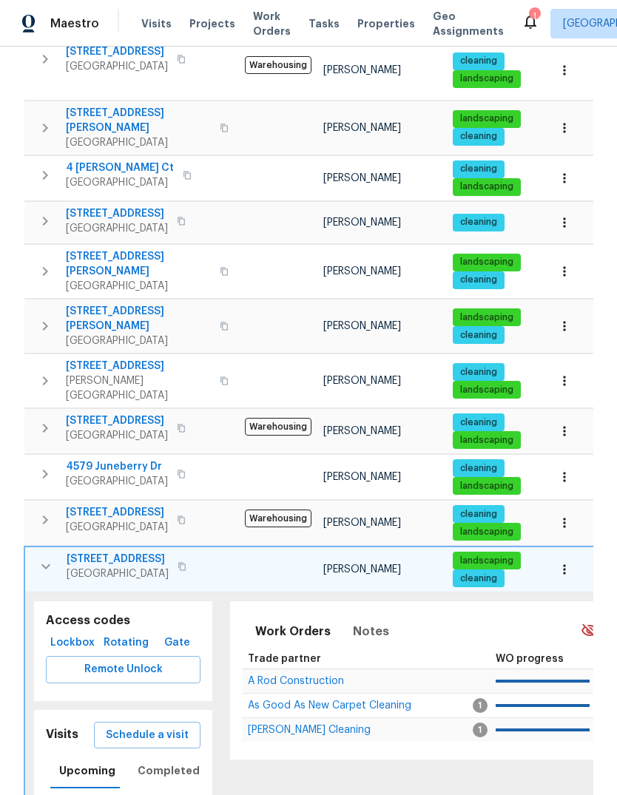
scroll to position [384, 0]
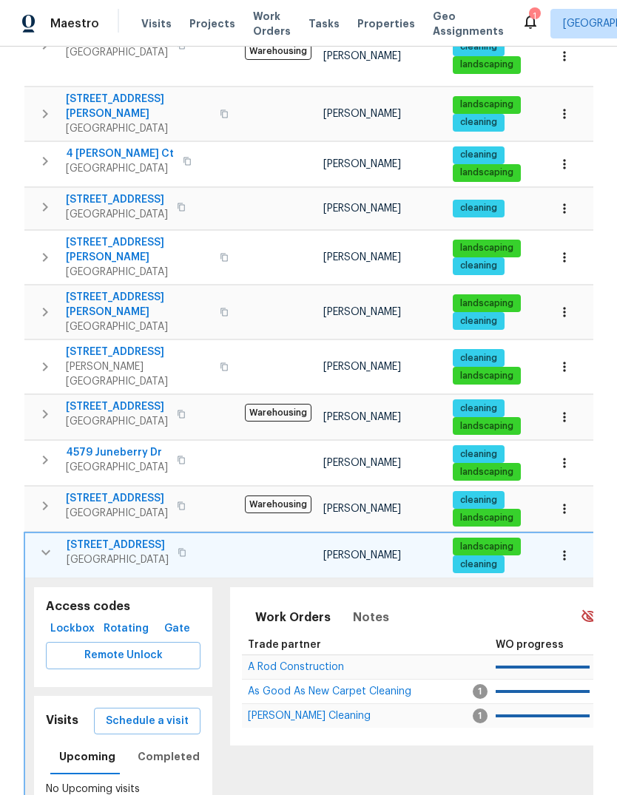
click at [176, 708] on button "Schedule a visit" at bounding box center [147, 721] width 107 height 27
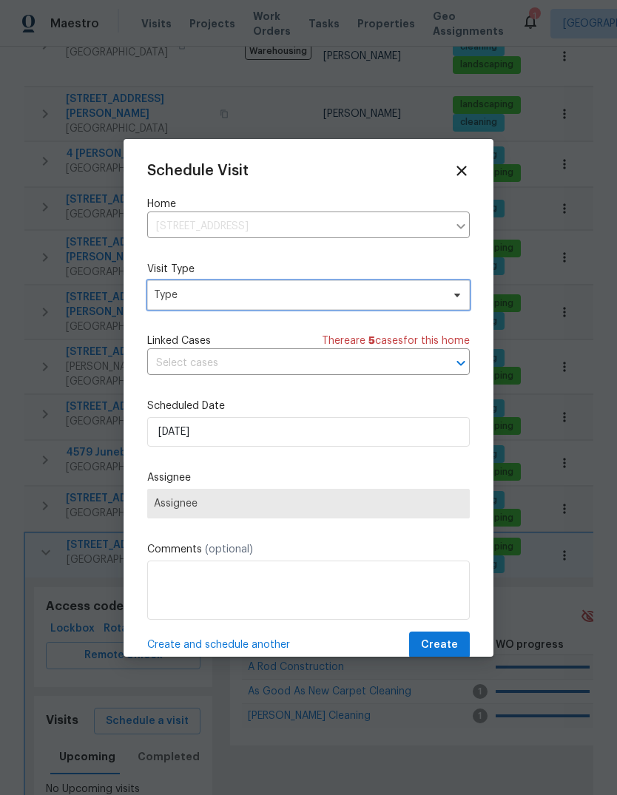
click at [391, 302] on span "Type" at bounding box center [298, 295] width 288 height 15
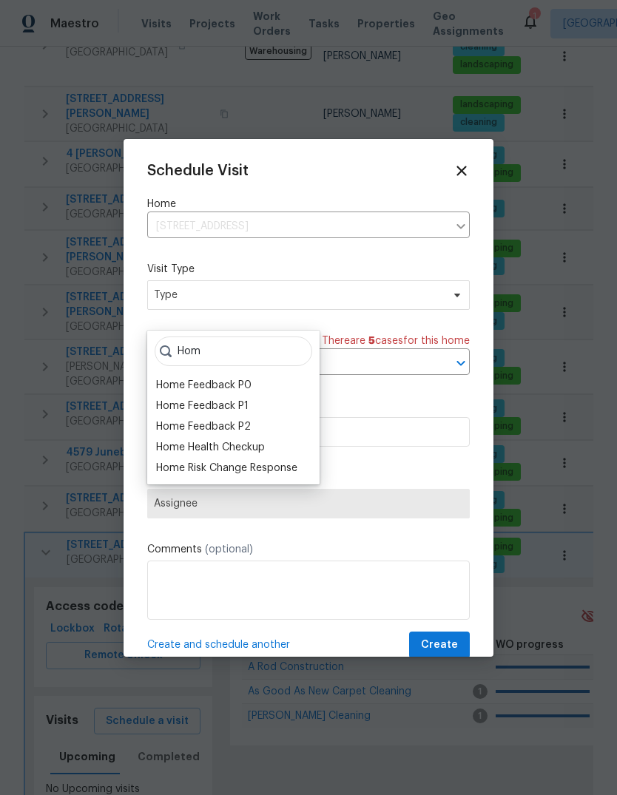
type input "Hom"
click at [265, 440] on div "Home Health Checkup" at bounding box center [210, 447] width 109 height 15
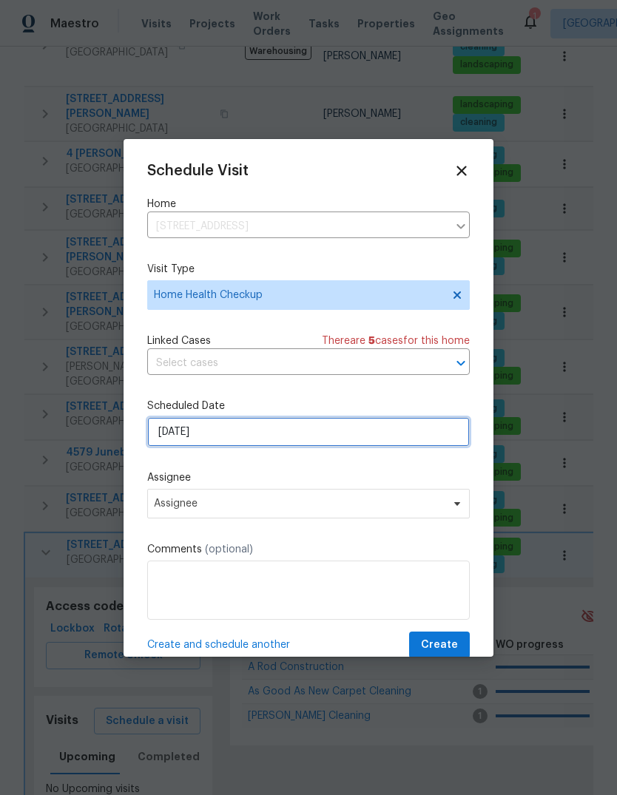
click at [408, 439] on input "8/15/2025" at bounding box center [308, 432] width 322 height 30
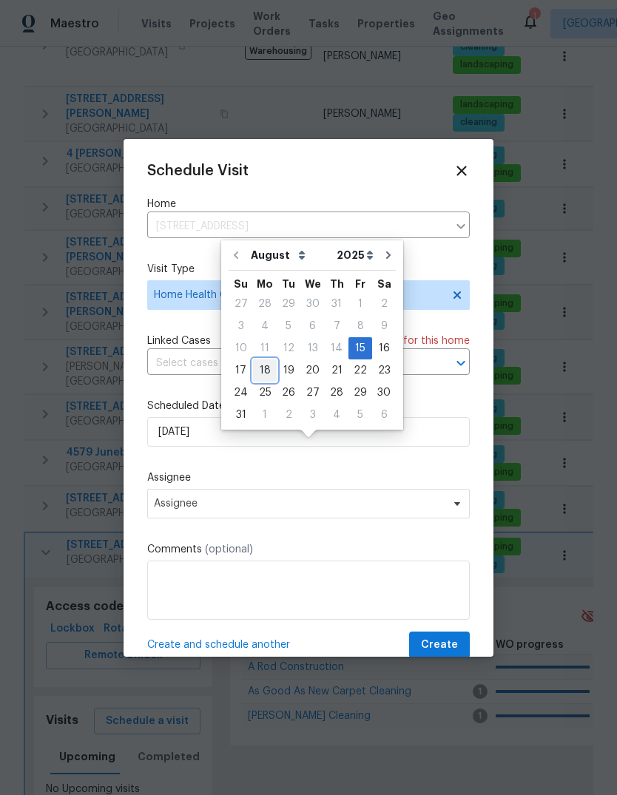
click at [257, 360] on div "18" at bounding box center [265, 370] width 24 height 21
type input "8/18/2025"
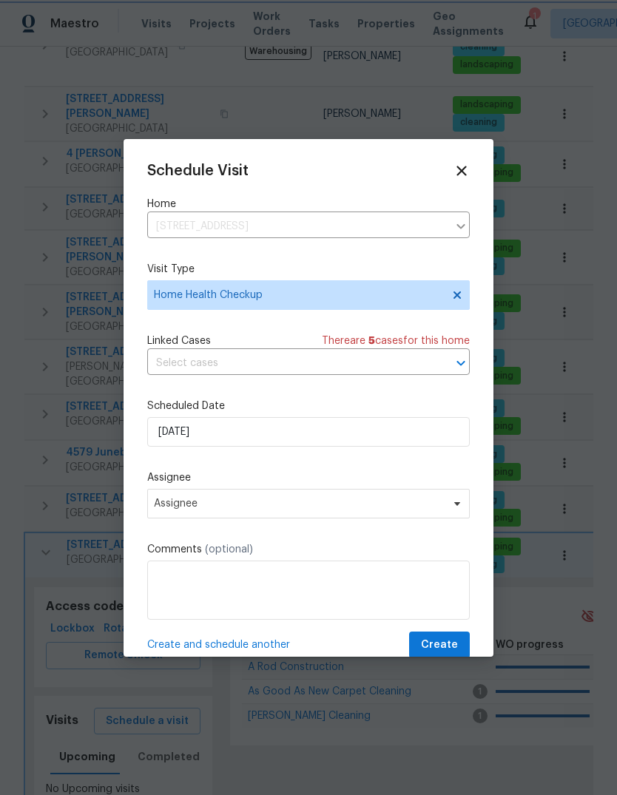
scroll to position [20, 0]
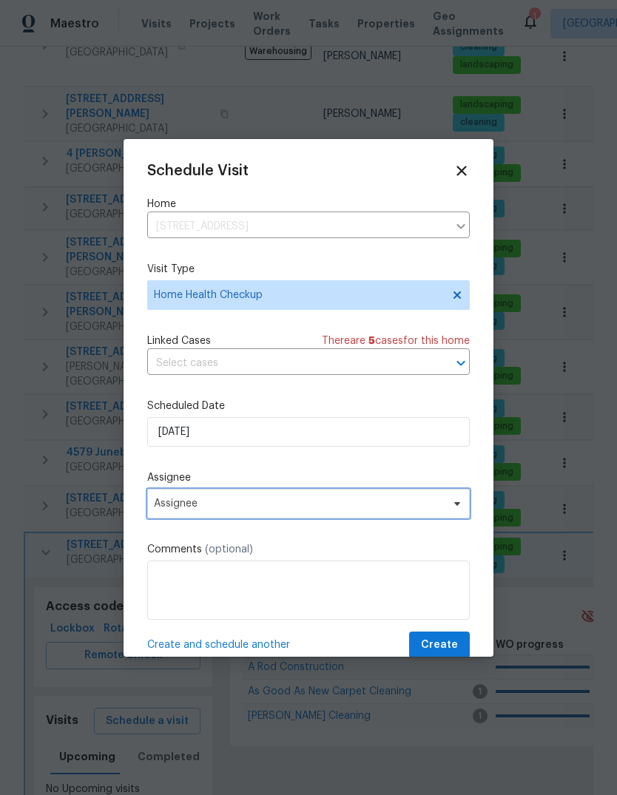
click at [384, 504] on span "Assignee" at bounding box center [299, 504] width 290 height 12
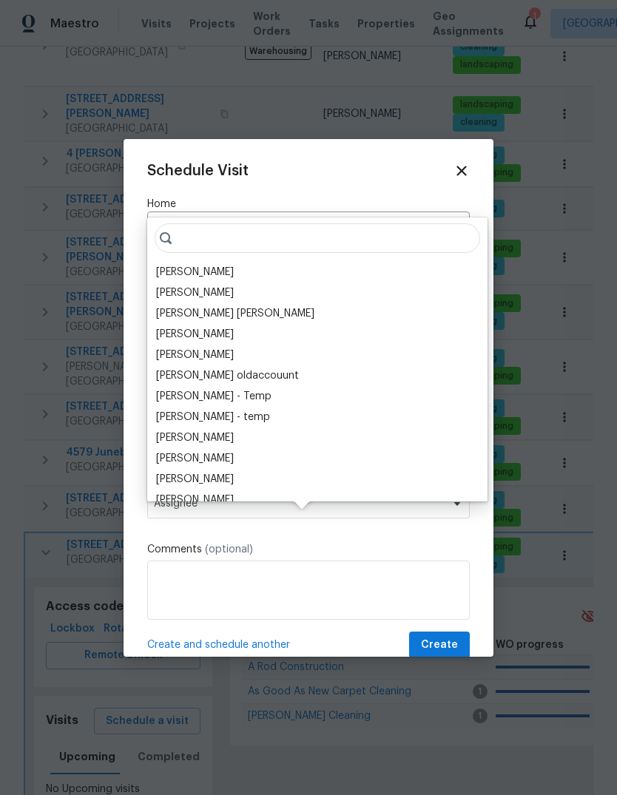
scroll to position [19, 0]
click at [234, 265] on div "[PERSON_NAME]" at bounding box center [195, 272] width 78 height 15
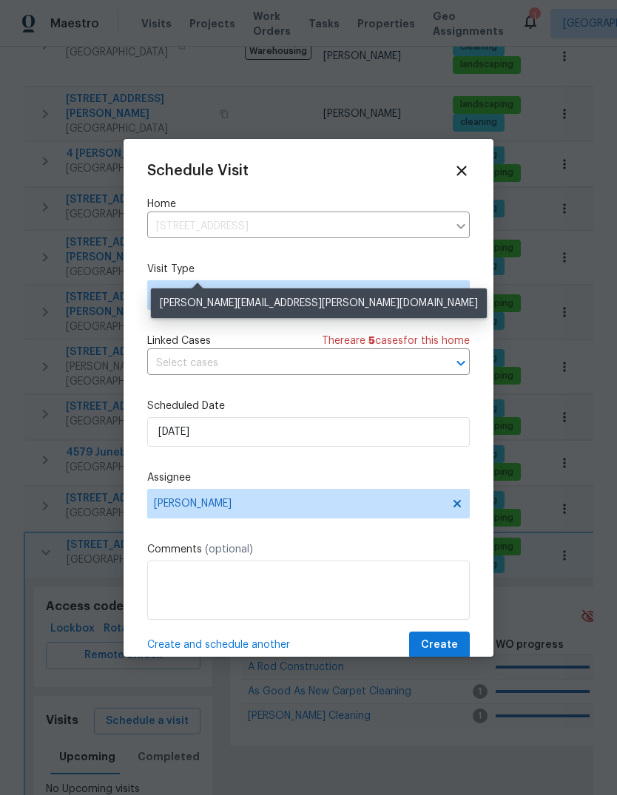
scroll to position [20, 0]
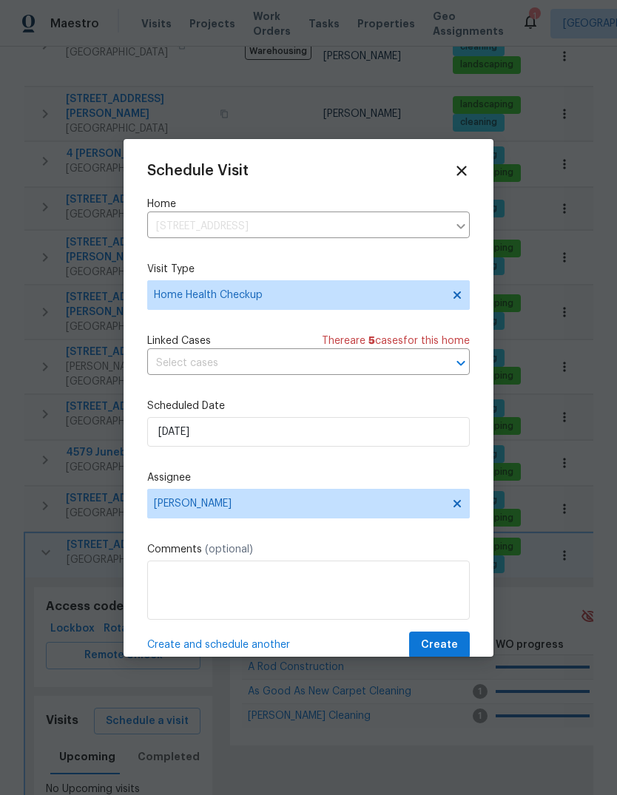
click at [457, 649] on span "Create" at bounding box center [439, 645] width 37 height 18
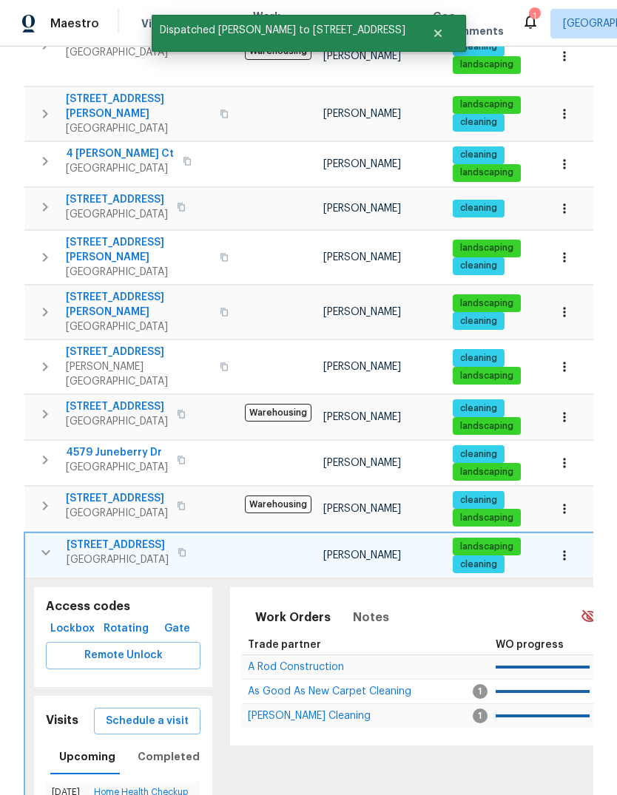
click at [38, 544] on icon "button" at bounding box center [46, 553] width 18 height 18
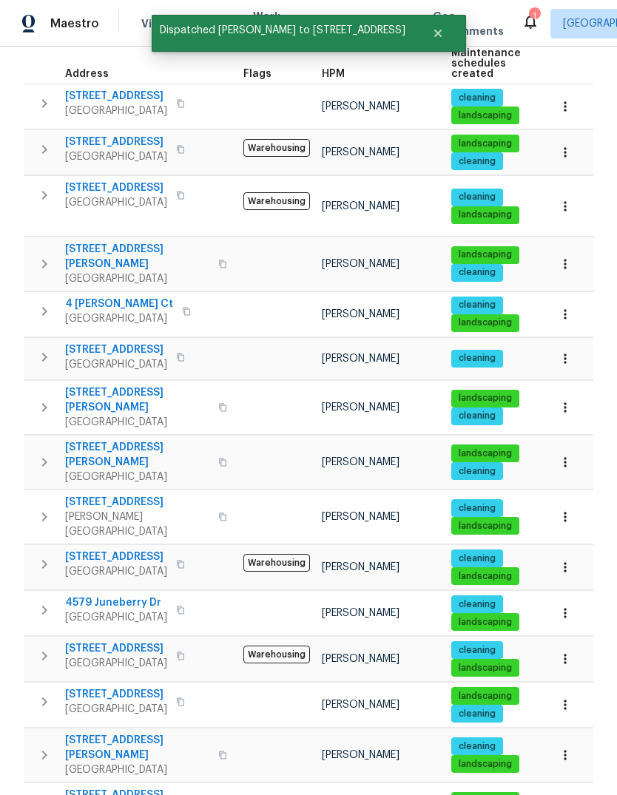
scroll to position [215, 0]
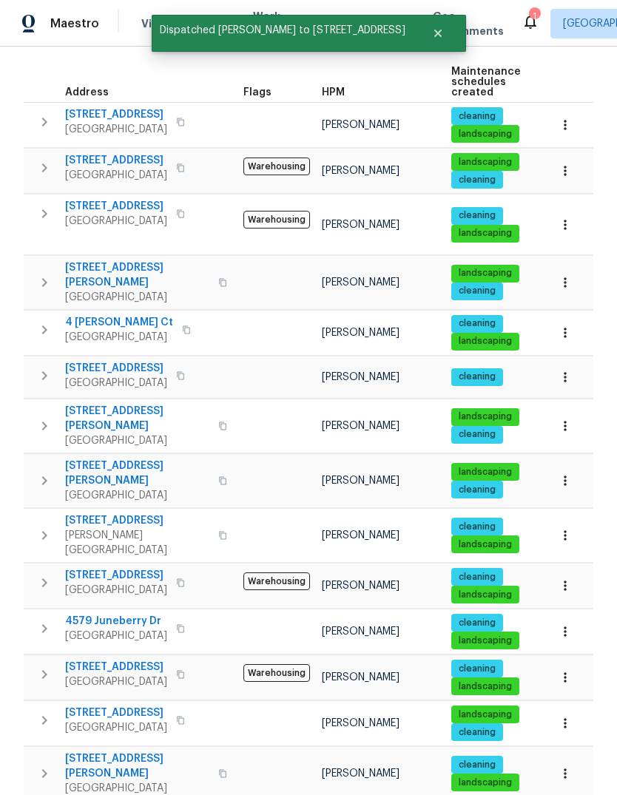
click at [41, 765] on icon "button" at bounding box center [45, 774] width 18 height 18
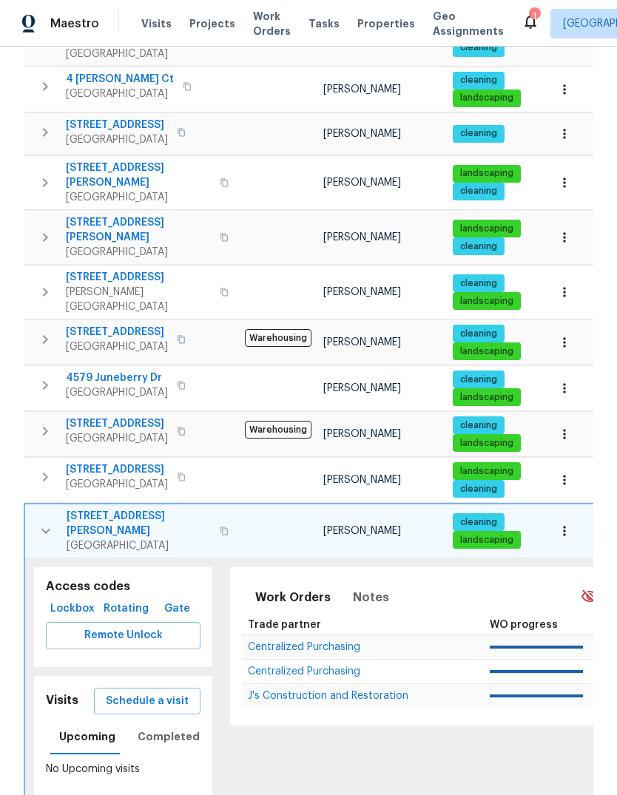
scroll to position [460, 0]
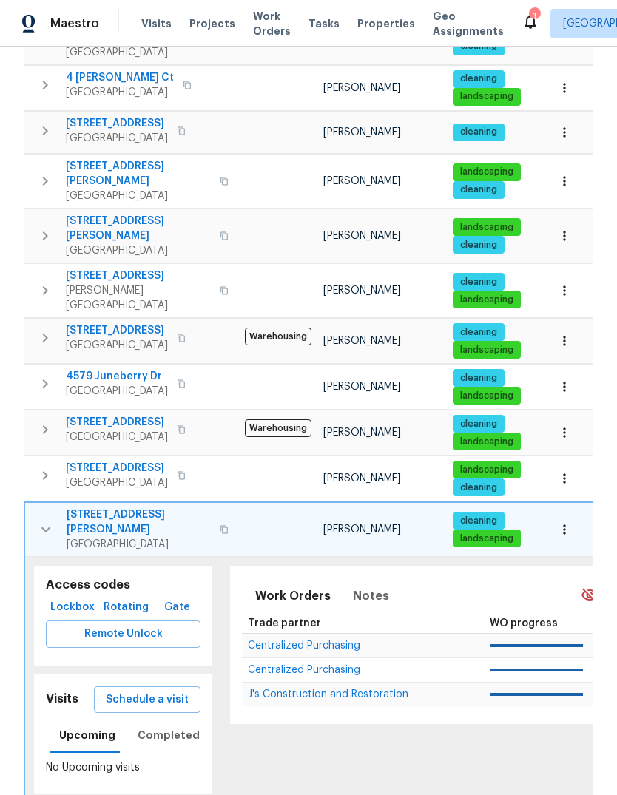
click at [115, 691] on span "Schedule a visit" at bounding box center [147, 700] width 83 height 18
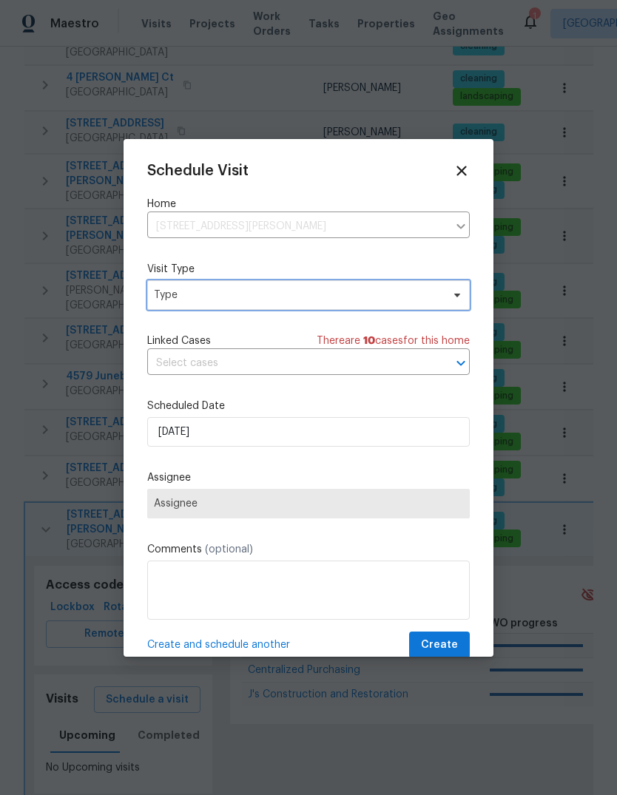
click at [290, 302] on span "Type" at bounding box center [298, 295] width 288 height 15
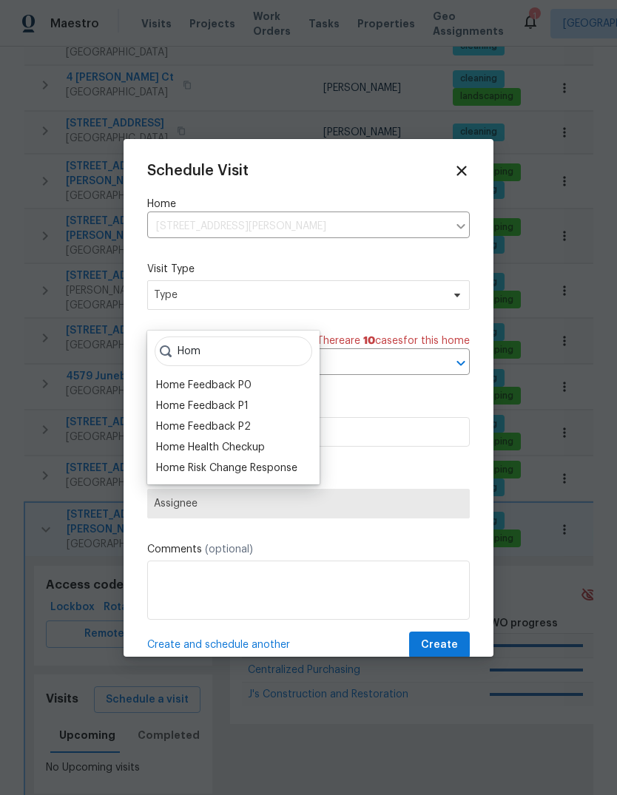
type input "Hom"
click at [264, 440] on div "Home Health Checkup" at bounding box center [210, 447] width 109 height 15
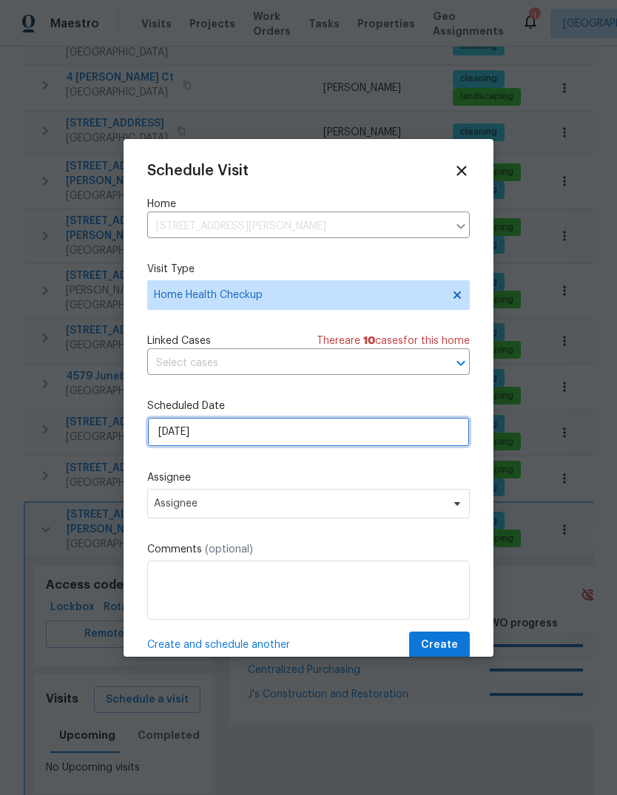
click at [297, 436] on input "8/15/2025" at bounding box center [308, 432] width 322 height 30
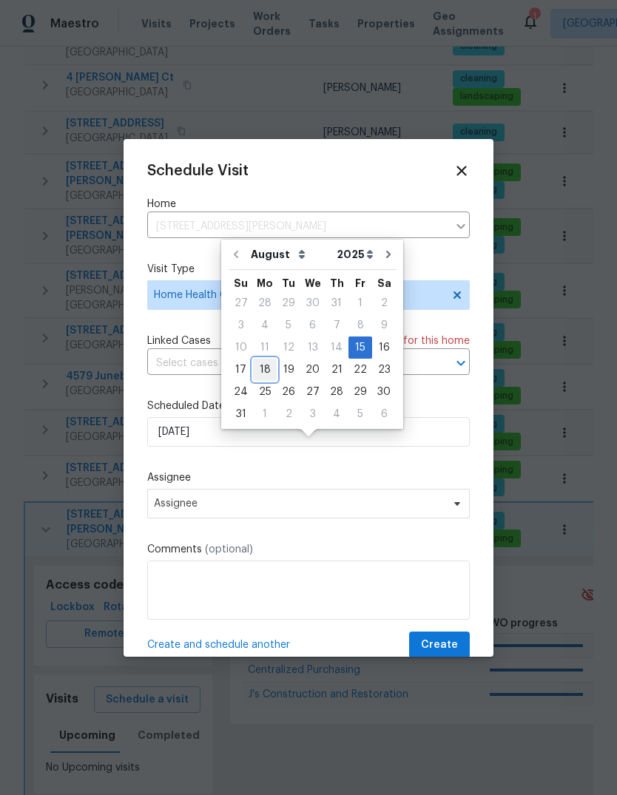
click at [267, 359] on div "18" at bounding box center [265, 369] width 24 height 21
type input "8/18/2025"
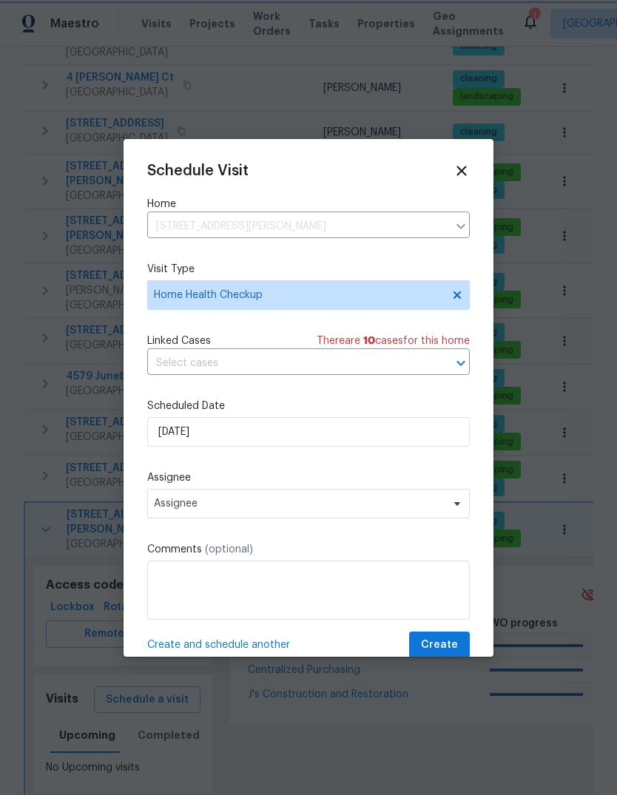
scroll to position [20, 0]
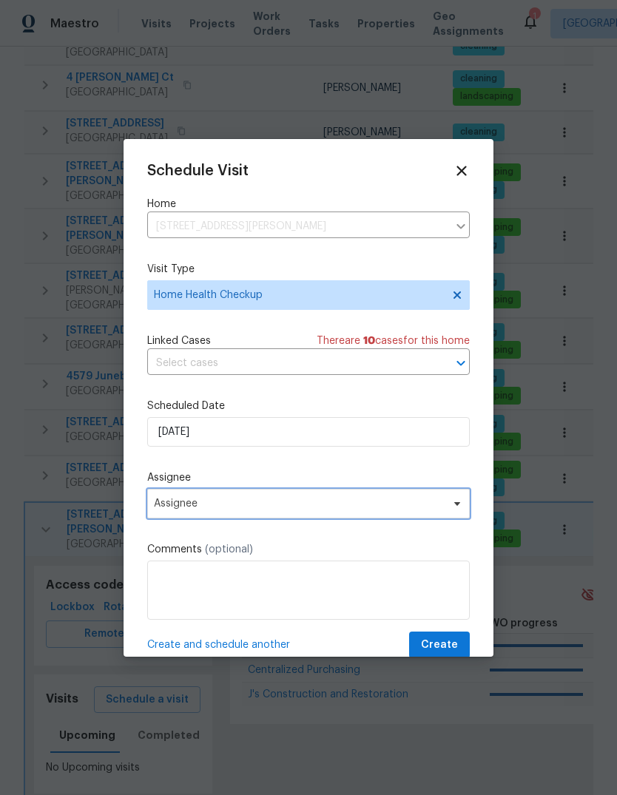
click at [456, 505] on icon at bounding box center [457, 503] width 6 height 4
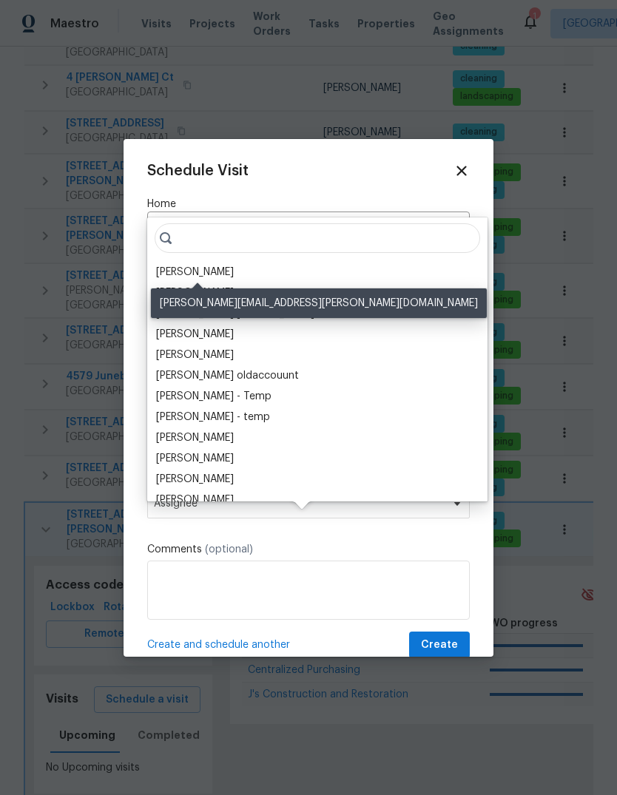
click at [234, 265] on div "[PERSON_NAME]" at bounding box center [195, 272] width 78 height 15
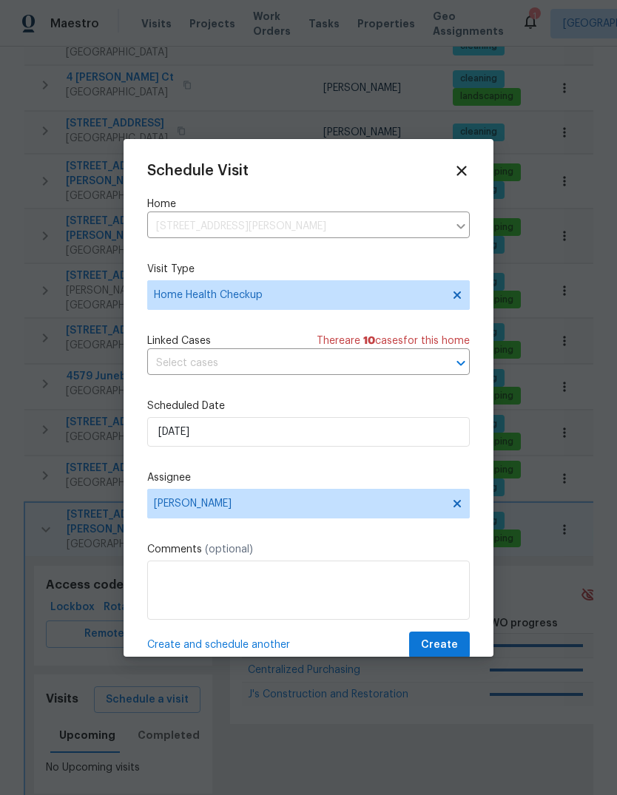
click at [458, 643] on button "Create" at bounding box center [439, 645] width 61 height 27
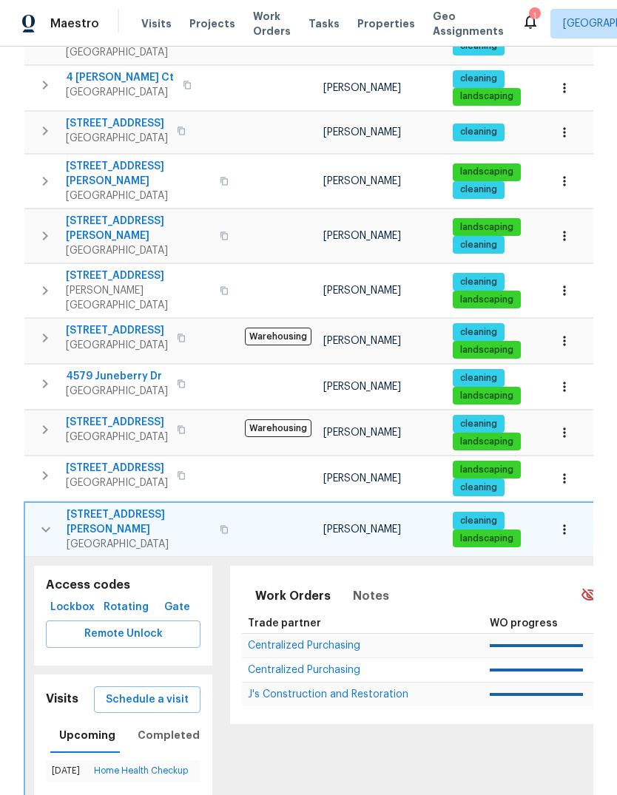
click at [149, 16] on span "Visits" at bounding box center [156, 23] width 30 height 15
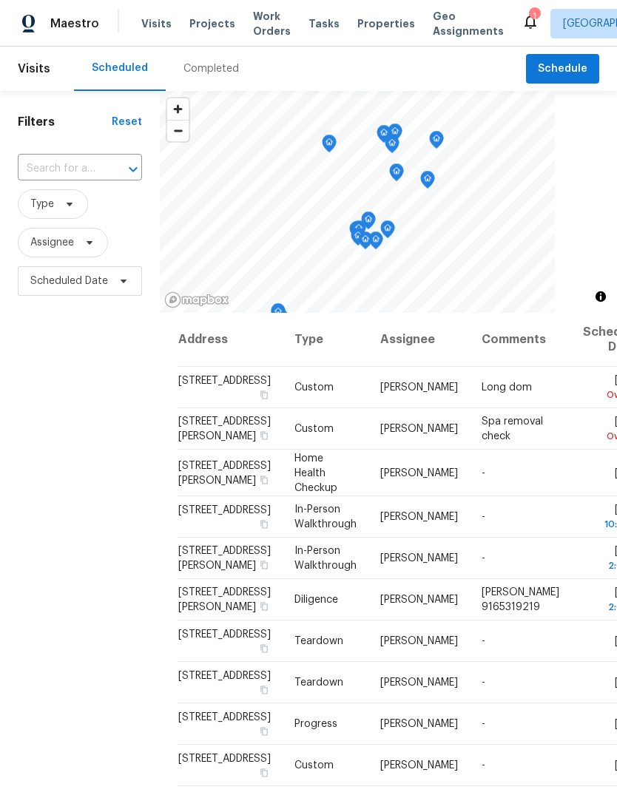
click at [89, 154] on div "​" at bounding box center [80, 169] width 124 height 32
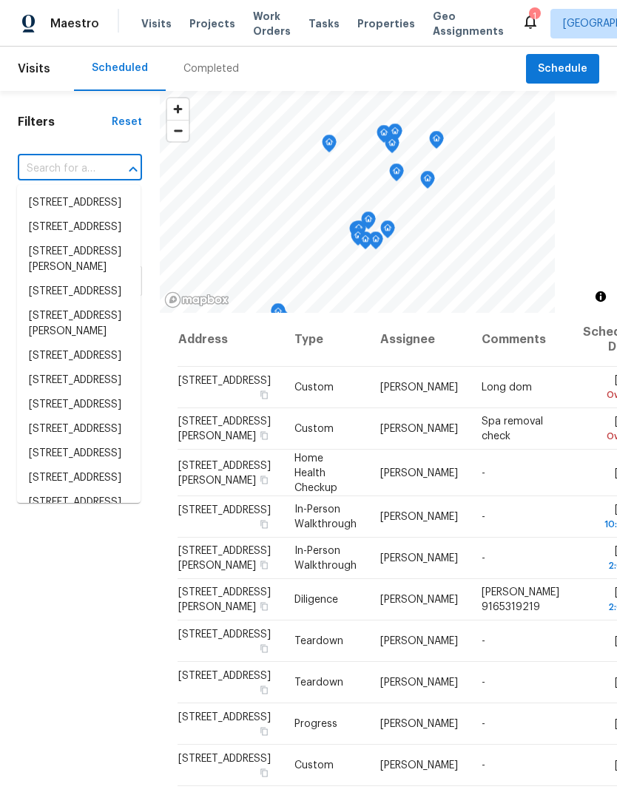
click at [89, 167] on input "text" at bounding box center [59, 169] width 83 height 23
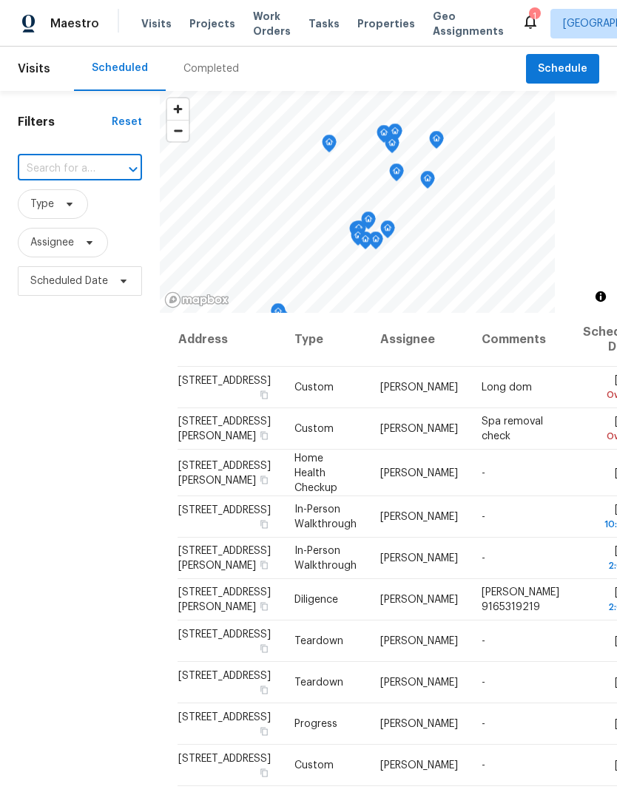
paste input "560 Stewart Way, Rio Vista, CA 94571"
type input "560 Stewart Way, Rio Vista, CA 94571"
click at [102, 212] on li "560 Stewart Way, Rio Vista, CA 94571" at bounding box center [79, 211] width 124 height 40
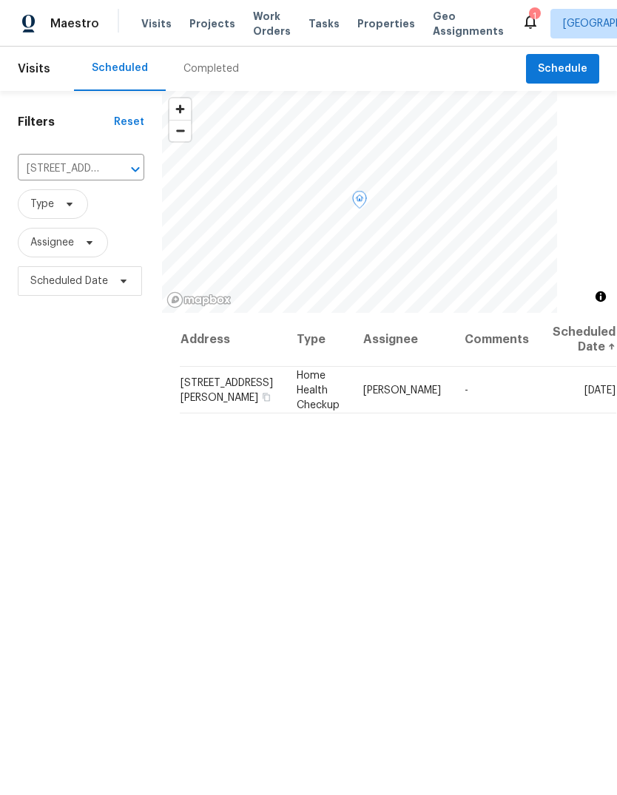
click at [0, 0] on icon at bounding box center [0, 0] width 0 height 0
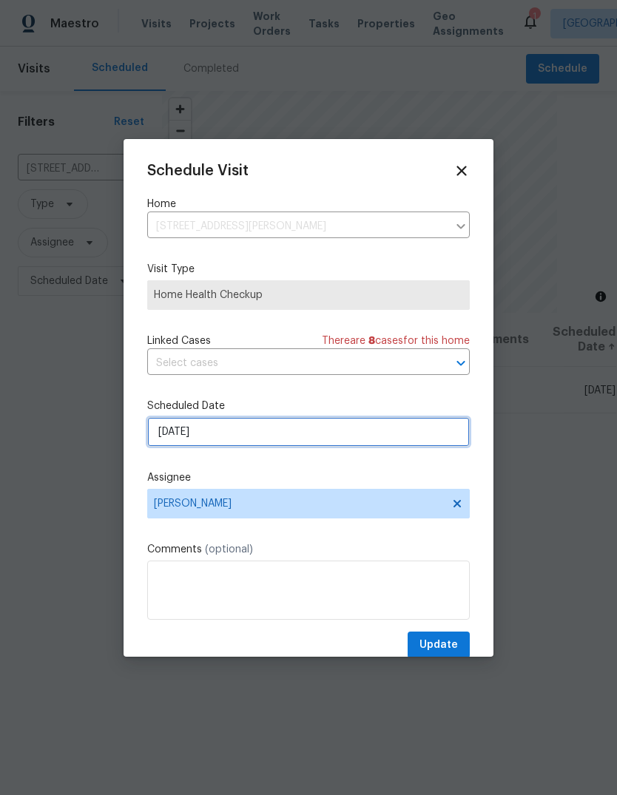
click at [249, 439] on input "8/15/2025" at bounding box center [308, 432] width 322 height 30
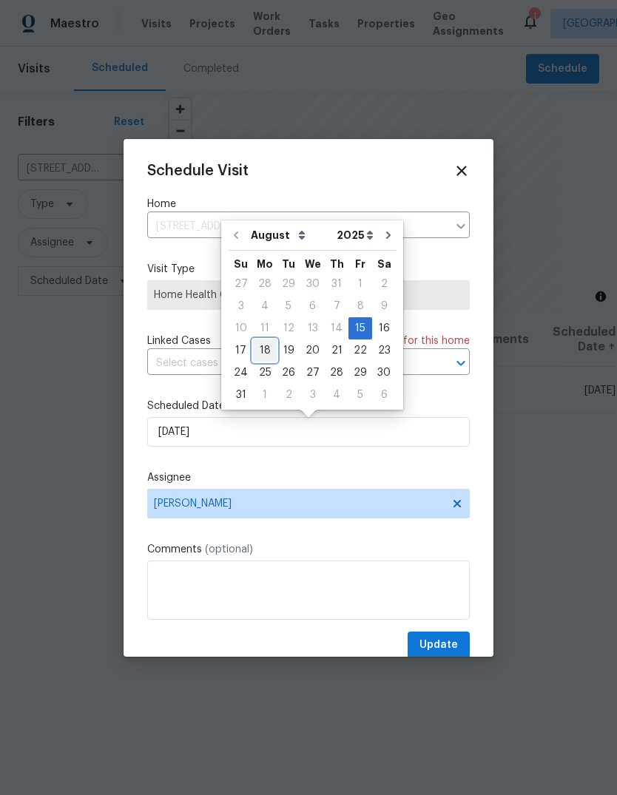
click at [263, 347] on div "18" at bounding box center [265, 350] width 24 height 21
type input "8/18/2025"
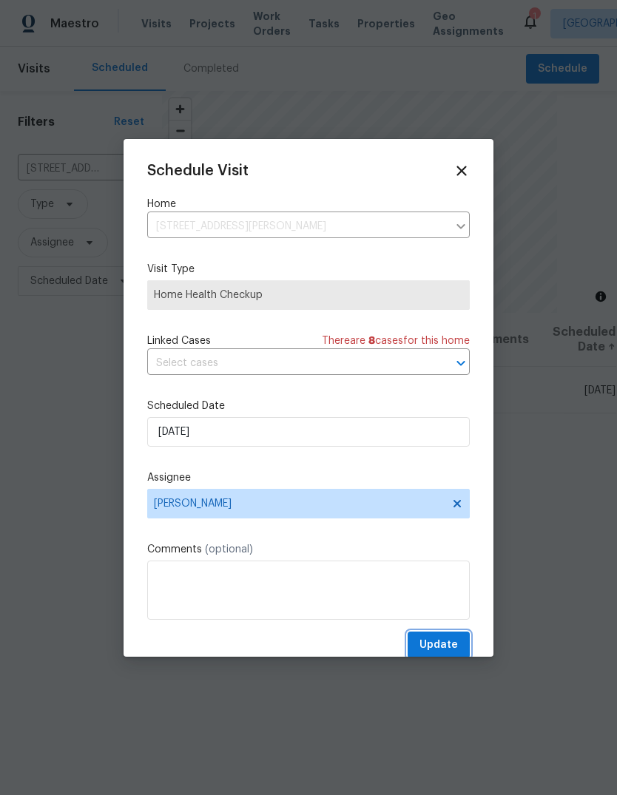
click at [450, 648] on span "Update" at bounding box center [438, 645] width 38 height 18
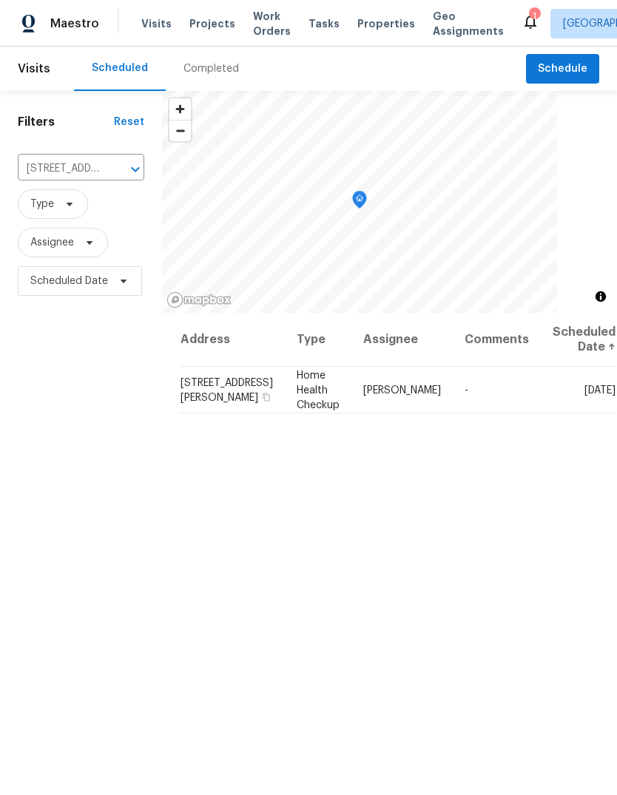
click at [529, 21] on div "1" at bounding box center [534, 16] width 10 height 15
click at [529, 14] on div "1" at bounding box center [534, 16] width 10 height 15
click at [521, 16] on icon at bounding box center [530, 22] width 18 height 18
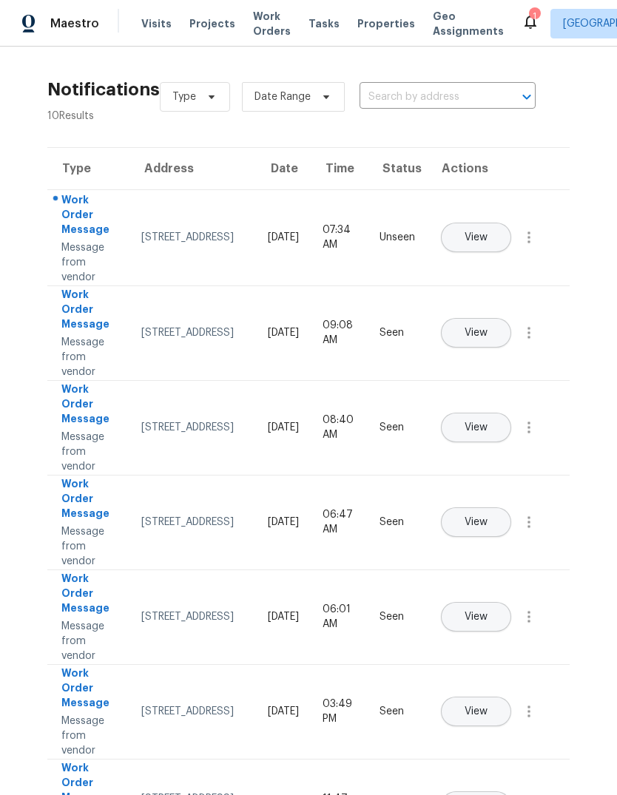
click at [487, 232] on span "View" at bounding box center [475, 237] width 23 height 11
click at [141, 29] on span "Visits" at bounding box center [156, 23] width 30 height 15
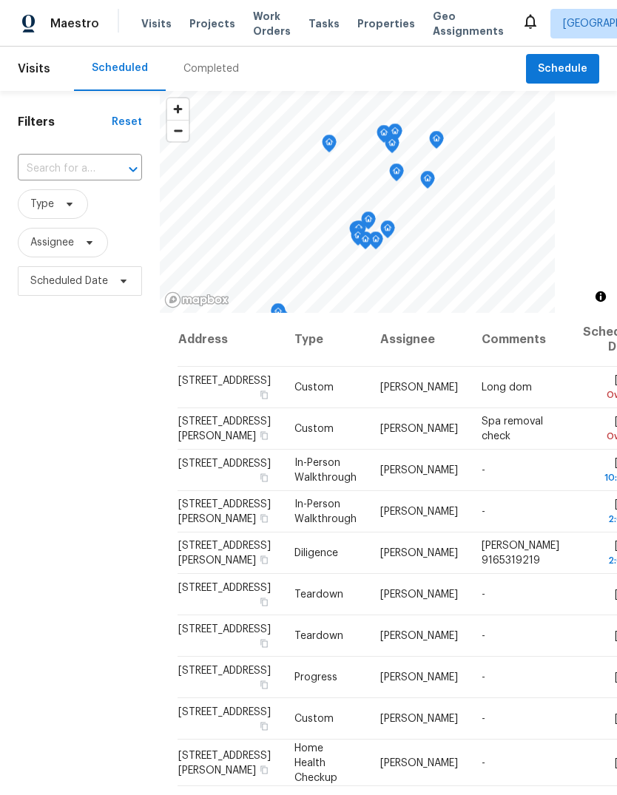
click at [82, 164] on input "text" at bounding box center [59, 169] width 83 height 23
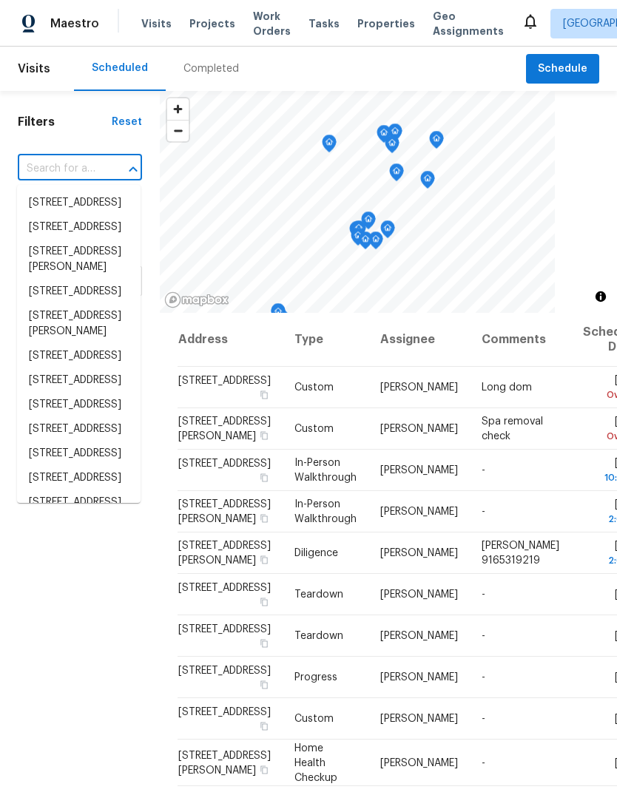
click at [81, 164] on input "text" at bounding box center [59, 169] width 83 height 23
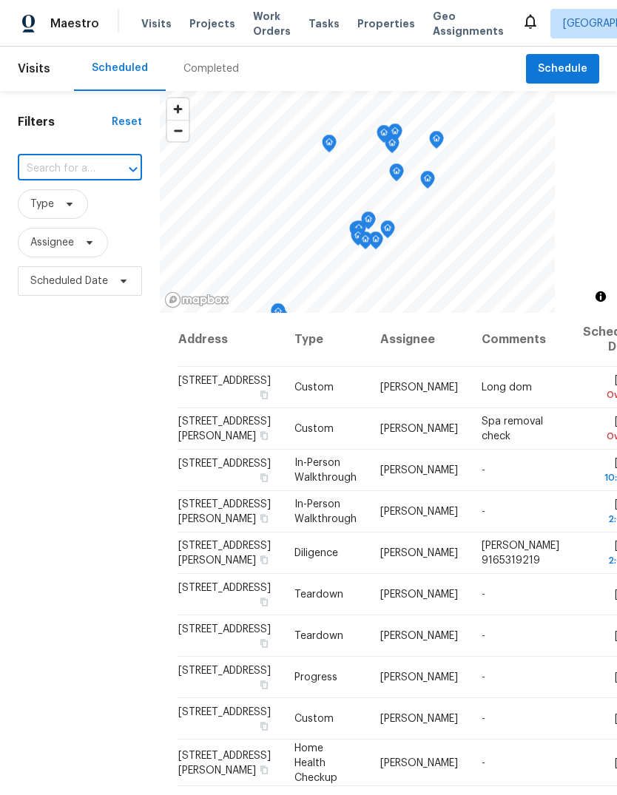
paste input "4074 Southampton St, West Sacramento, CA 95691"
type input "4074 Southampton St, West Sacramento, CA 95691"
click at [78, 215] on li "4074 Southampton St, West Sacramento, CA 95691" at bounding box center [79, 203] width 124 height 24
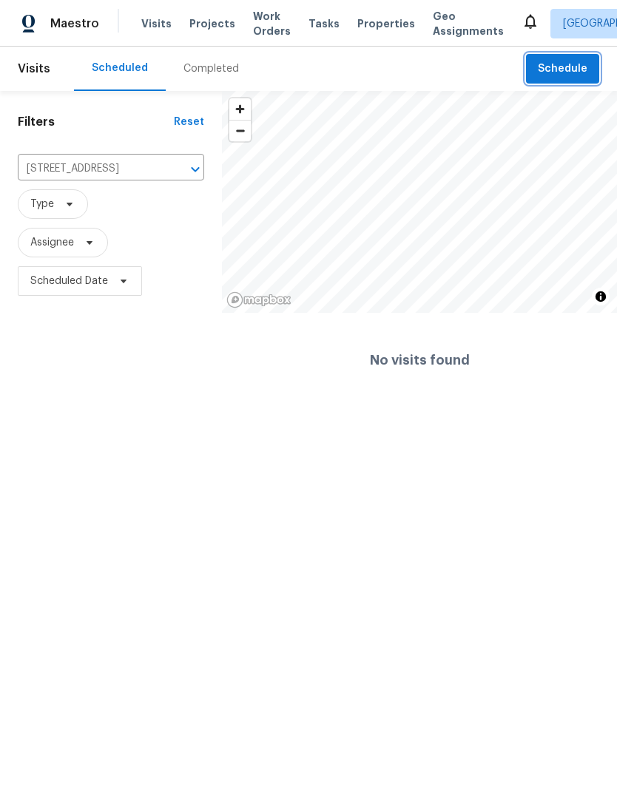
click at [567, 67] on span "Schedule" at bounding box center [563, 69] width 50 height 18
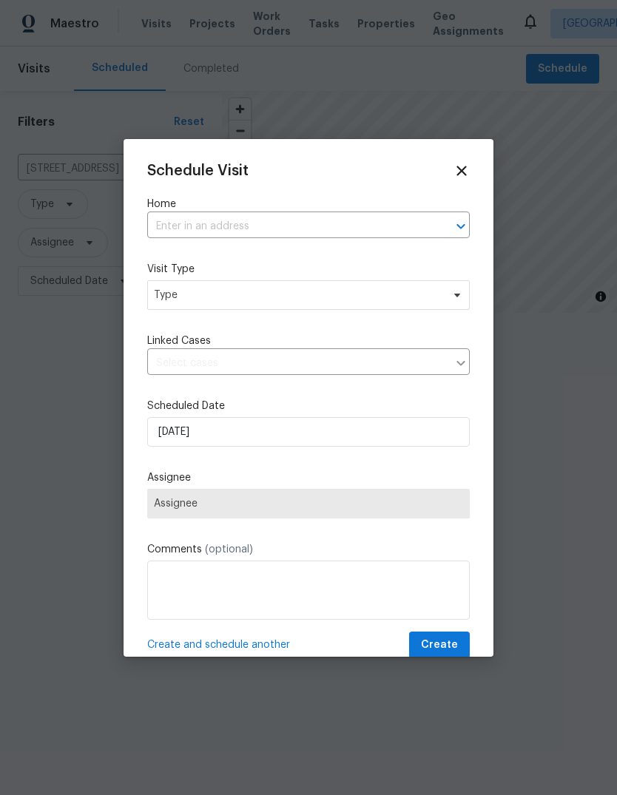
click at [271, 222] on input "text" at bounding box center [287, 226] width 281 height 23
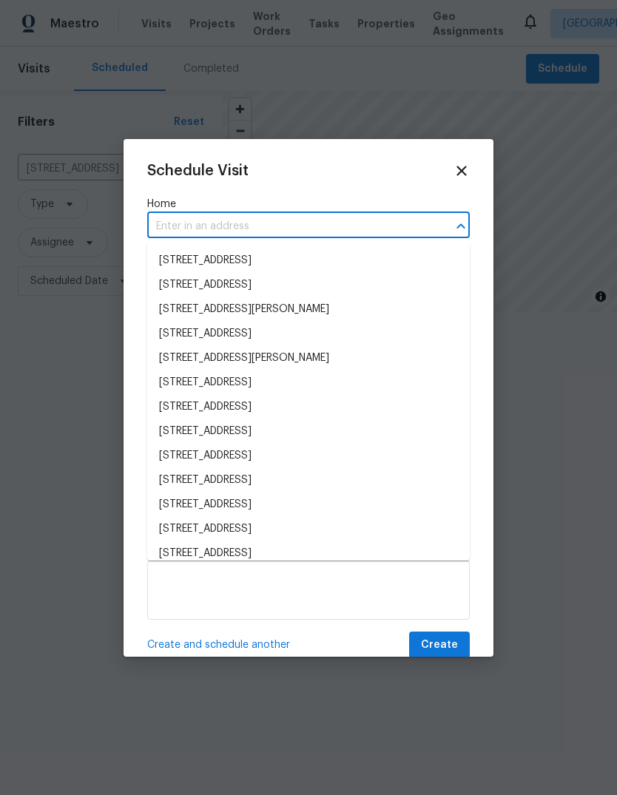
click at [278, 222] on input "text" at bounding box center [287, 226] width 281 height 23
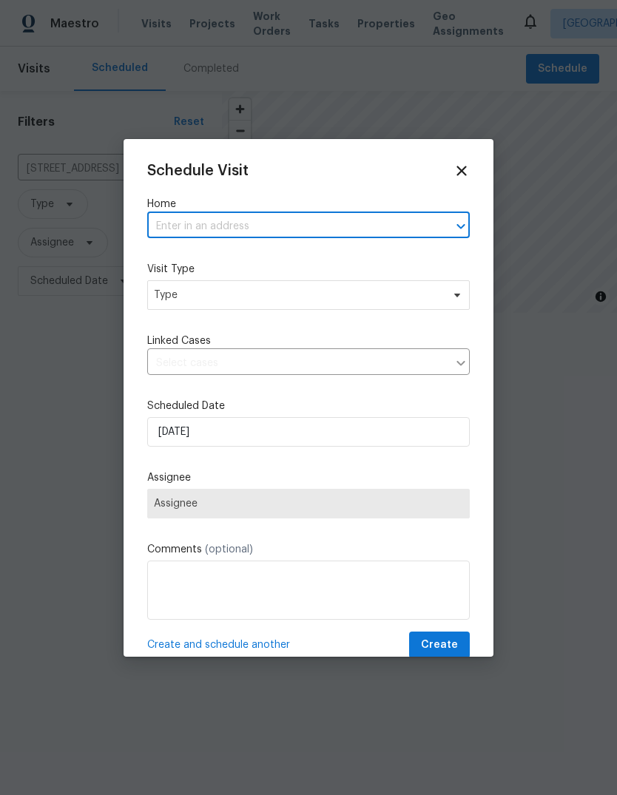
paste input "4074 Southampton St, West Sacramento, CA 95691"
type input "4074 Southampton St, West Sacramento, CA 95691"
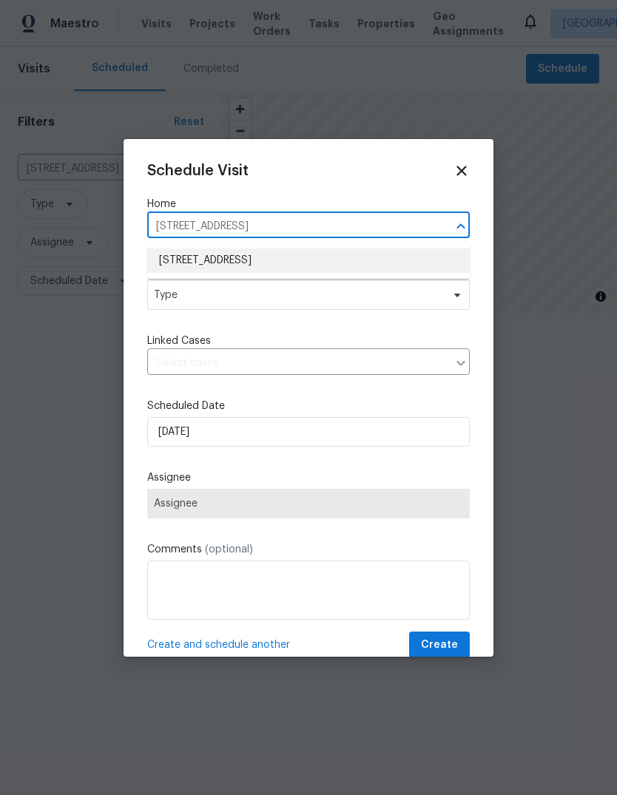
click at [351, 256] on li "4074 Southampton St, West Sacramento, CA 95691" at bounding box center [308, 261] width 322 height 24
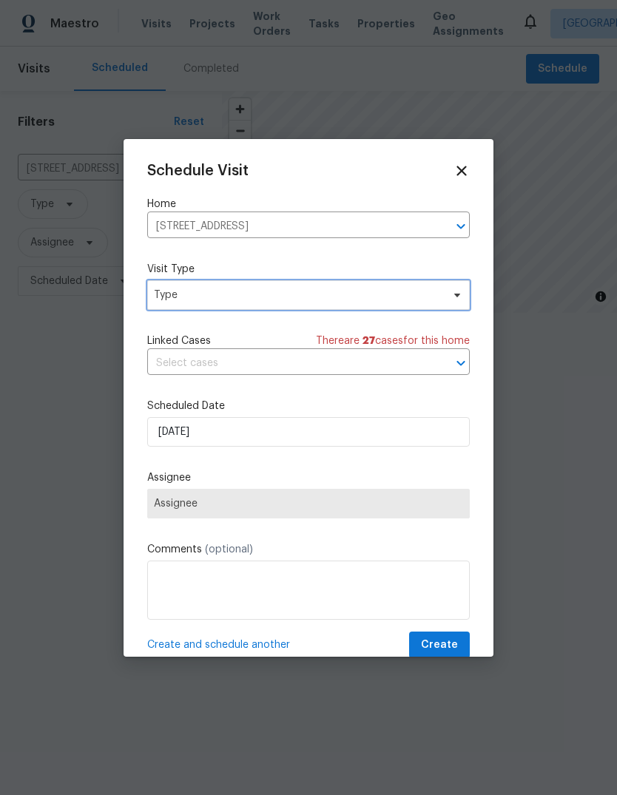
click at [437, 302] on span "Type" at bounding box center [298, 295] width 288 height 15
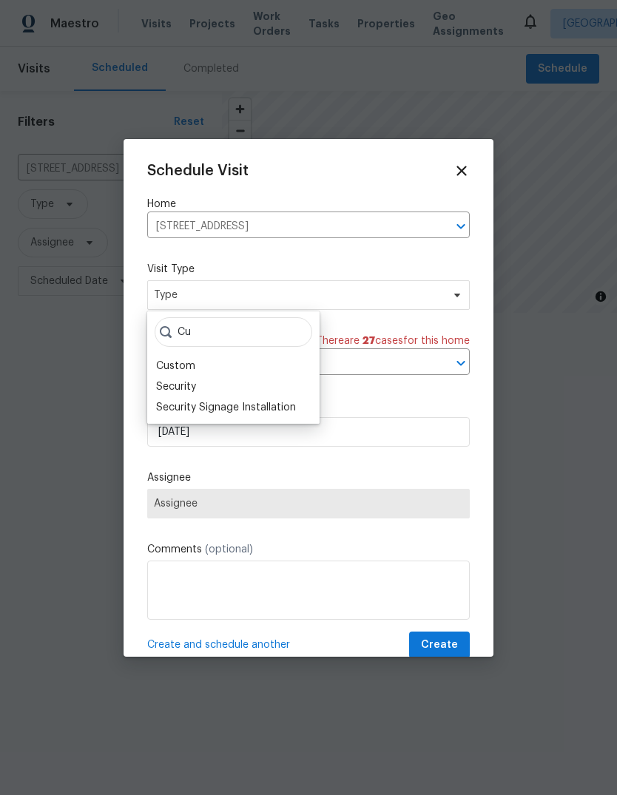
type input "Cu"
click at [206, 368] on div "Custom" at bounding box center [233, 366] width 163 height 21
click at [160, 359] on div "Custom" at bounding box center [175, 366] width 39 height 15
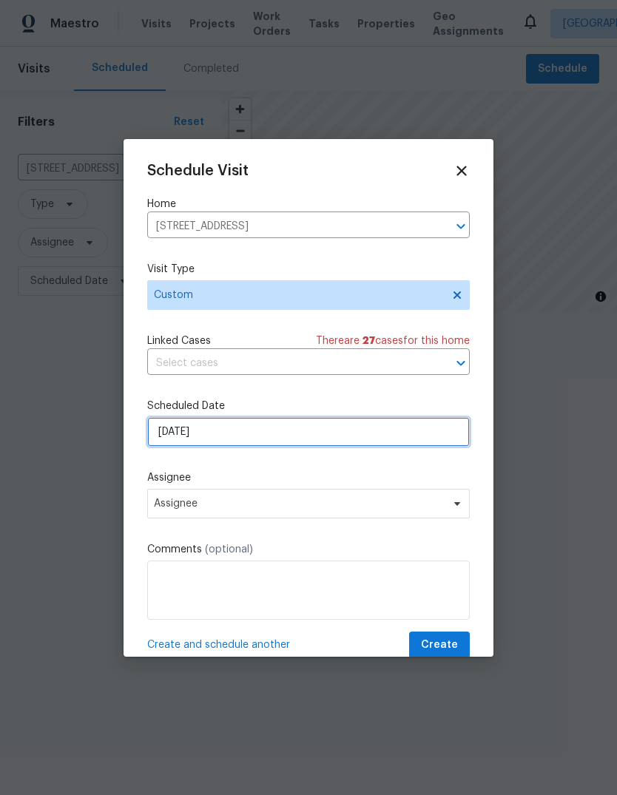
click at [320, 441] on input "8/15/2025" at bounding box center [308, 432] width 322 height 30
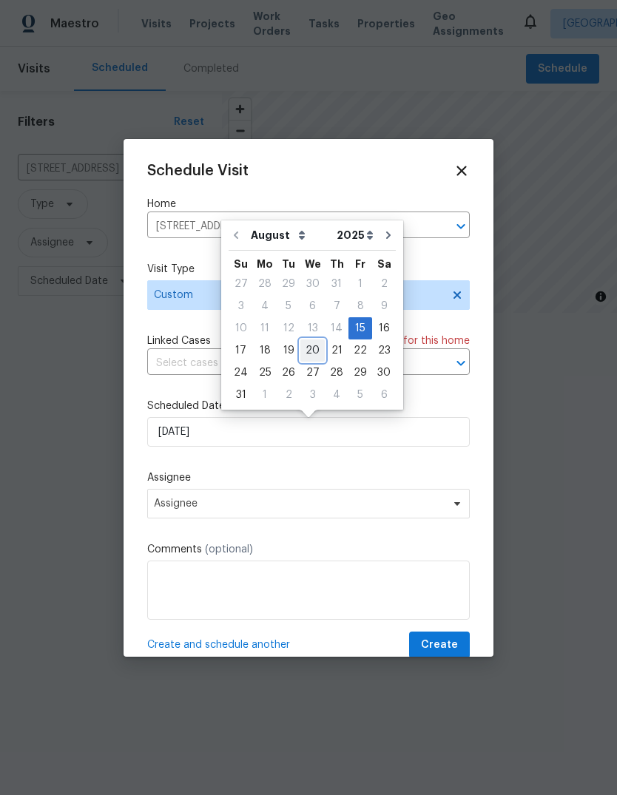
click at [317, 354] on div "20" at bounding box center [312, 350] width 24 height 21
type input "8/20/2025"
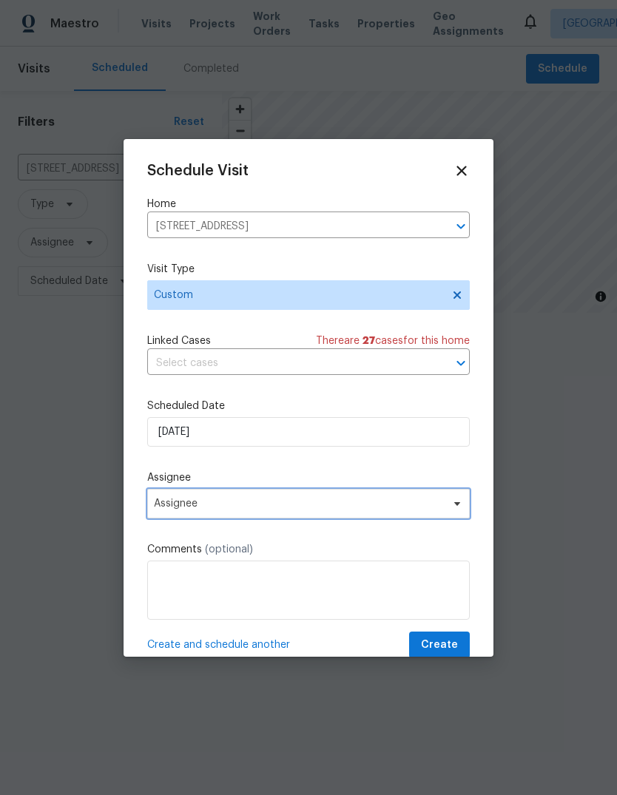
click at [238, 510] on span "Assignee" at bounding box center [299, 504] width 290 height 12
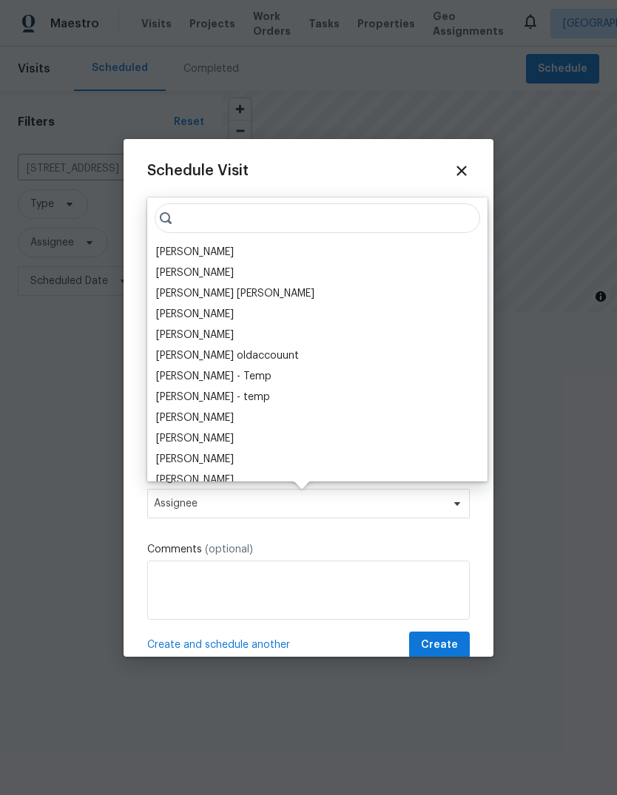
click at [247, 254] on div "[PERSON_NAME]" at bounding box center [317, 252] width 331 height 21
click at [172, 251] on div "[PERSON_NAME]" at bounding box center [195, 252] width 78 height 15
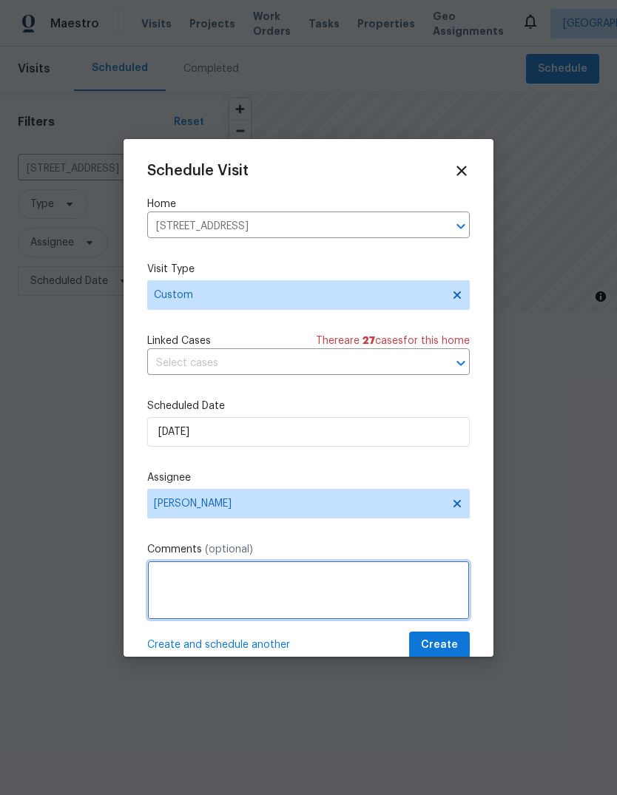
click at [217, 592] on textarea at bounding box center [308, 590] width 322 height 59
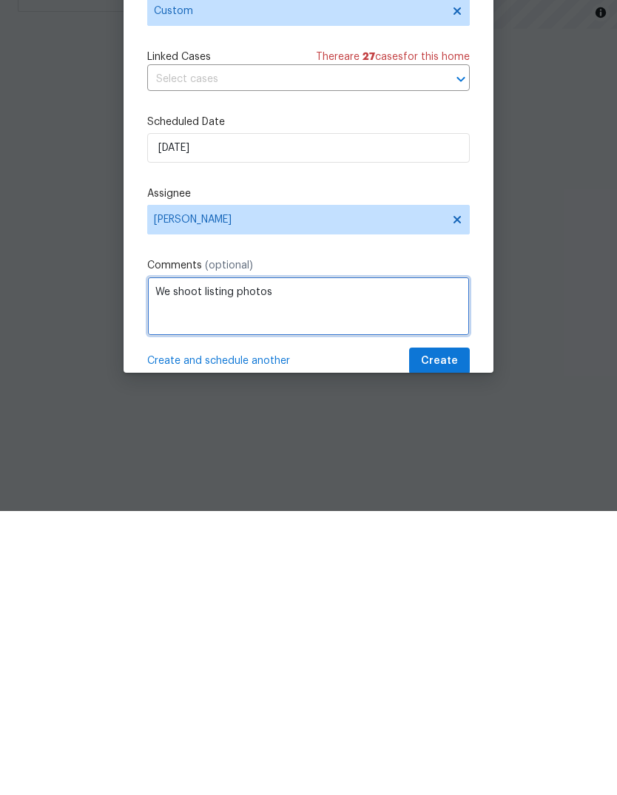
click at [169, 561] on textarea "We shoot listing photos" at bounding box center [308, 590] width 322 height 59
type textarea "Re-shoot listing photos"
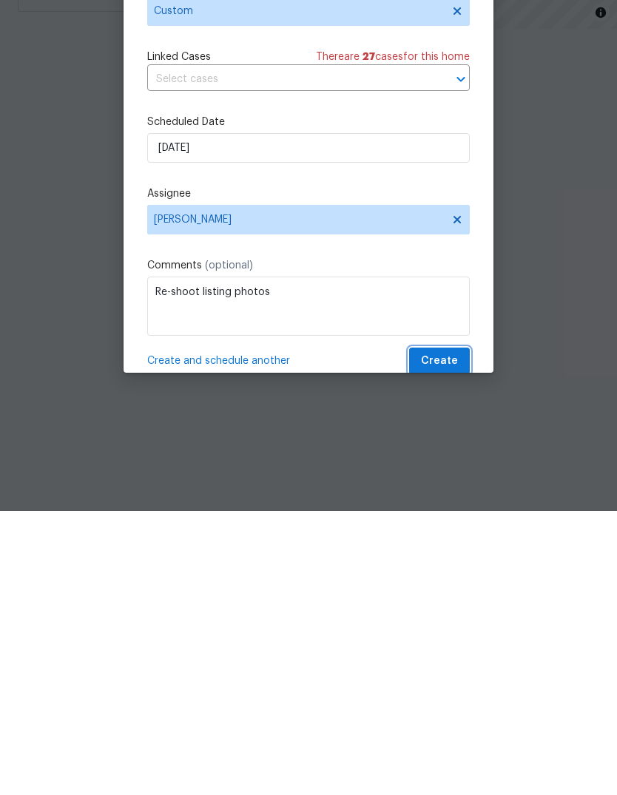
click at [453, 636] on span "Create" at bounding box center [439, 645] width 37 height 18
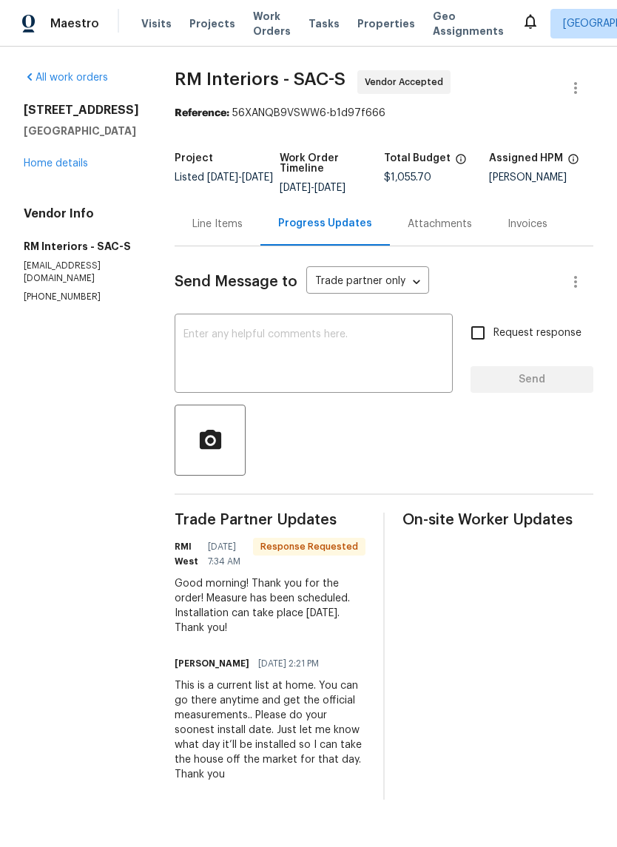
click at [257, 354] on textarea at bounding box center [313, 355] width 260 height 52
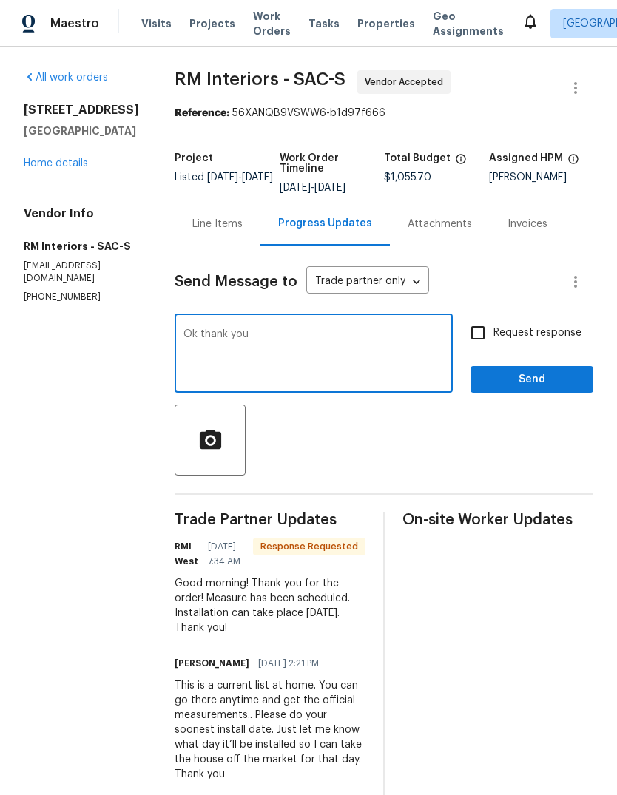
type textarea "Ok thank you"
click at [524, 381] on span "Send" at bounding box center [531, 380] width 99 height 18
